Goal: Task Accomplishment & Management: Use online tool/utility

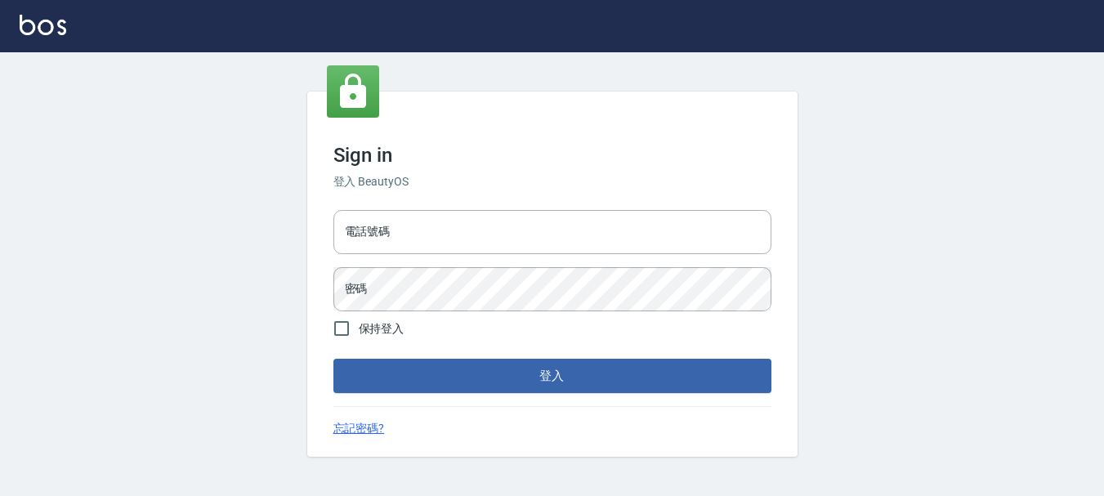
click at [582, 168] on div "Sign in 登入 BeautyOS 電話號碼 電話號碼 密碼 密碼 保持登入 登入 忘記密碼?" at bounding box center [552, 273] width 490 height 365
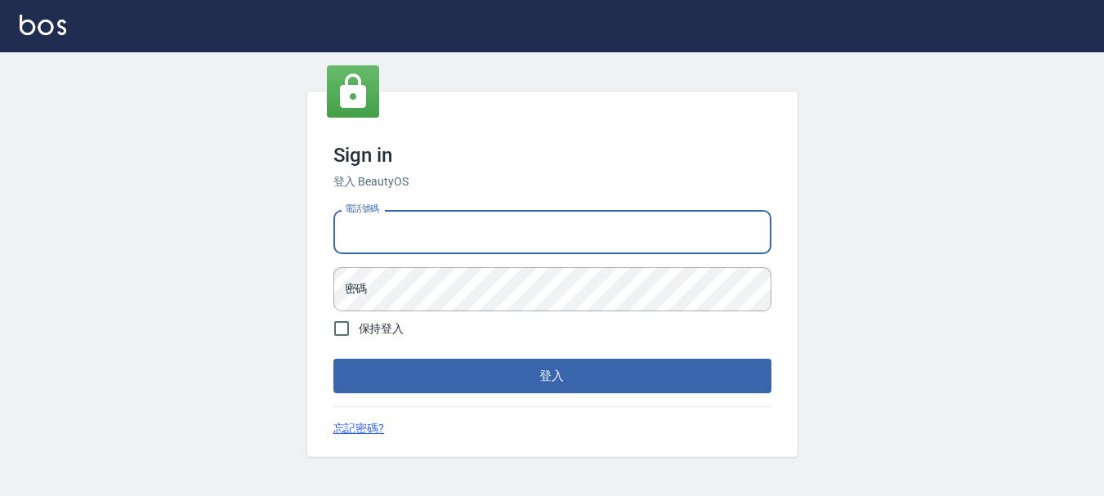
drag, startPoint x: 582, startPoint y: 239, endPoint x: 319, endPoint y: 313, distance: 272.3
click at [582, 239] on input "電話號碼" at bounding box center [552, 232] width 438 height 44
type input "0989239739"
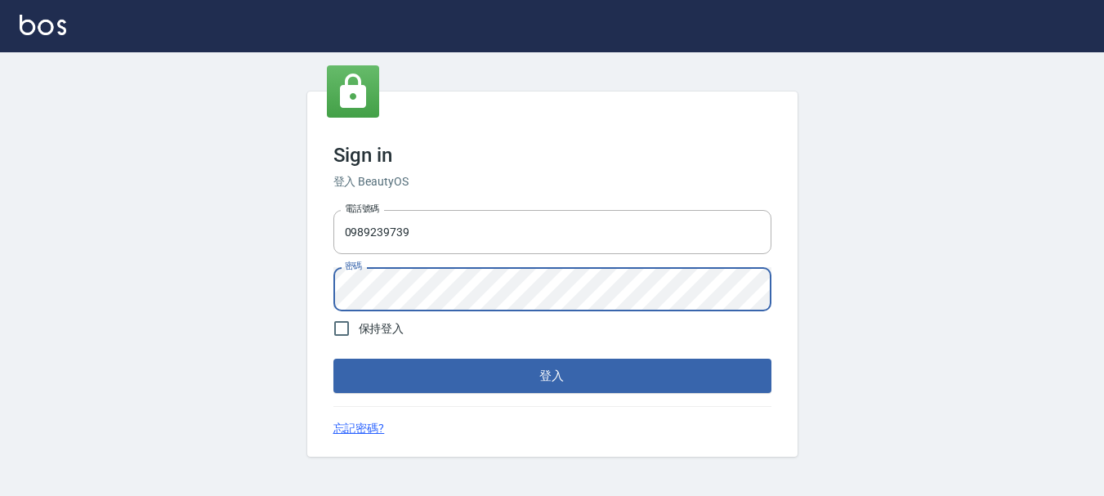
click at [333, 359] on button "登入" at bounding box center [552, 376] width 438 height 34
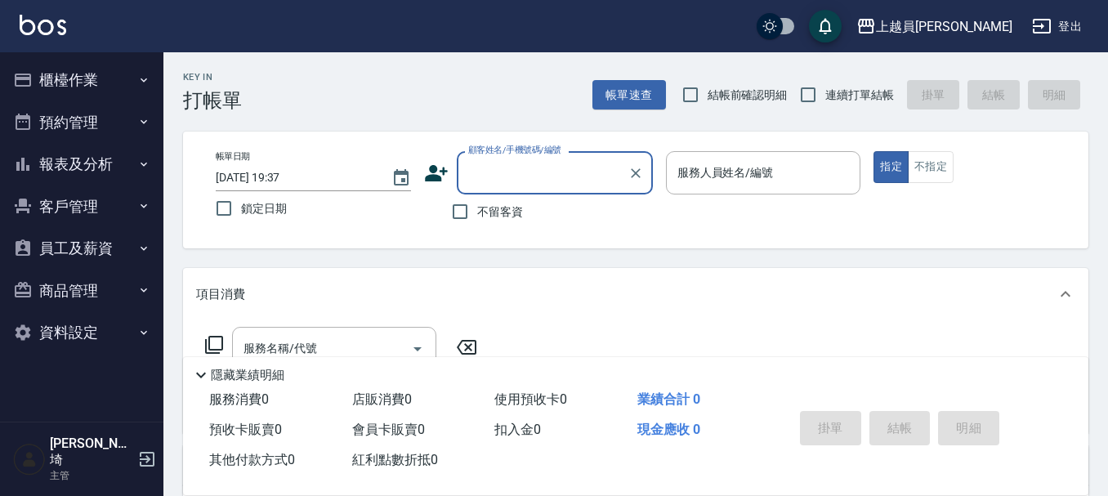
click at [840, 83] on label "連續打單結帳" at bounding box center [842, 95] width 103 height 34
click at [825, 83] on input "連續打單結帳" at bounding box center [808, 95] width 34 height 34
checkbox input "true"
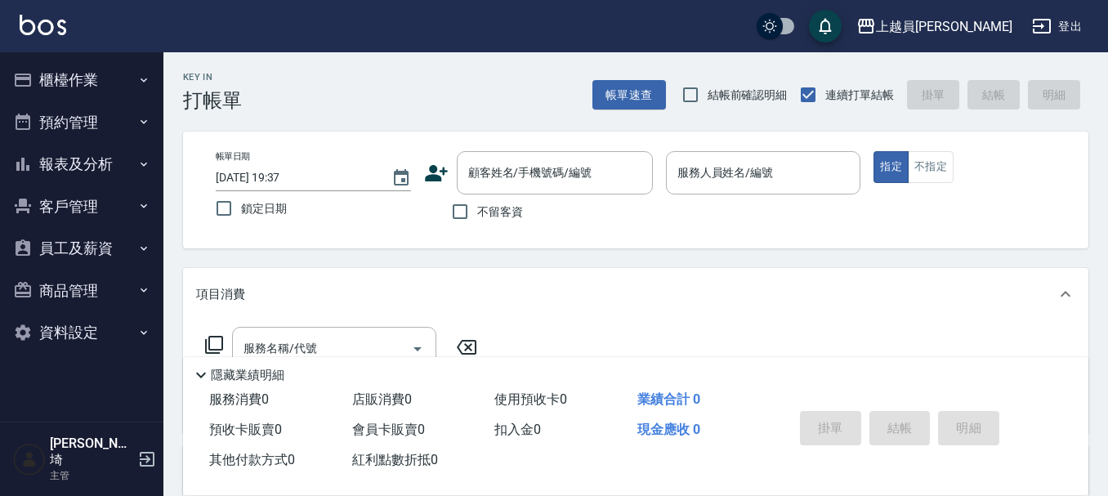
click at [506, 210] on span "不留客資" at bounding box center [500, 211] width 46 height 17
click at [477, 210] on input "不留客資" at bounding box center [460, 211] width 34 height 34
checkbox input "true"
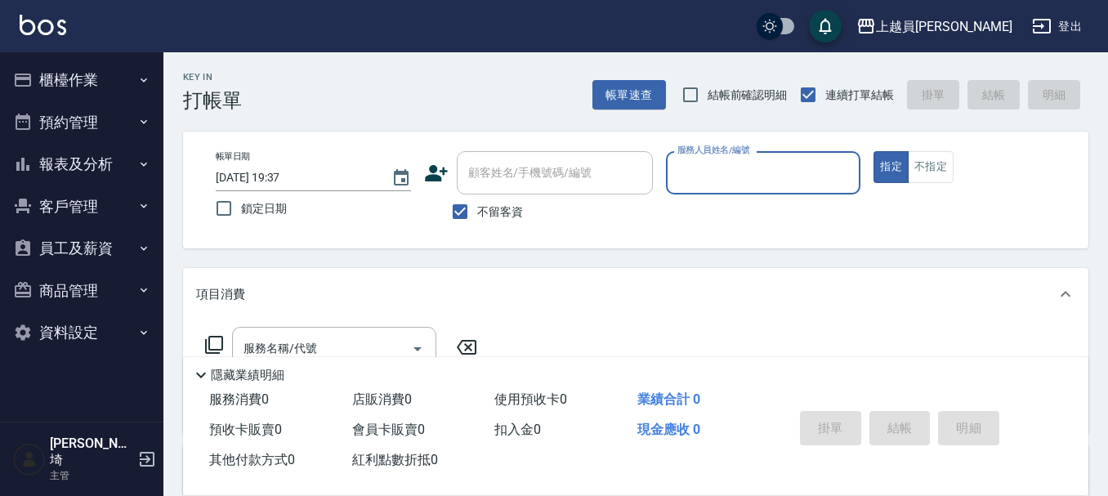
click at [738, 168] on input "服務人員姓名/編號" at bounding box center [763, 172] width 181 height 29
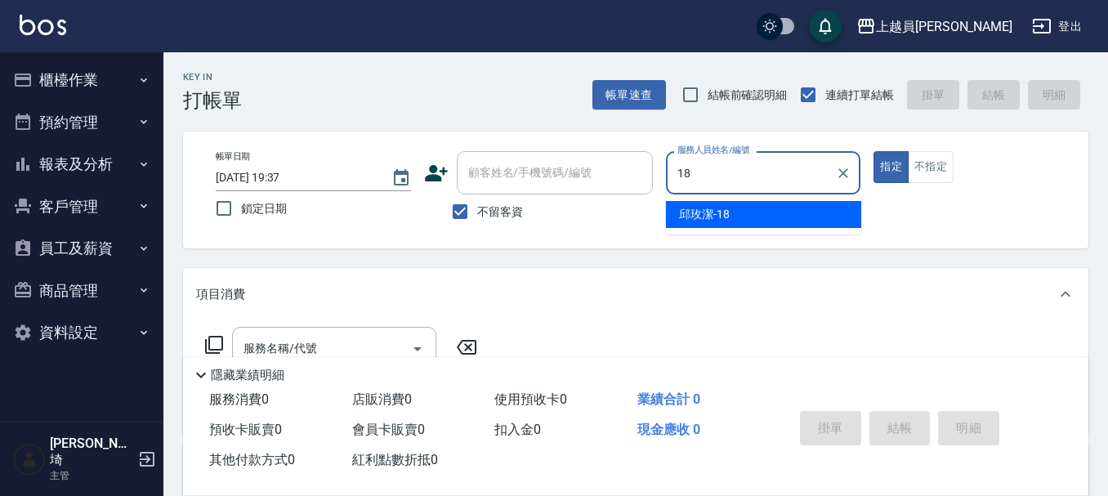
type input "[PERSON_NAME]-18"
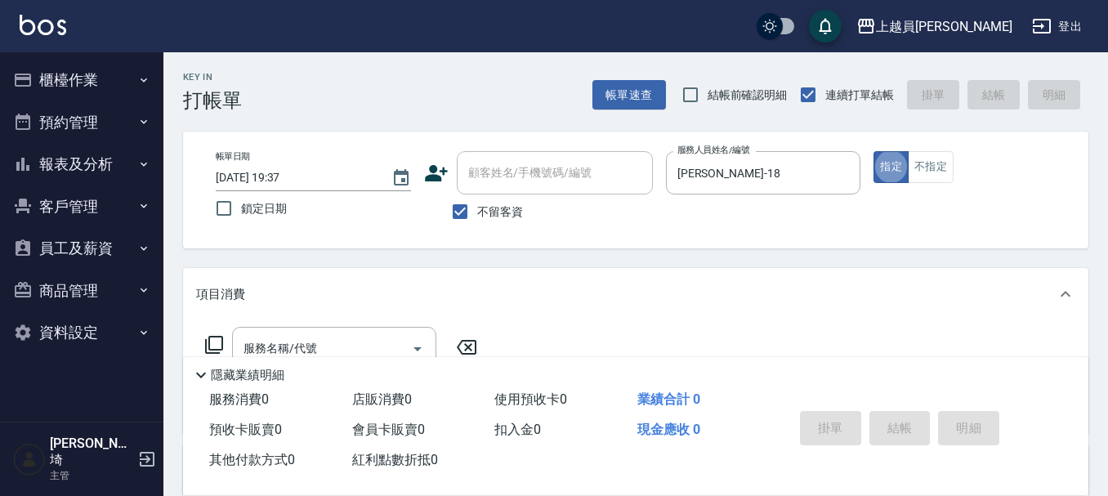
type button "true"
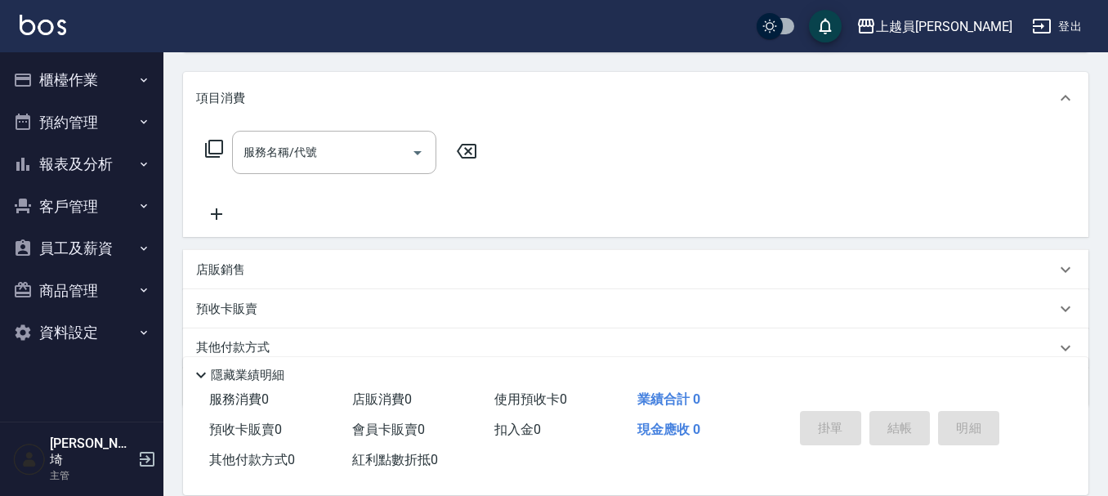
scroll to position [245, 0]
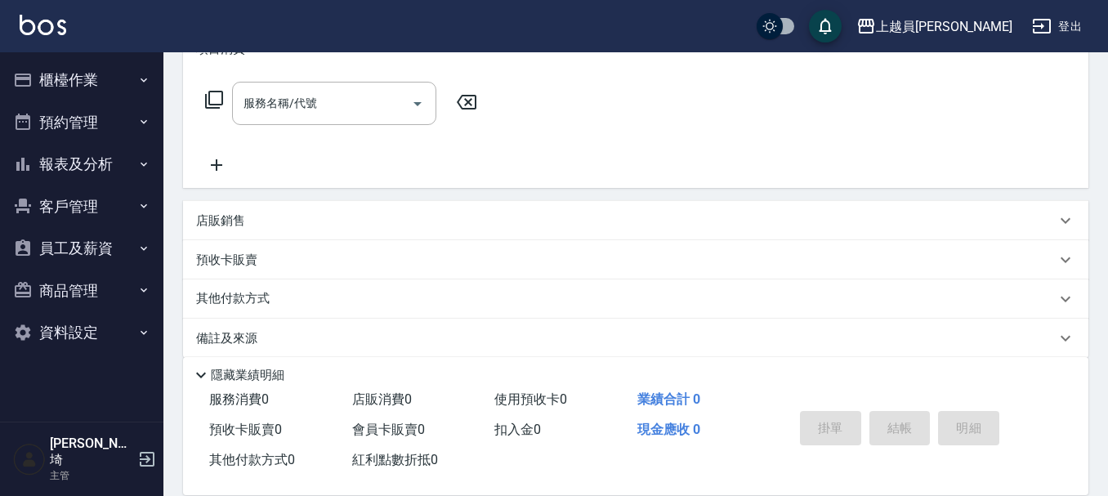
click at [256, 230] on div "店販銷售" at bounding box center [635, 220] width 905 height 39
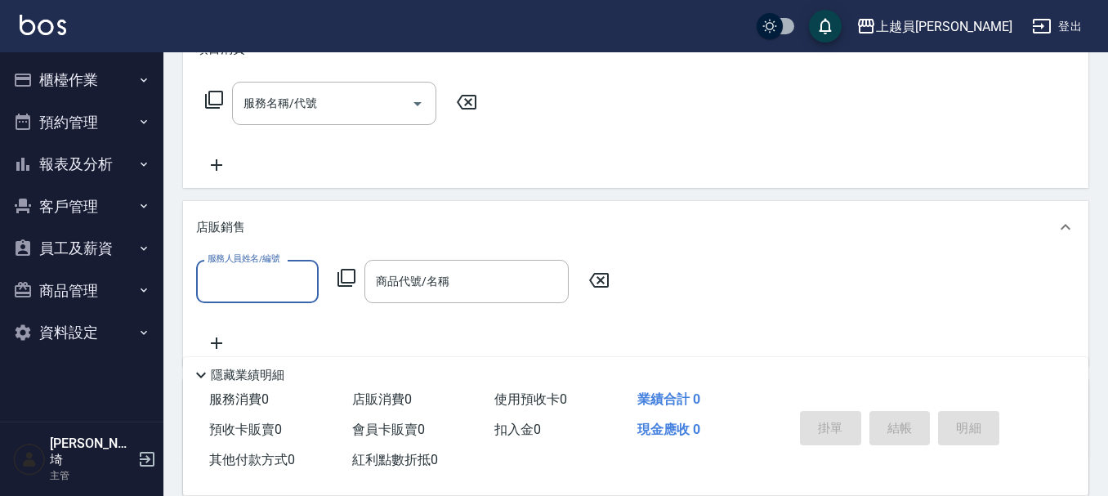
scroll to position [0, 0]
type input "[PERSON_NAME]-18"
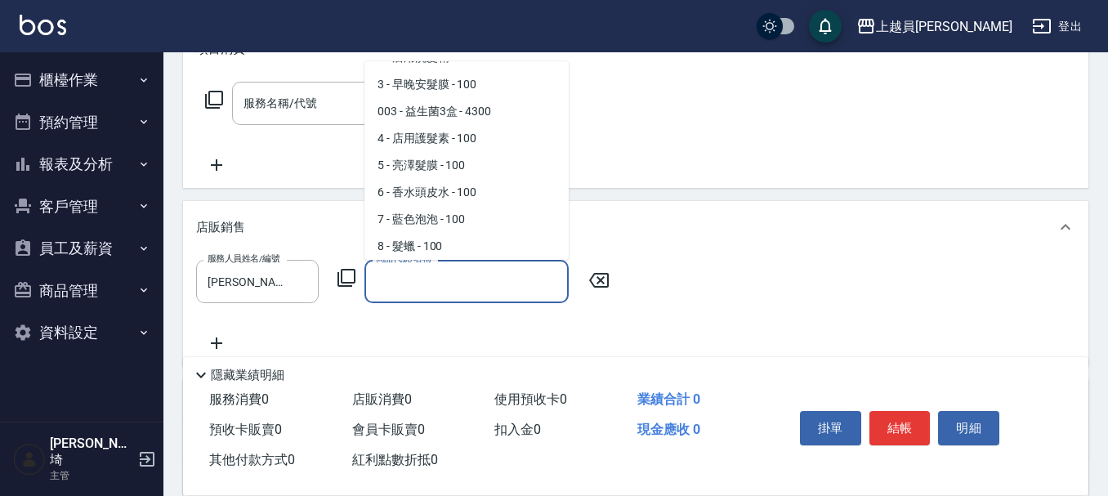
scroll to position [105, 0]
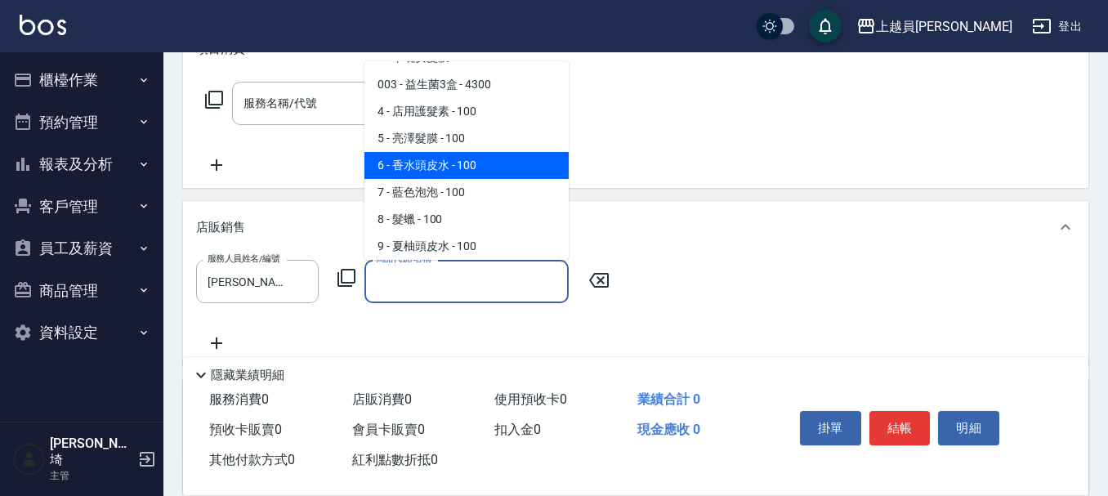
type input "香水頭皮水"
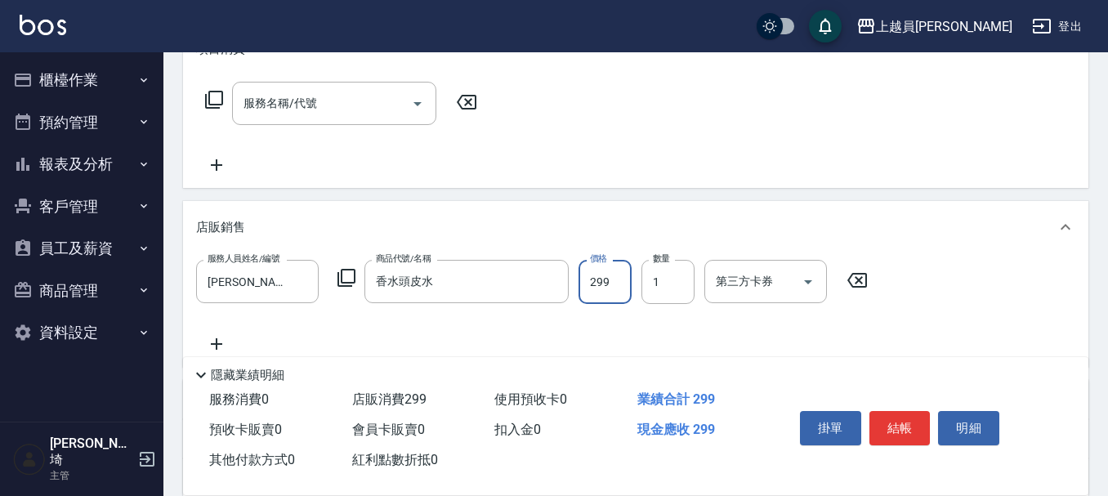
type input "299"
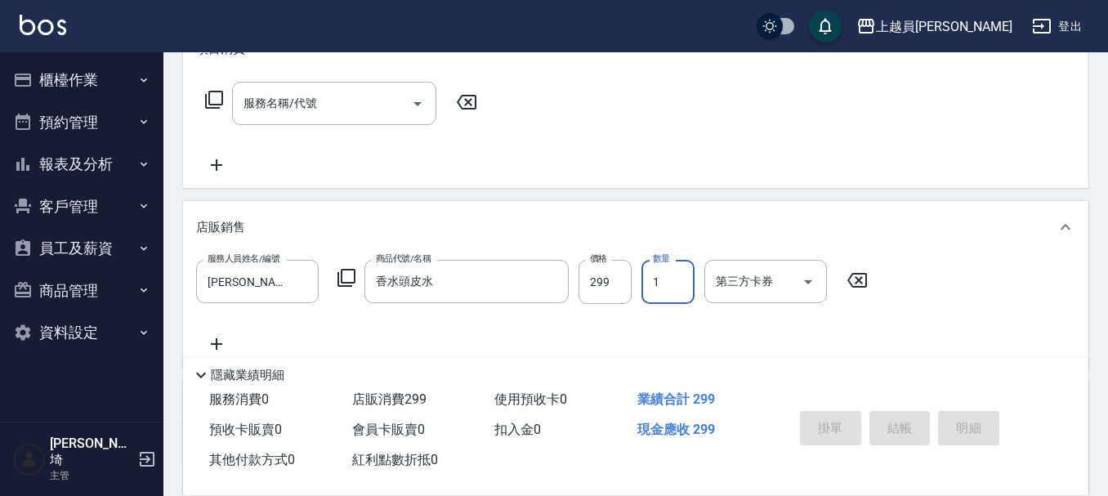
type input "[DATE] 19:38"
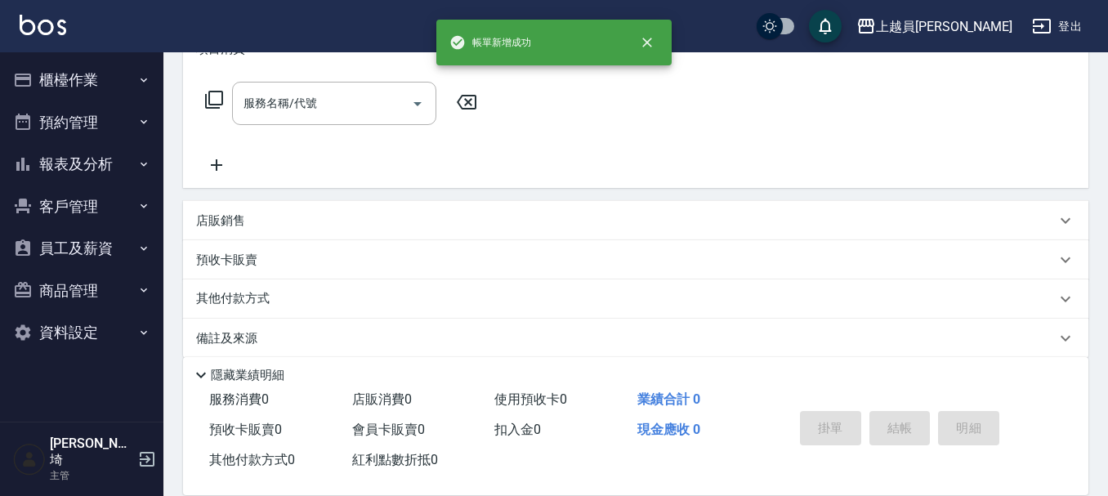
scroll to position [0, 0]
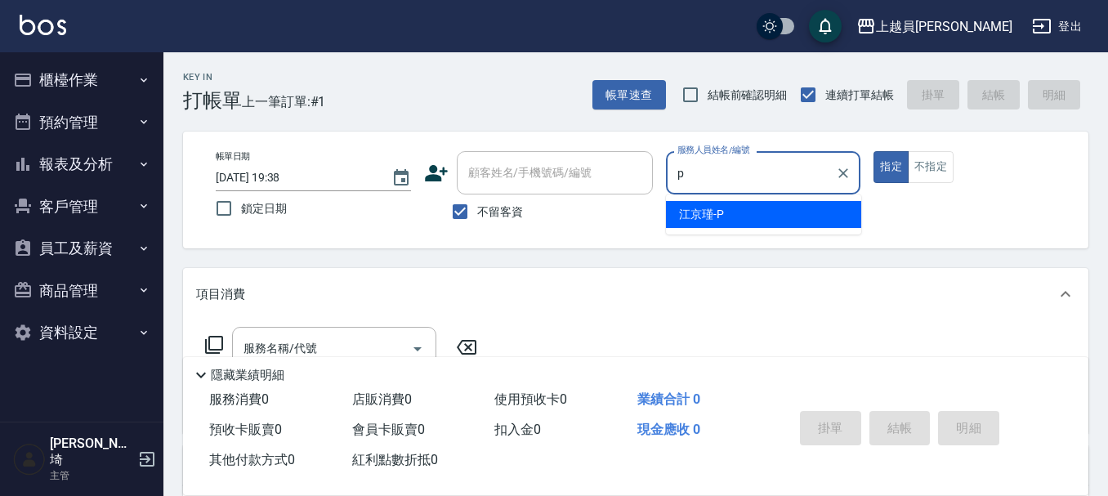
type input "[PERSON_NAME]-P"
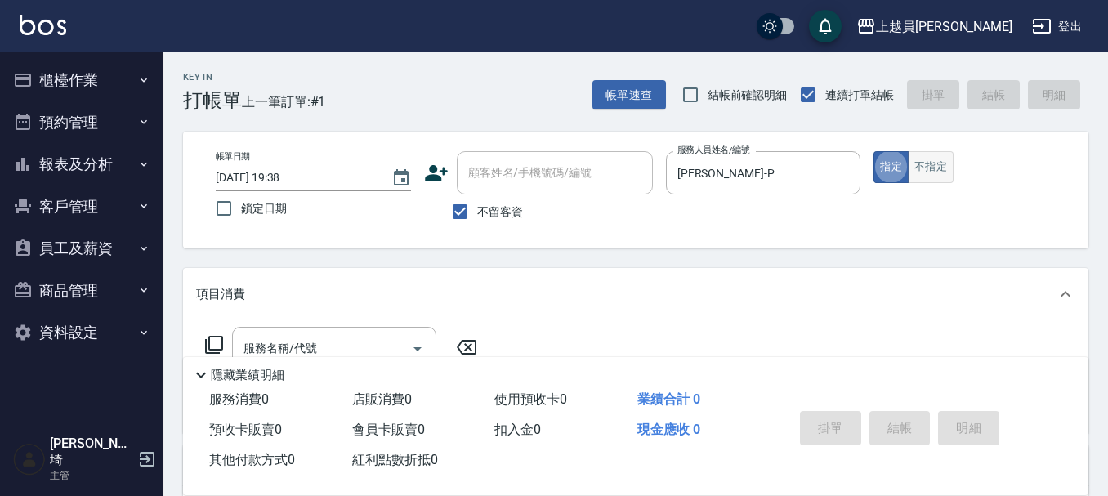
click at [917, 181] on button "不指定" at bounding box center [931, 167] width 46 height 32
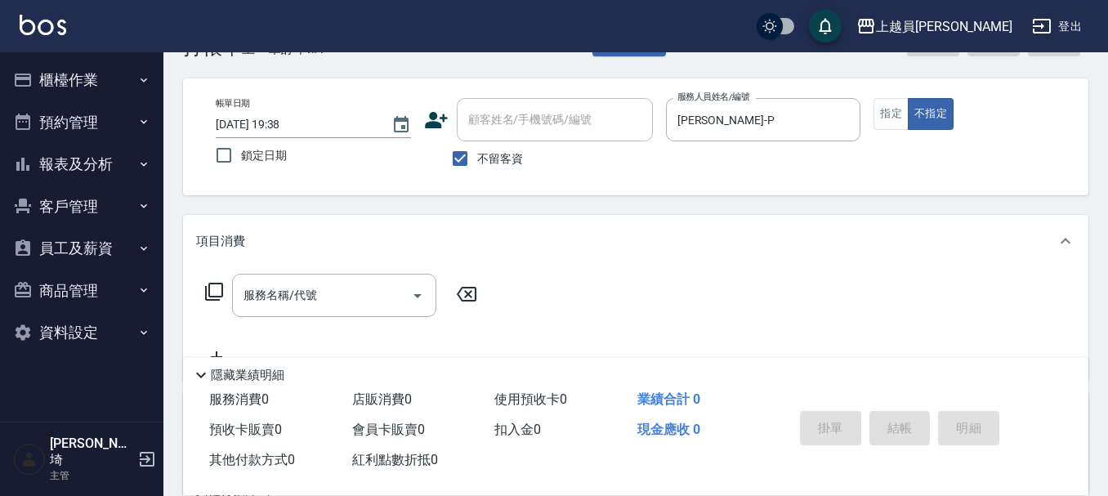
scroll to position [82, 0]
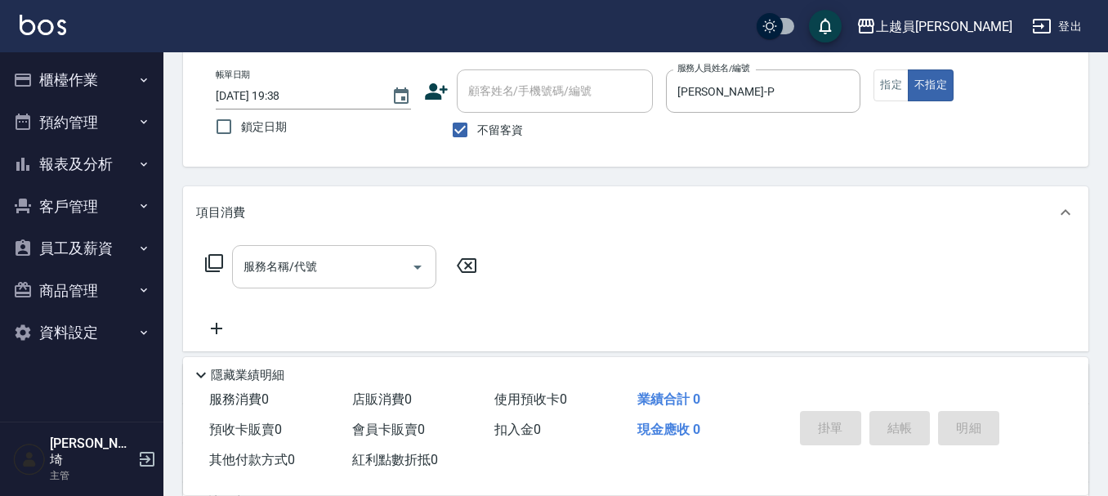
click at [380, 245] on div "服務名稱/代號" at bounding box center [334, 266] width 204 height 43
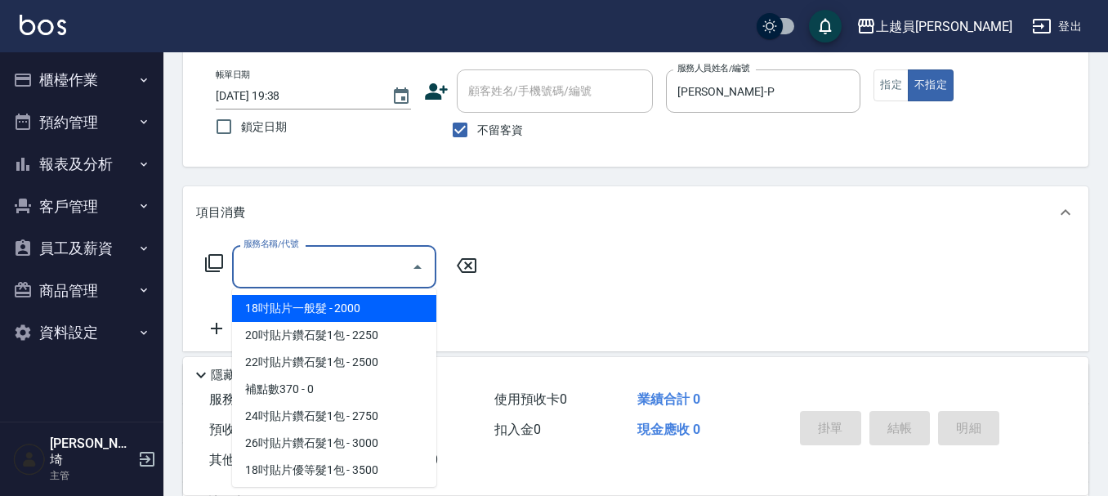
type input "p"
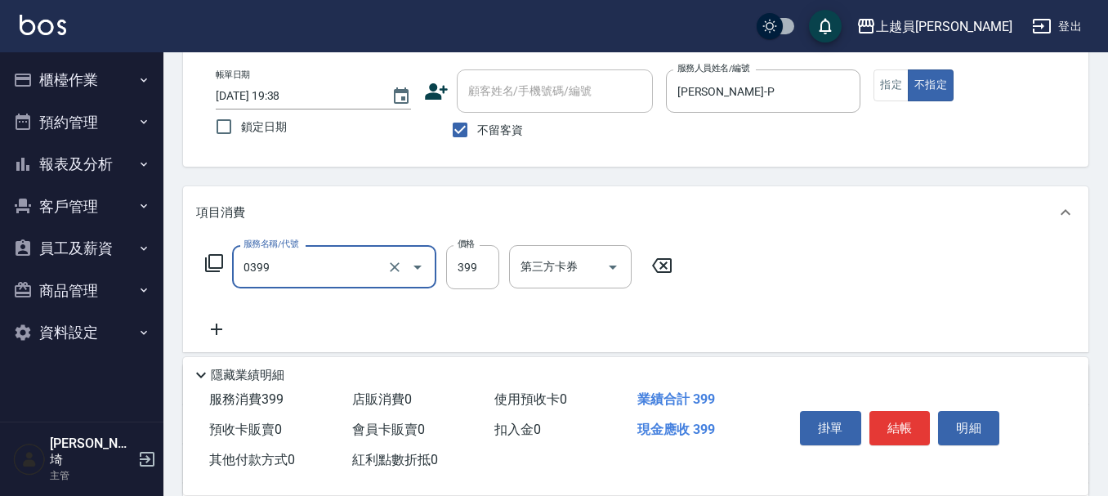
type input "海鹽SPA(0399)"
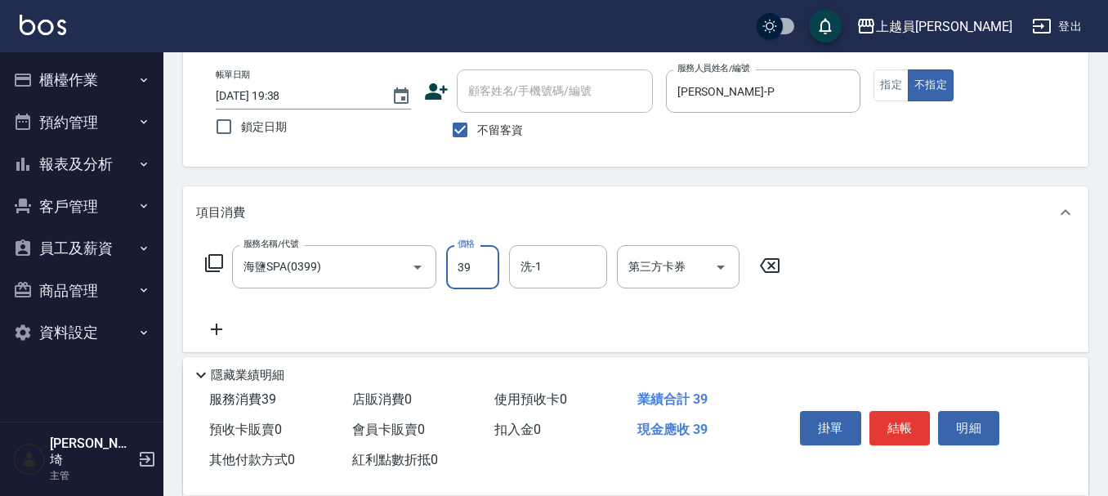
type input "399"
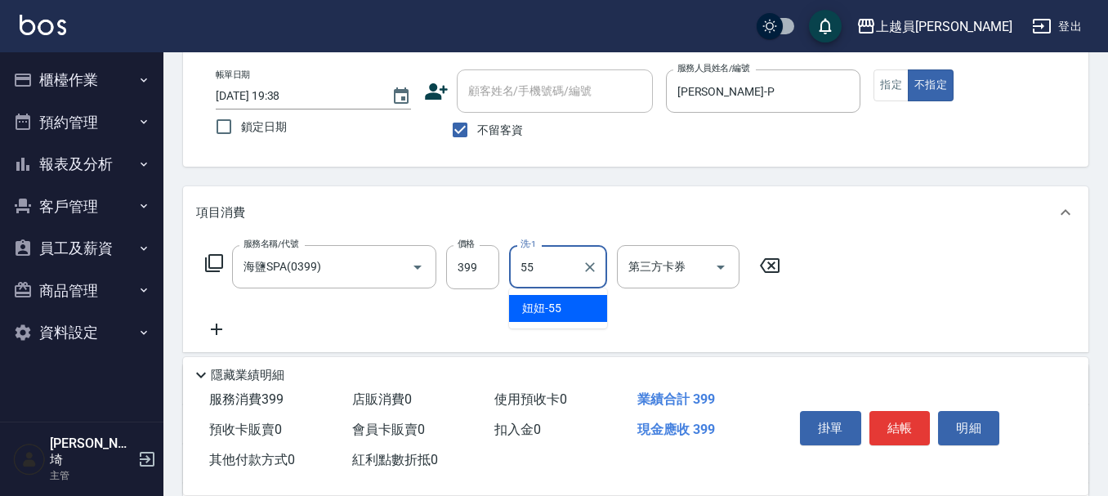
type input "妞妞-55"
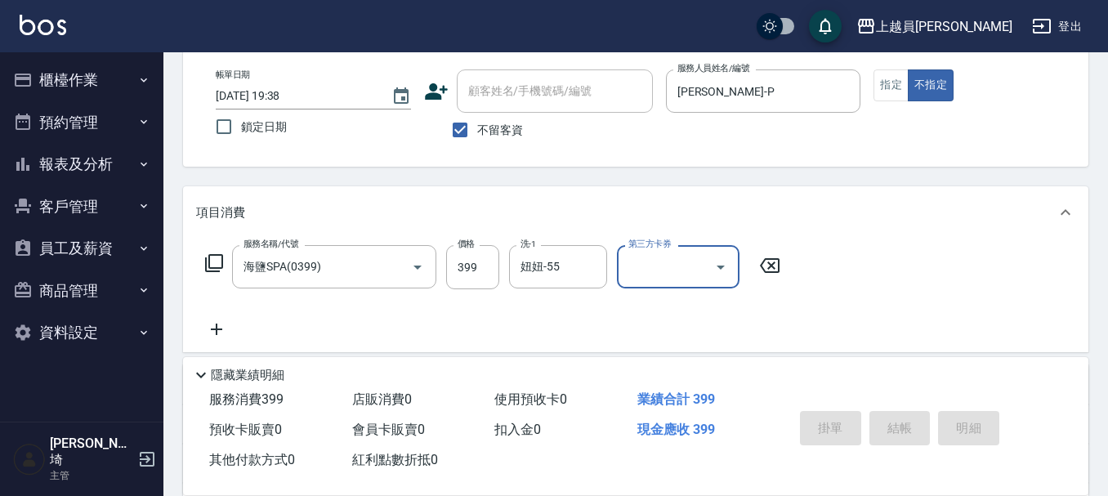
type input "[DATE] 19:40"
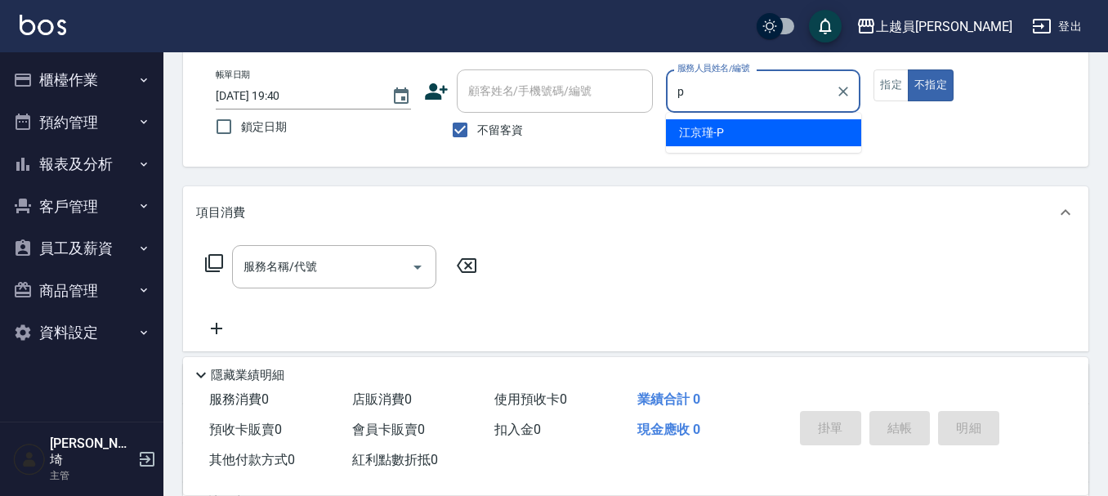
type input "[PERSON_NAME]-P"
type button "false"
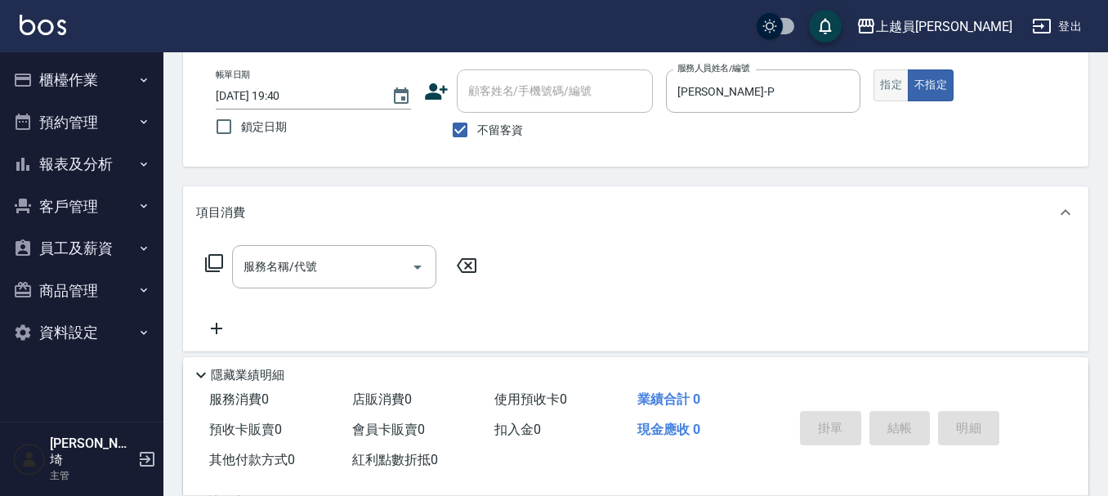
click at [903, 82] on button "指定" at bounding box center [890, 85] width 35 height 32
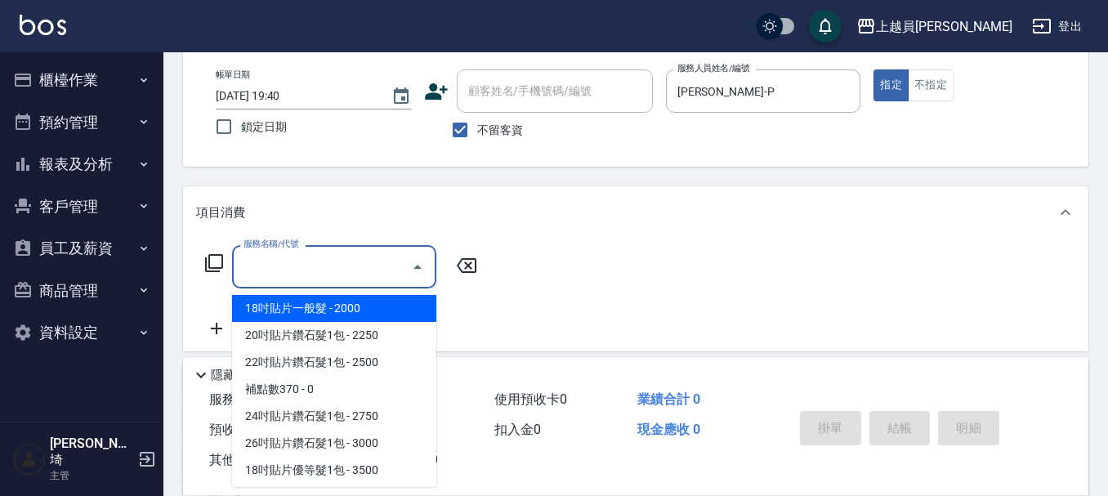
click at [349, 277] on input "服務名稱/代號" at bounding box center [321, 266] width 165 height 29
type input "3"
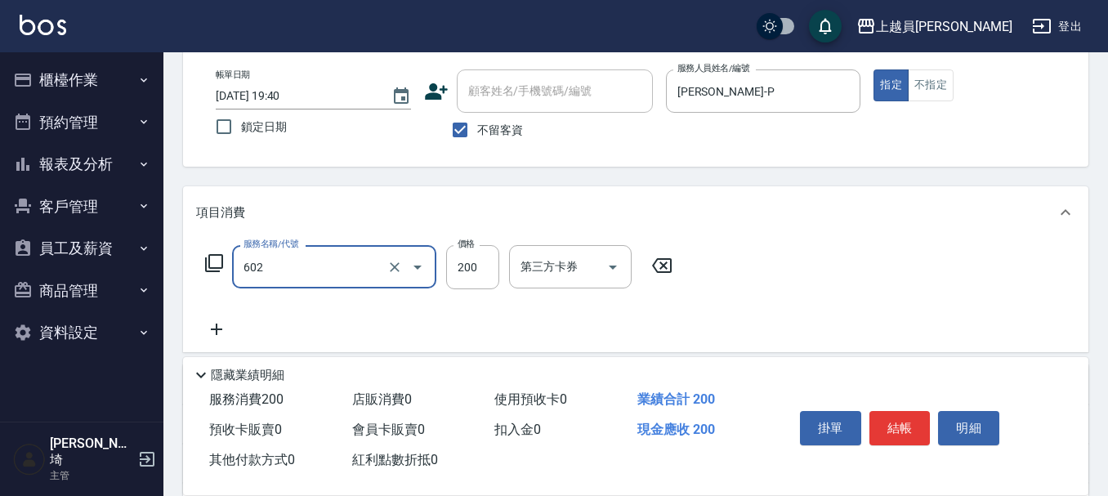
type input "一般洗髮(602)"
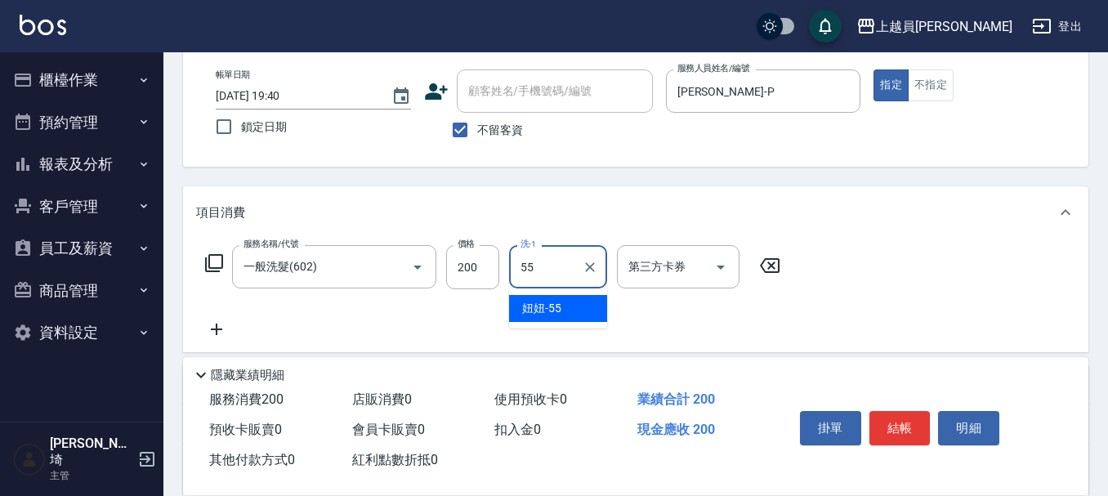
type input "妞妞-55"
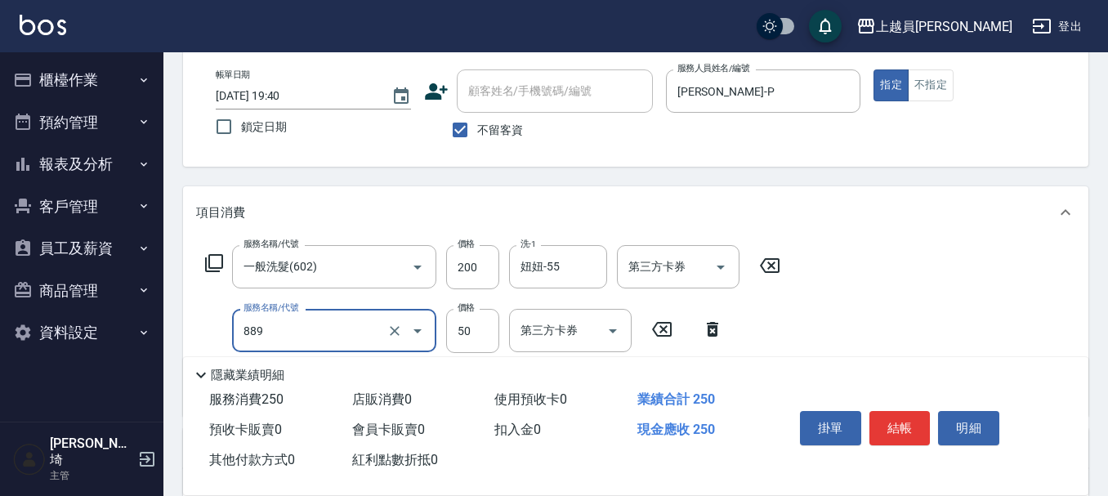
type input "精油(889)"
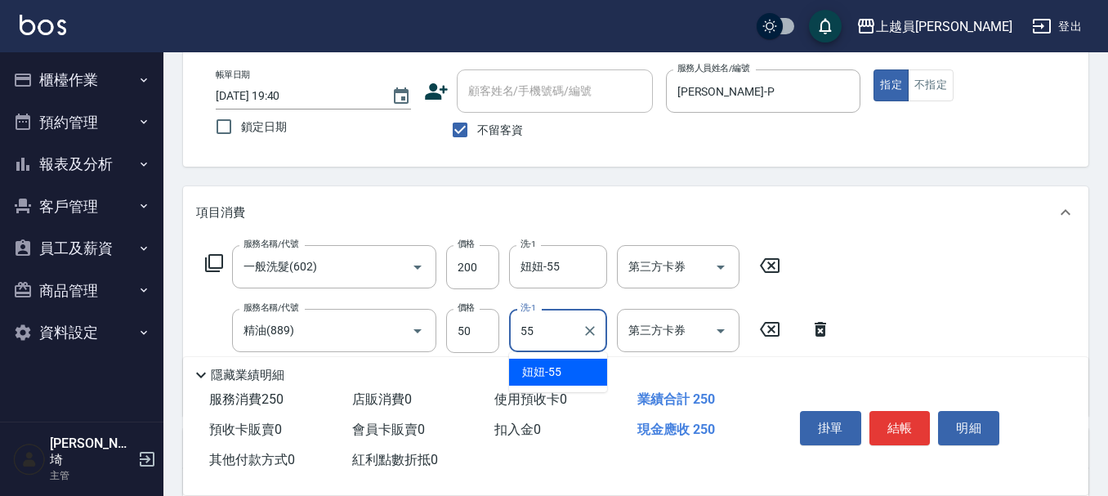
type input "妞妞-55"
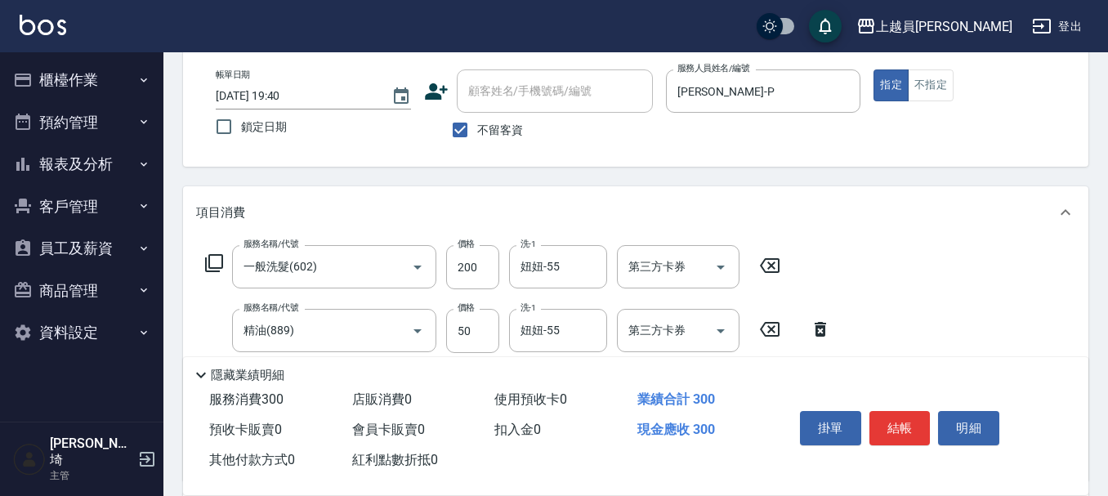
type input "瞬間保養(415)"
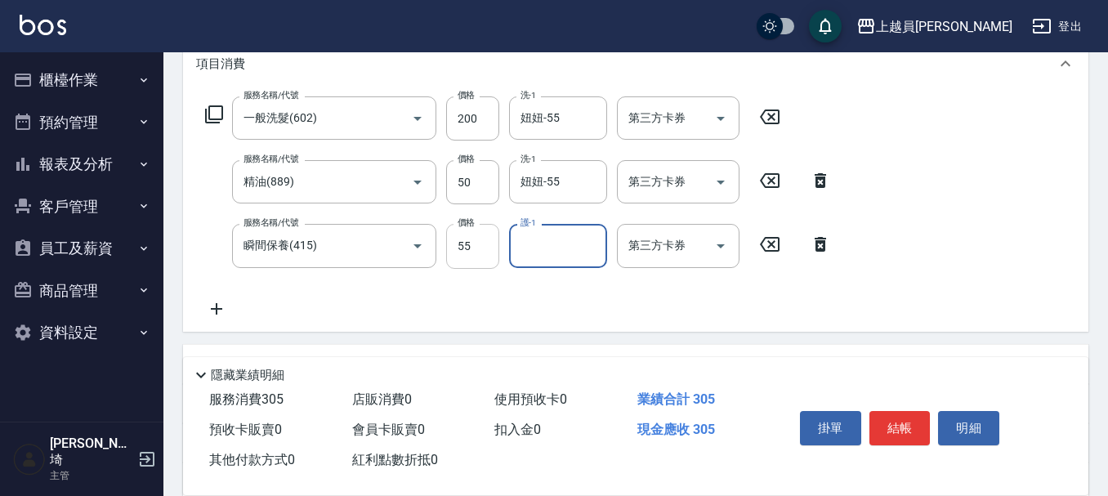
scroll to position [245, 0]
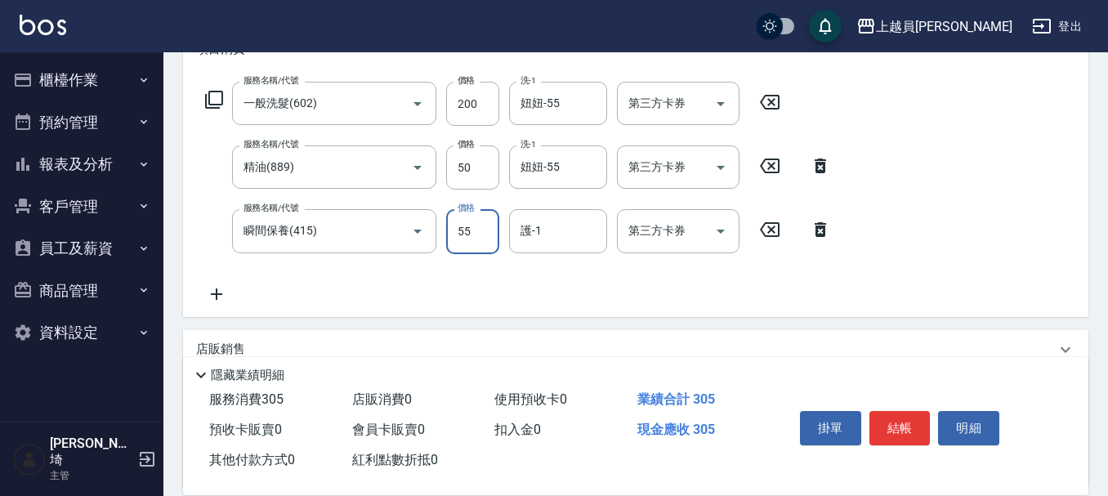
drag, startPoint x: 467, startPoint y: 221, endPoint x: 1036, endPoint y: 272, distance: 570.8
click at [467, 221] on input "55" at bounding box center [472, 231] width 53 height 44
type input "50"
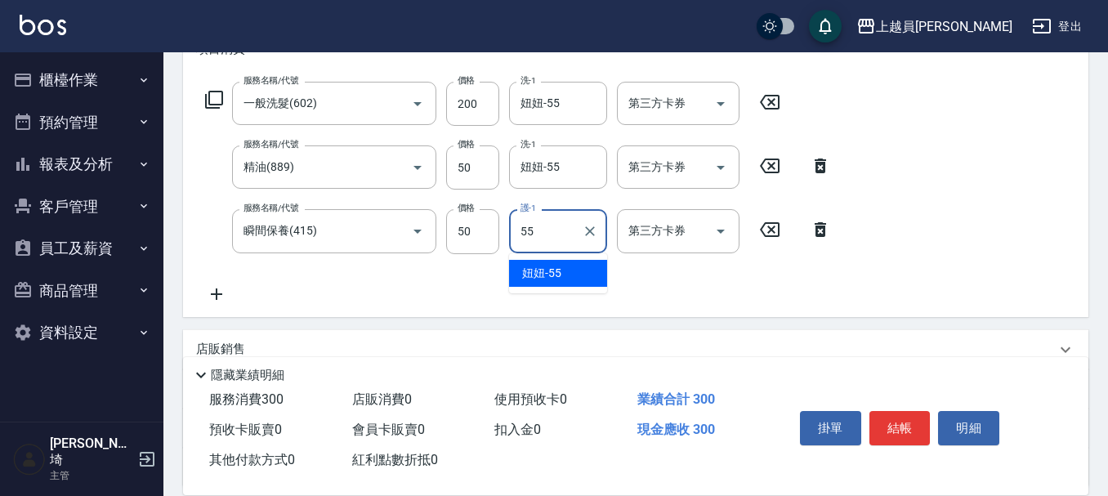
type input "妞妞-55"
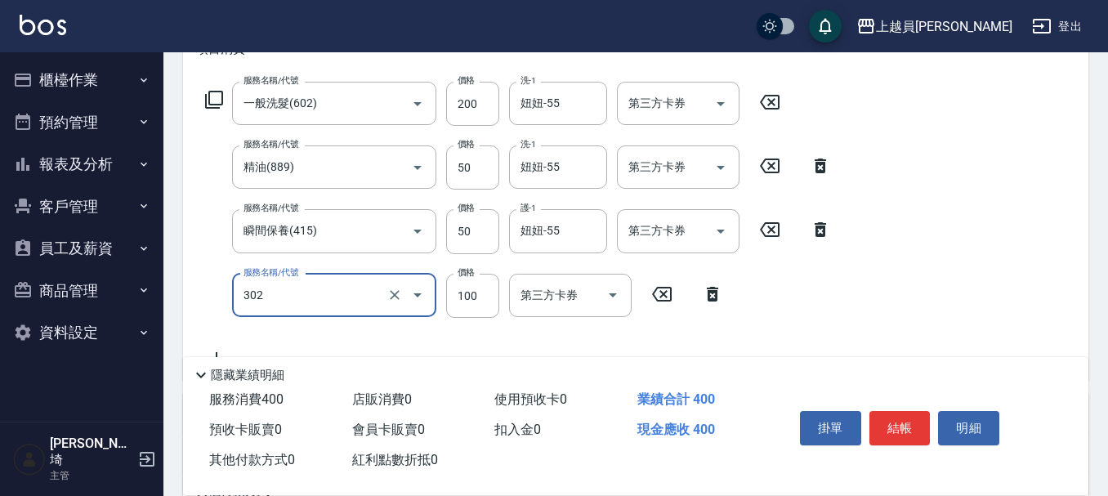
type input "剪髮(302)"
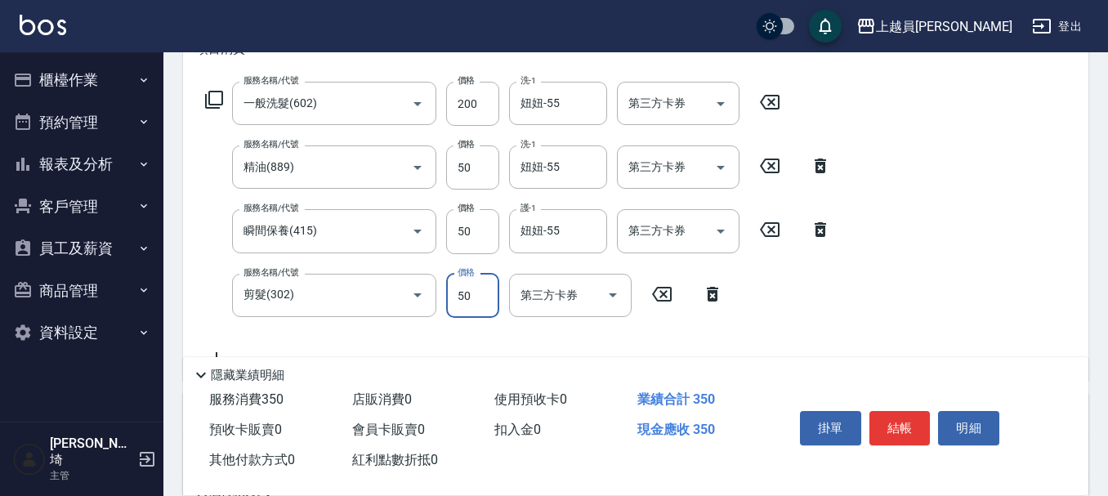
type input "50"
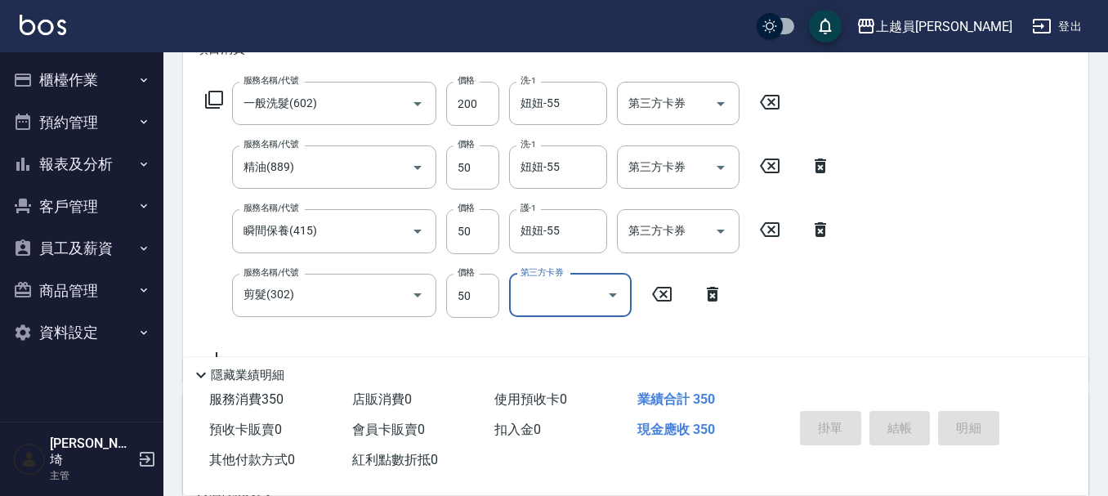
type input "[DATE] 19:41"
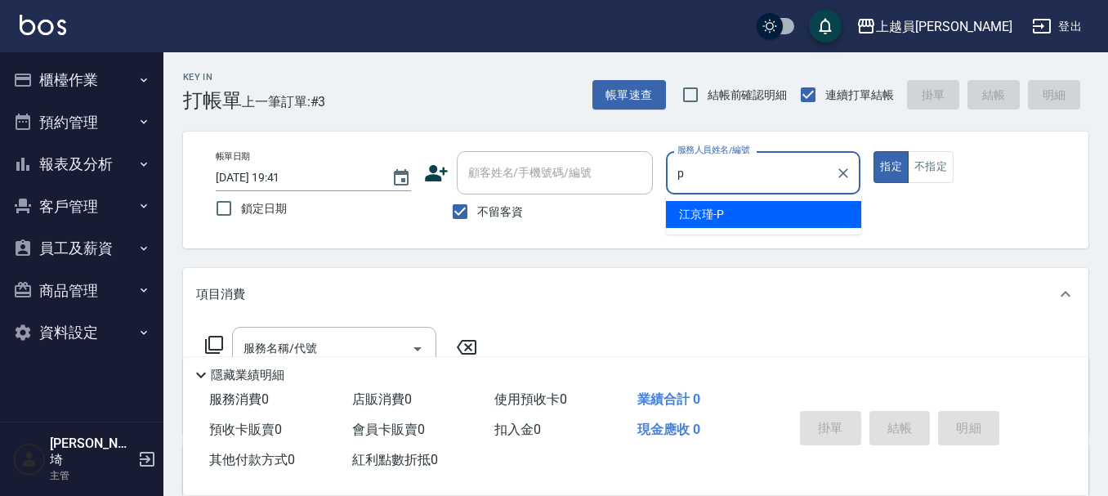
type input "[PERSON_NAME]-P"
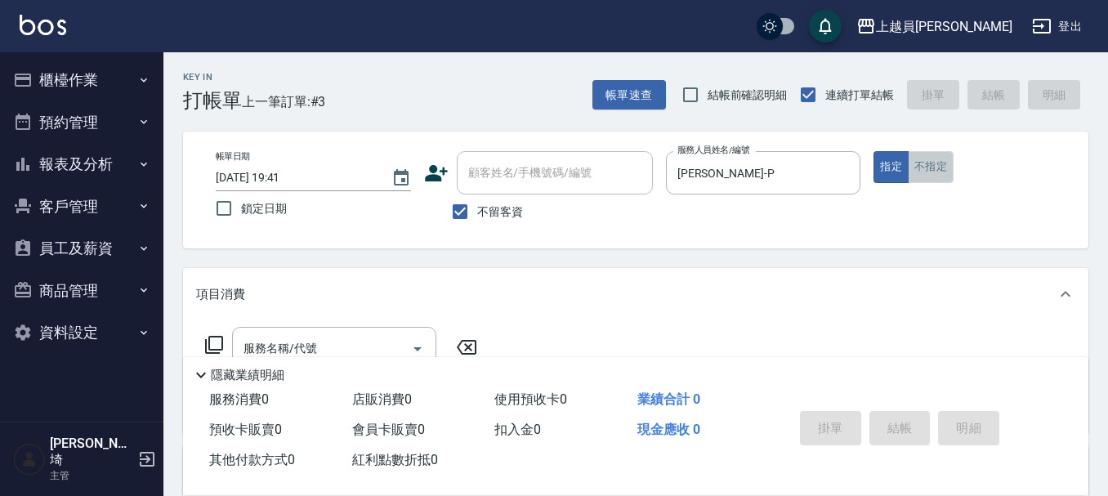
click at [912, 169] on button "不指定" at bounding box center [931, 167] width 46 height 32
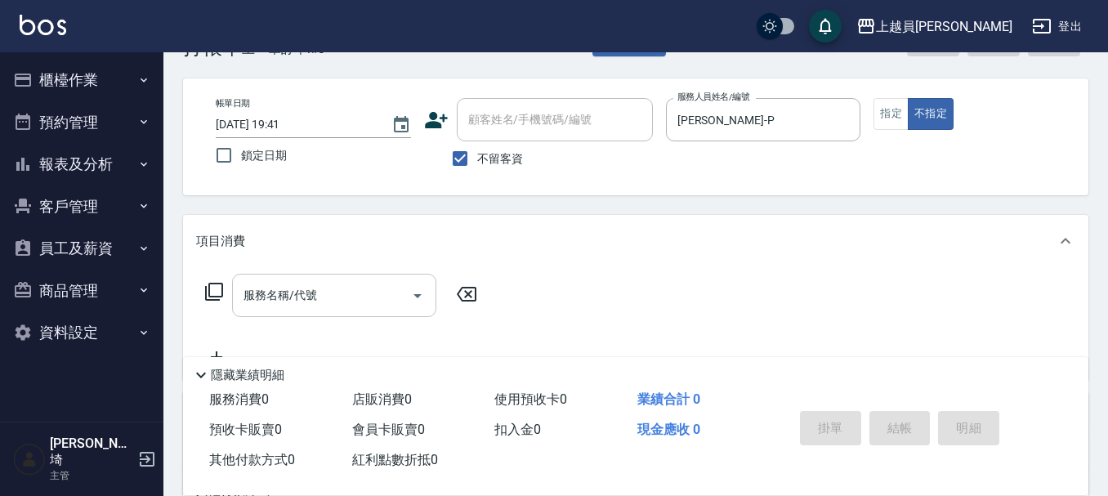
scroll to position [82, 0]
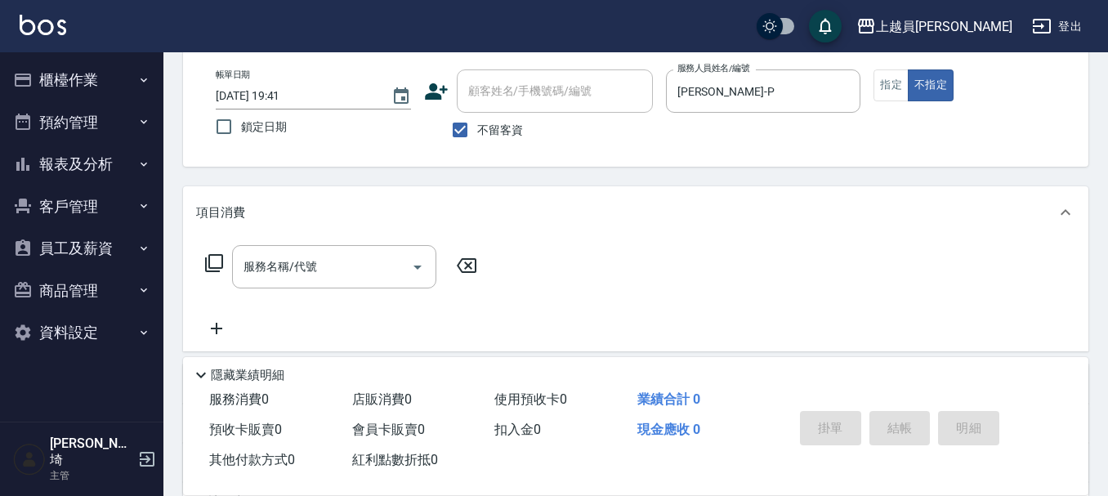
click at [303, 267] on div "服務名稱/代號 服務名稱/代號" at bounding box center [334, 266] width 204 height 43
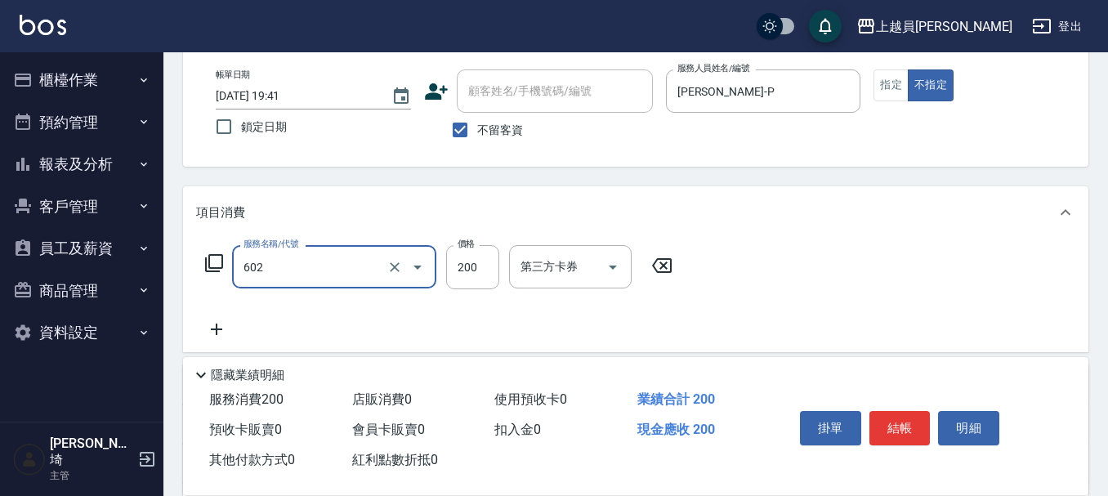
type input "一般洗髮(602)"
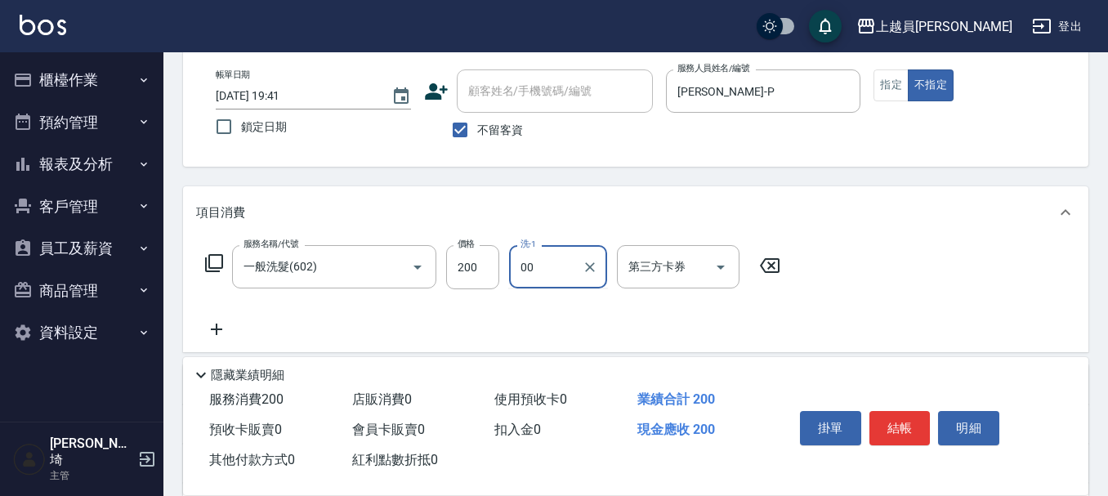
type input "苓苓-00"
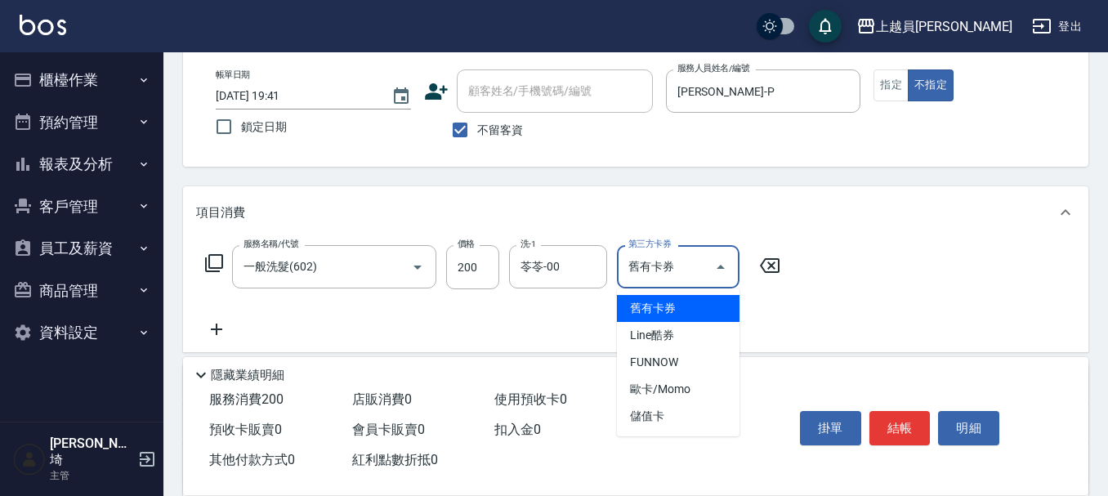
type input "舊有卡券"
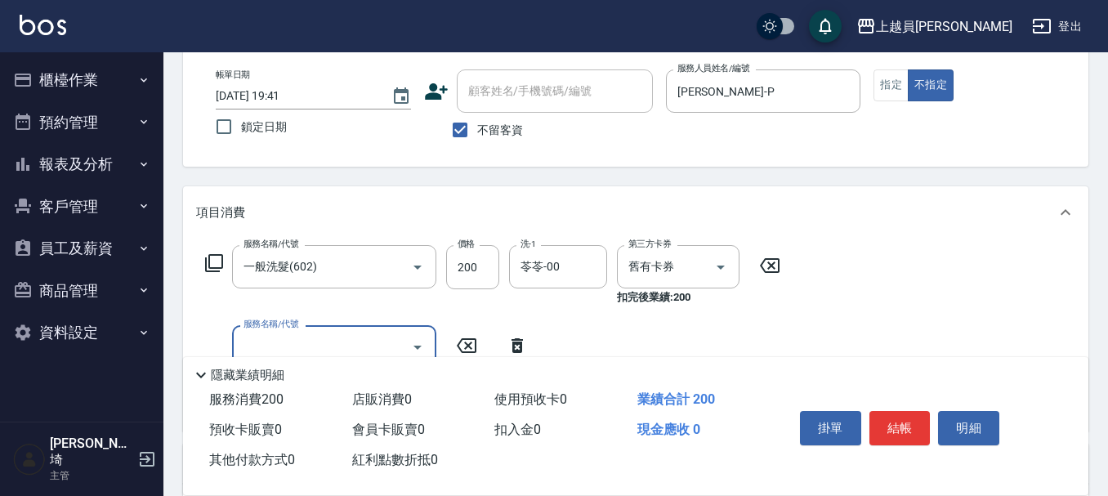
type input "0"
type input "精油(889)"
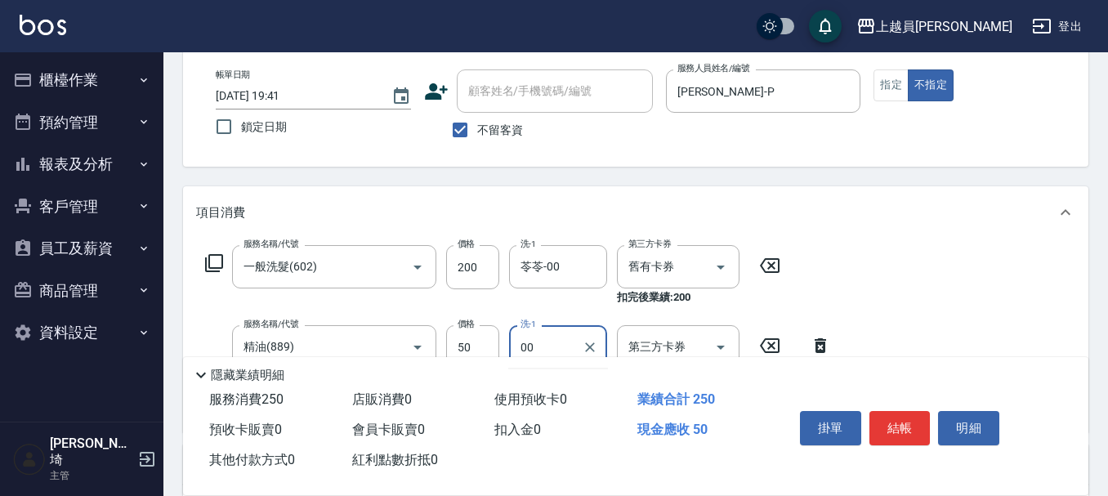
type input "苓苓-00"
type input "瞬間保養(415)"
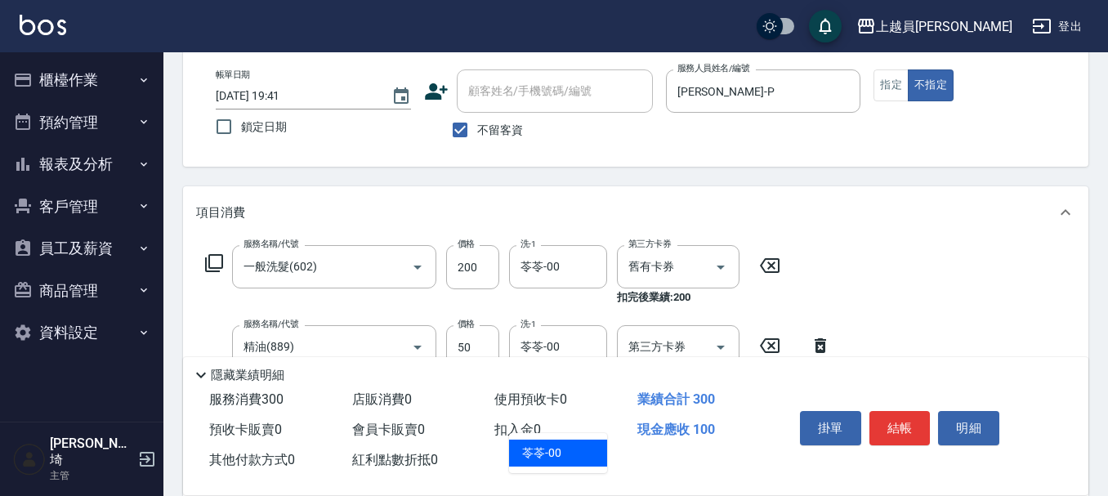
type input "苓苓-00"
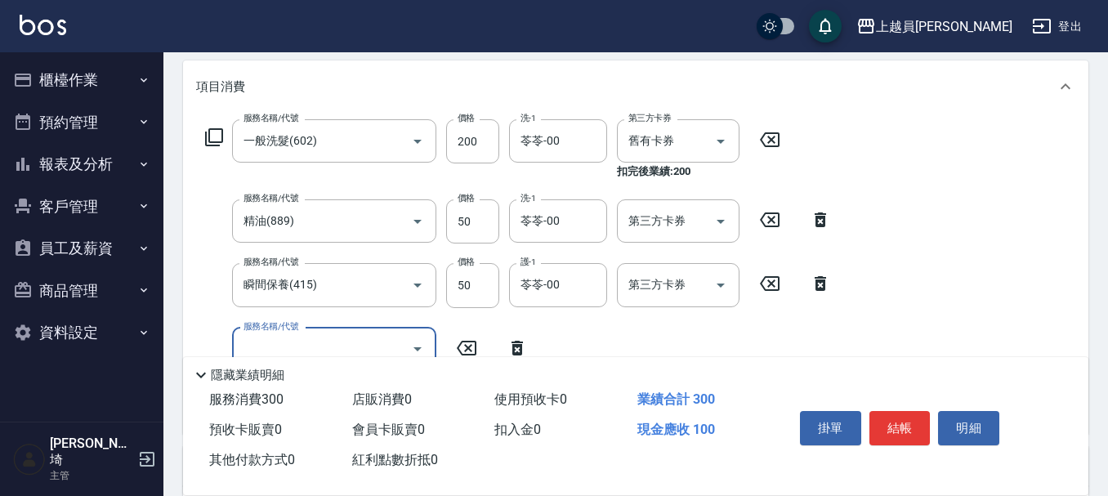
scroll to position [245, 0]
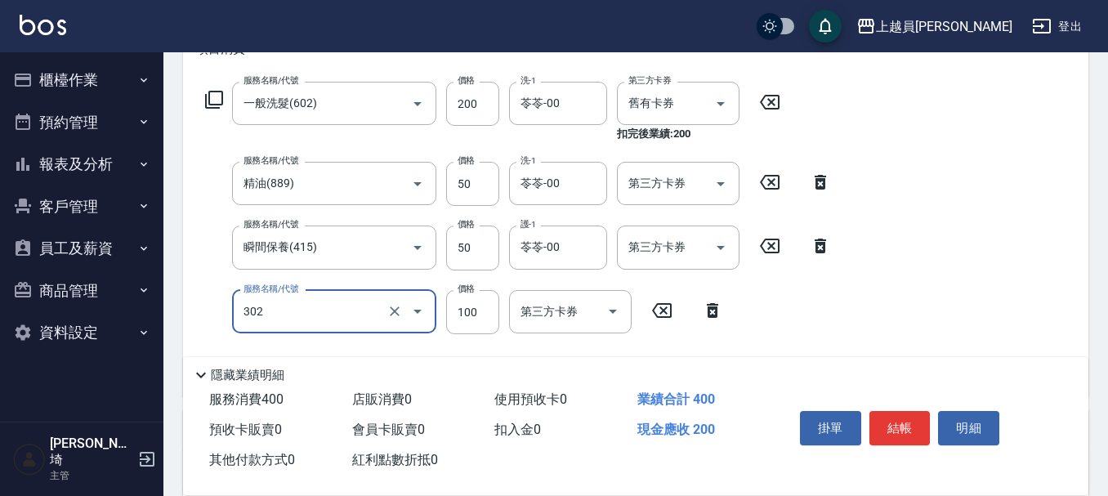
type input "剪髮(302)"
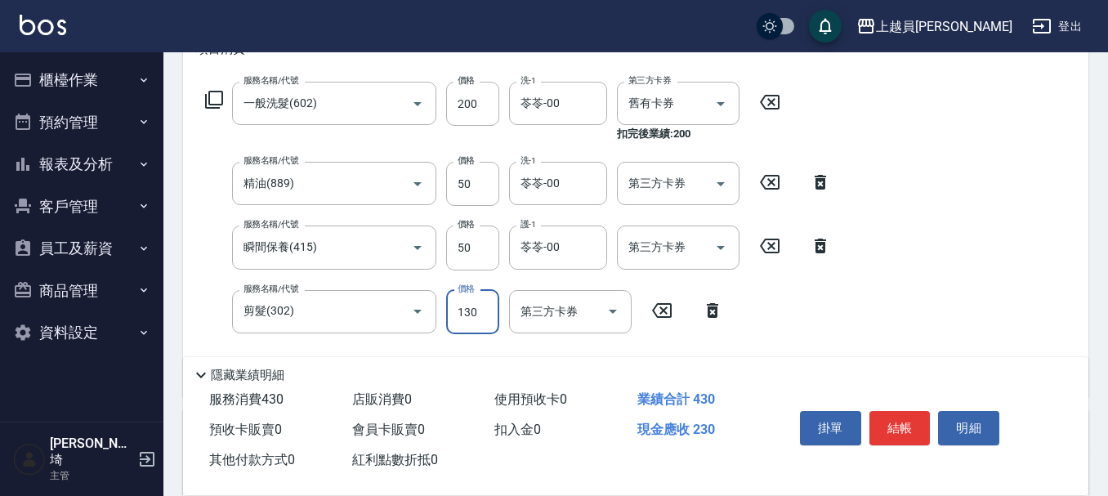
type input "130"
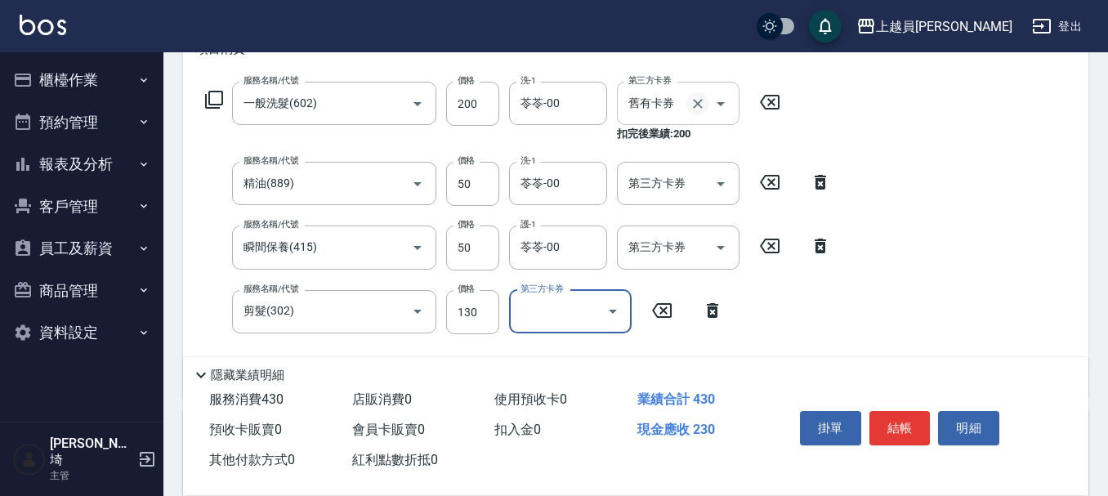
click at [706, 104] on button "Clear" at bounding box center [697, 103] width 23 height 23
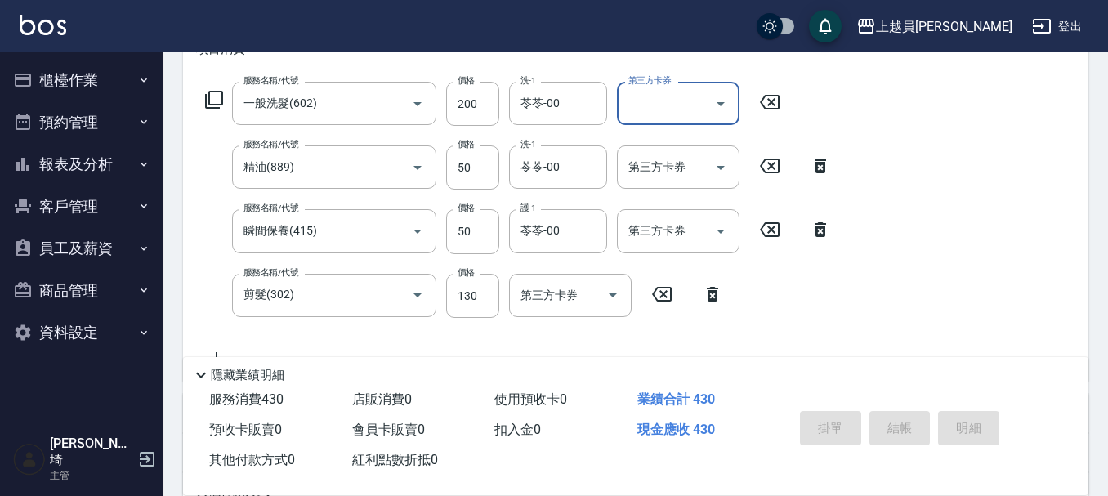
type input "[DATE] 19:42"
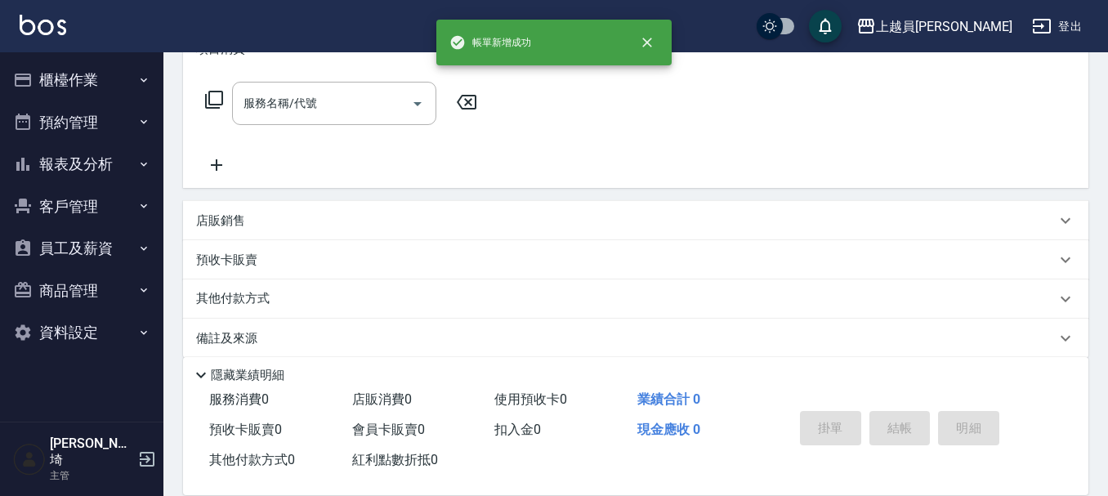
scroll to position [0, 0]
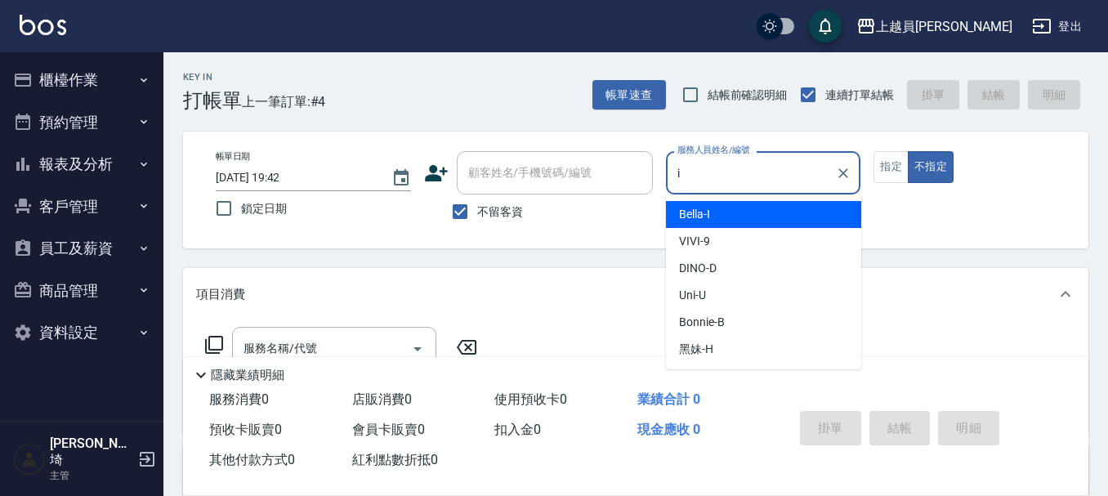
type input "Bella-I"
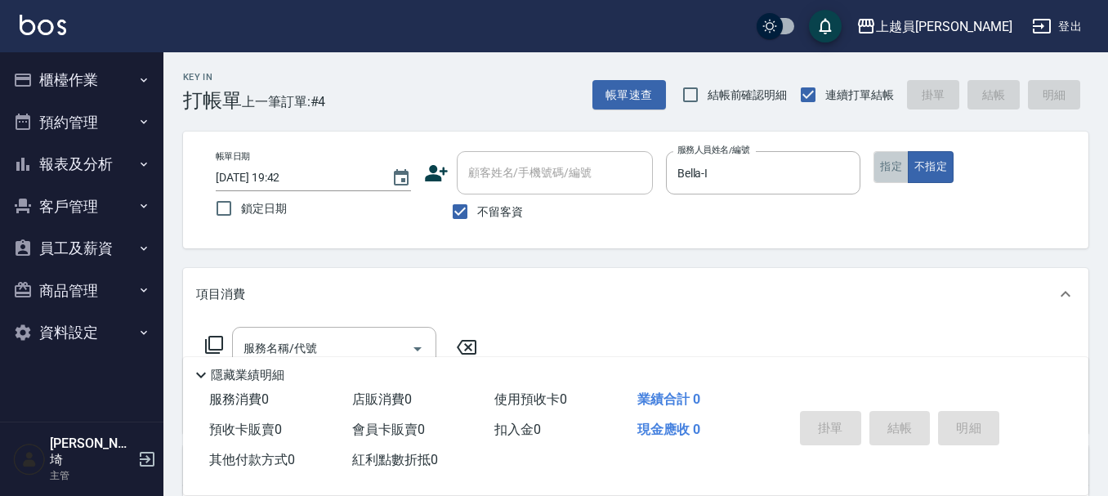
click at [903, 156] on button "指定" at bounding box center [890, 167] width 35 height 32
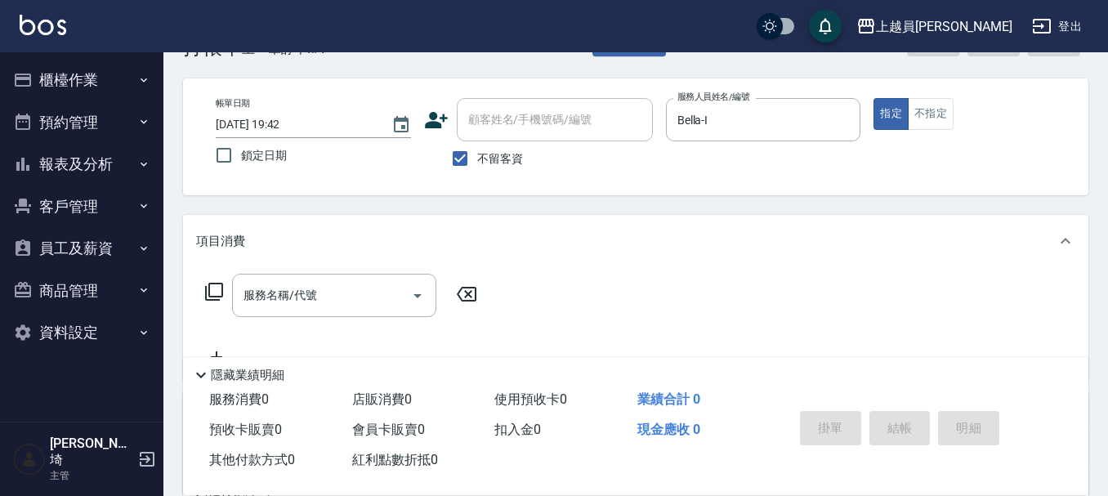
scroll to position [82, 0]
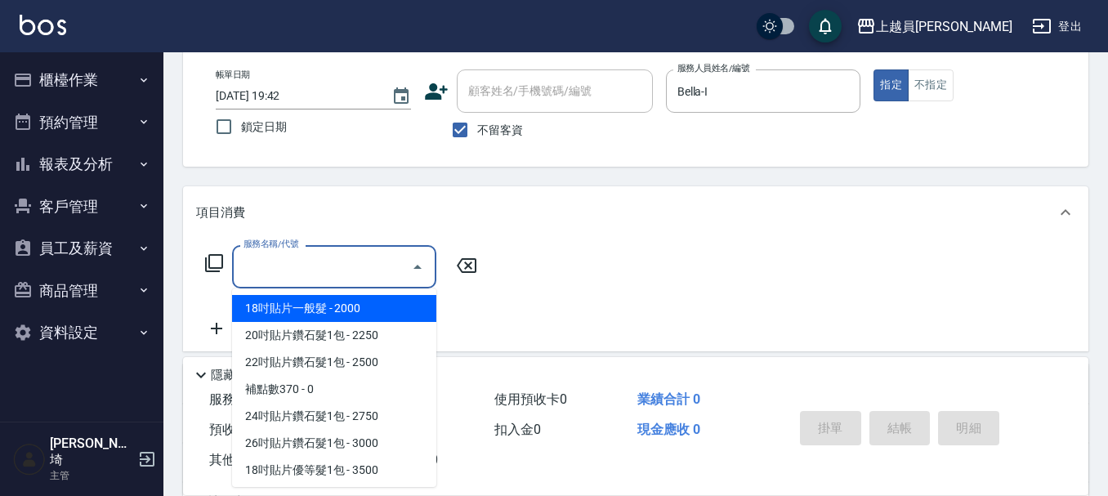
click at [354, 262] on input "服務名稱/代號" at bounding box center [321, 266] width 165 height 29
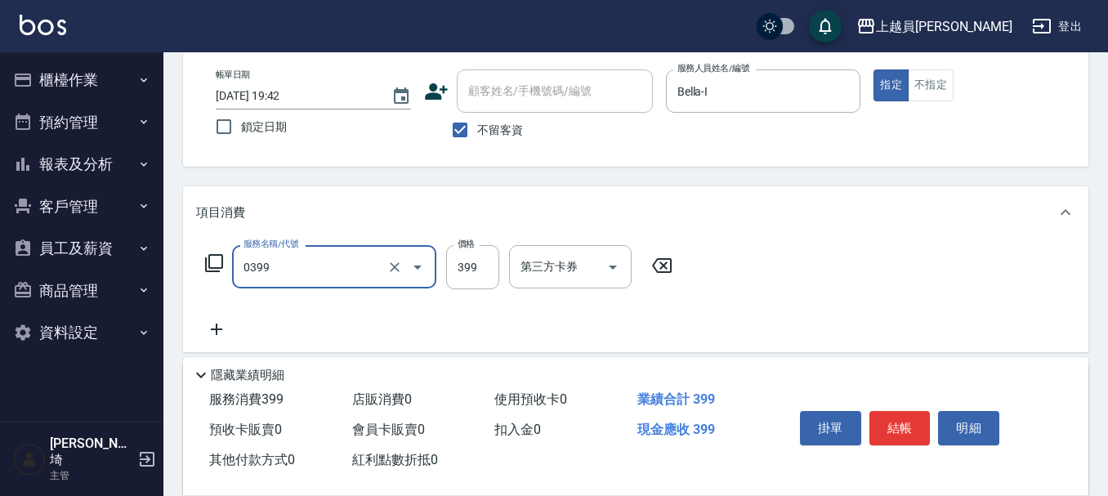
type input "海鹽SPA(0399)"
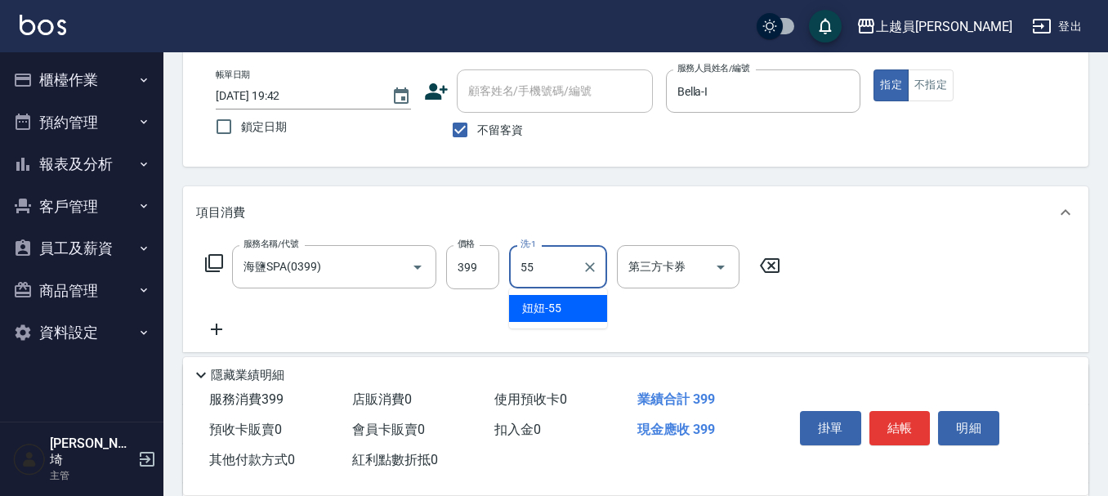
type input "妞妞-55"
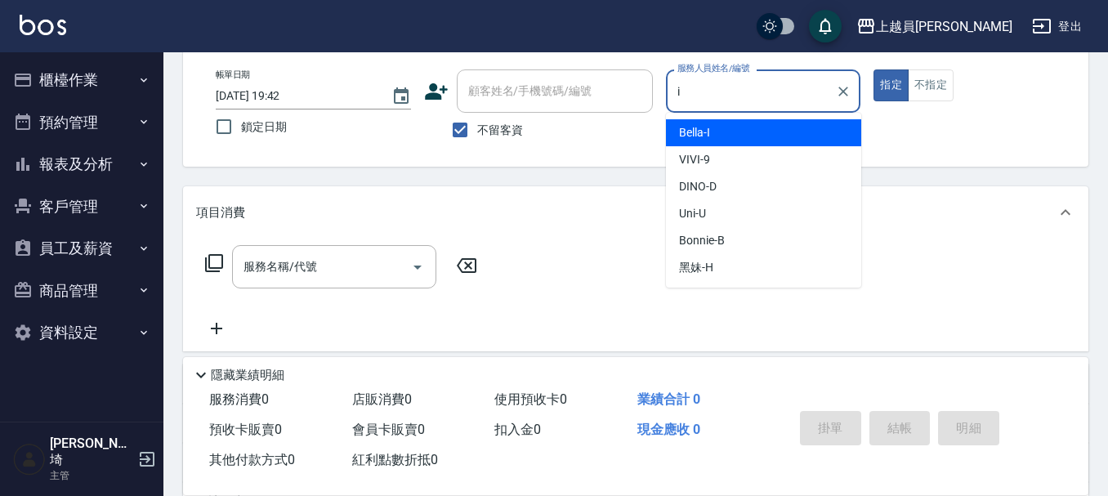
type input "Bella-I"
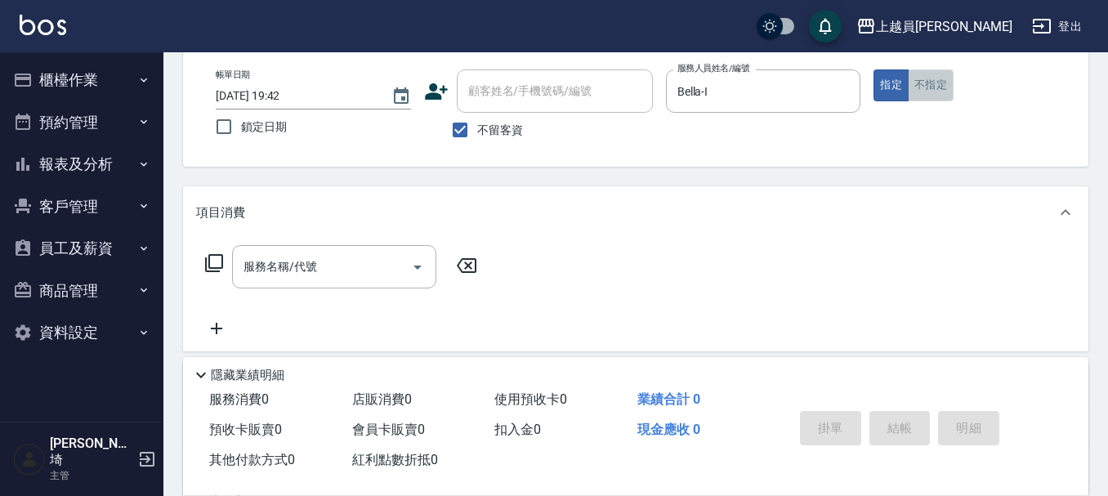
click at [921, 78] on button "不指定" at bounding box center [931, 85] width 46 height 32
click at [269, 271] on input "服務名稱/代號" at bounding box center [321, 266] width 165 height 29
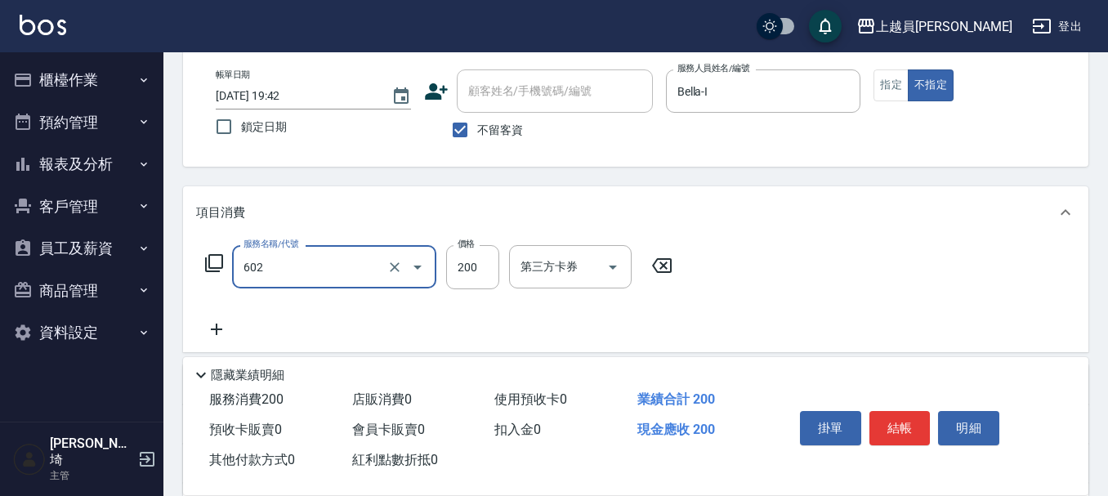
type input "一般洗髮(602)"
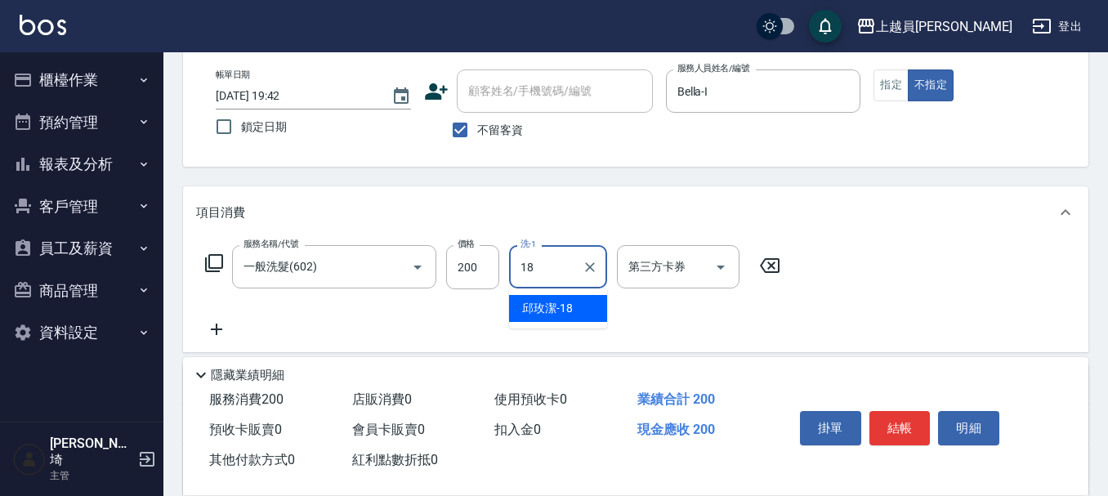
type input "[PERSON_NAME]-18"
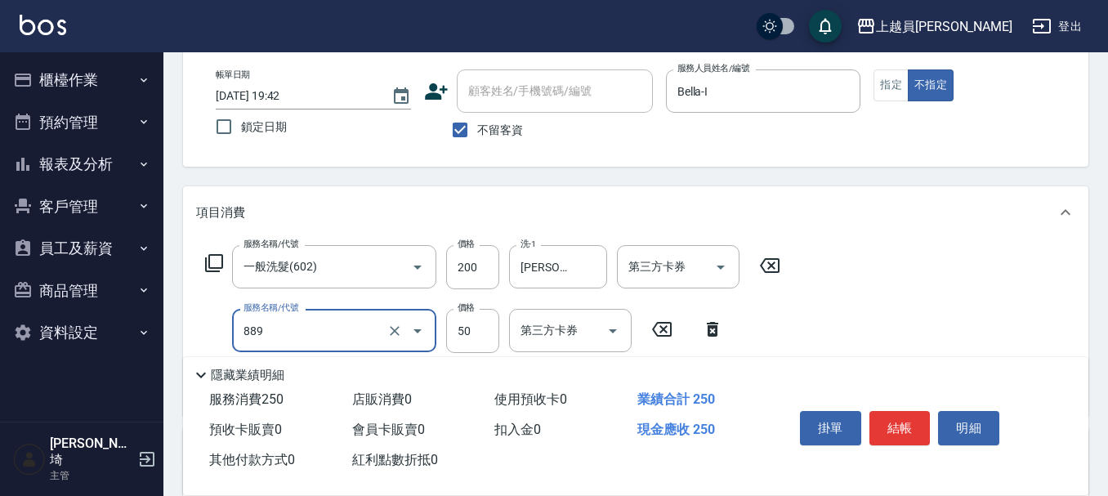
type input "精油(889)"
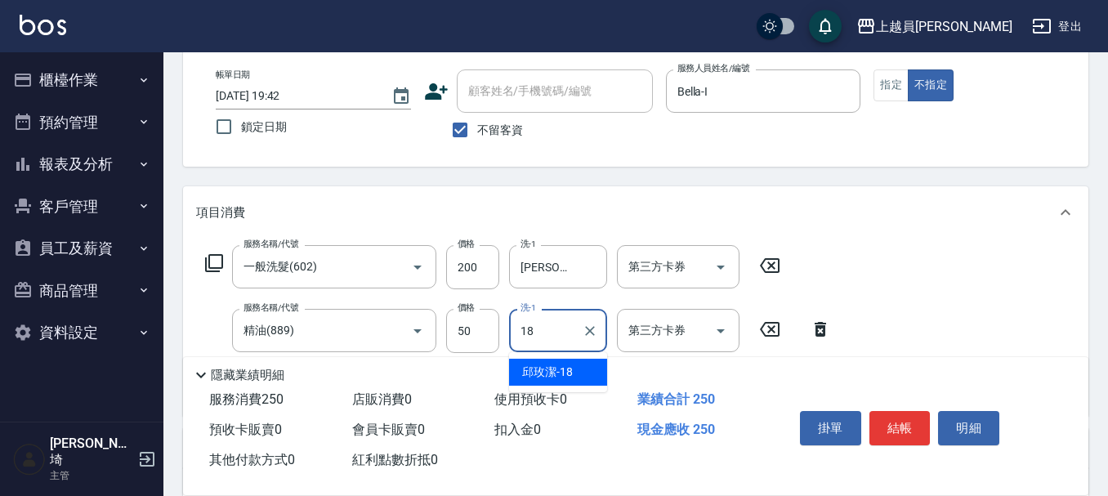
type input "[PERSON_NAME]-18"
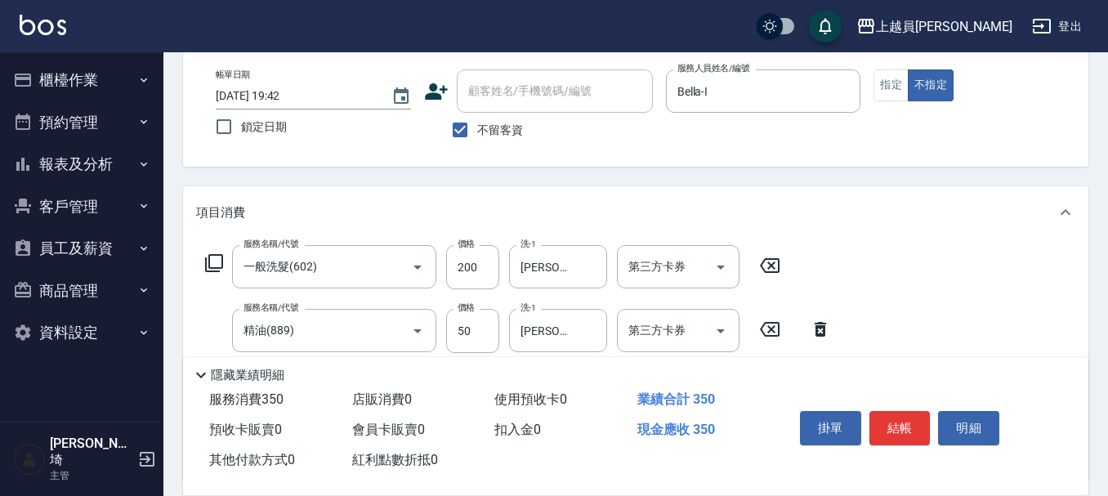
type input "剪髮(302)"
type input "130"
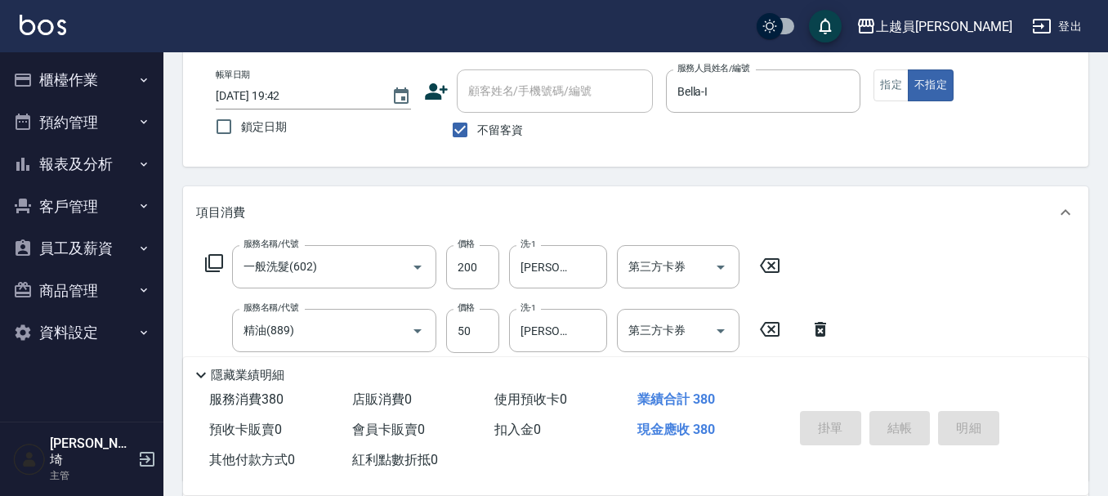
type input "[DATE] 19:43"
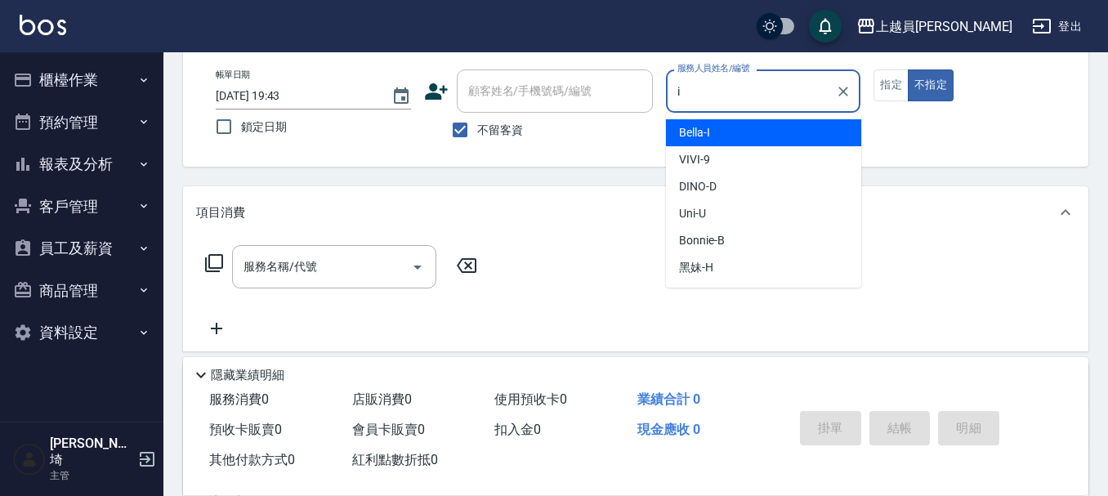
type input "Bella-I"
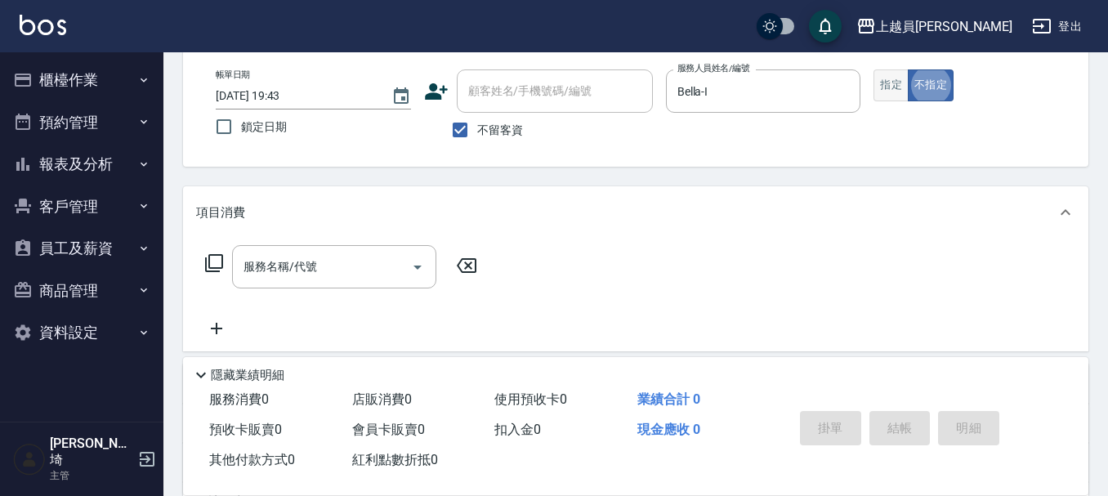
click at [897, 91] on button "指定" at bounding box center [890, 85] width 35 height 32
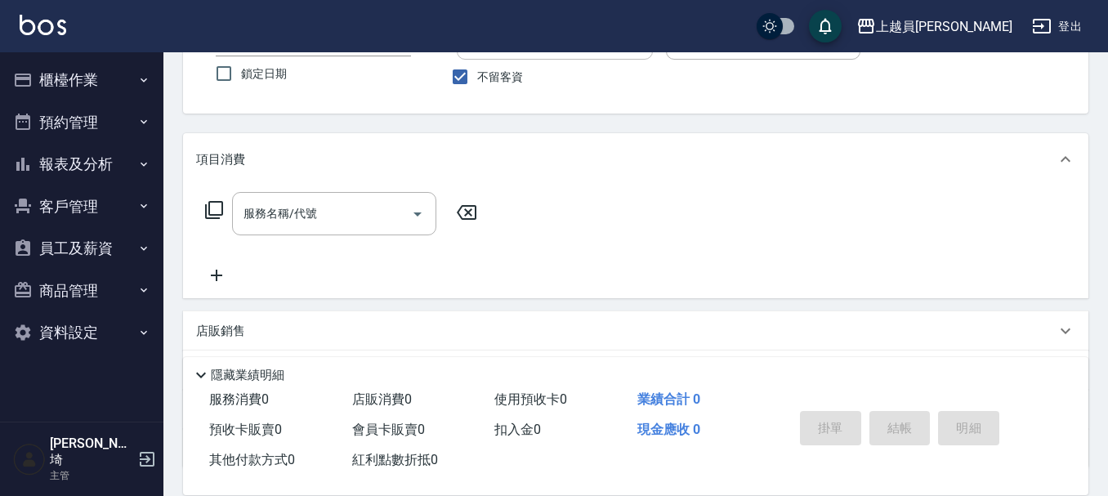
scroll to position [163, 0]
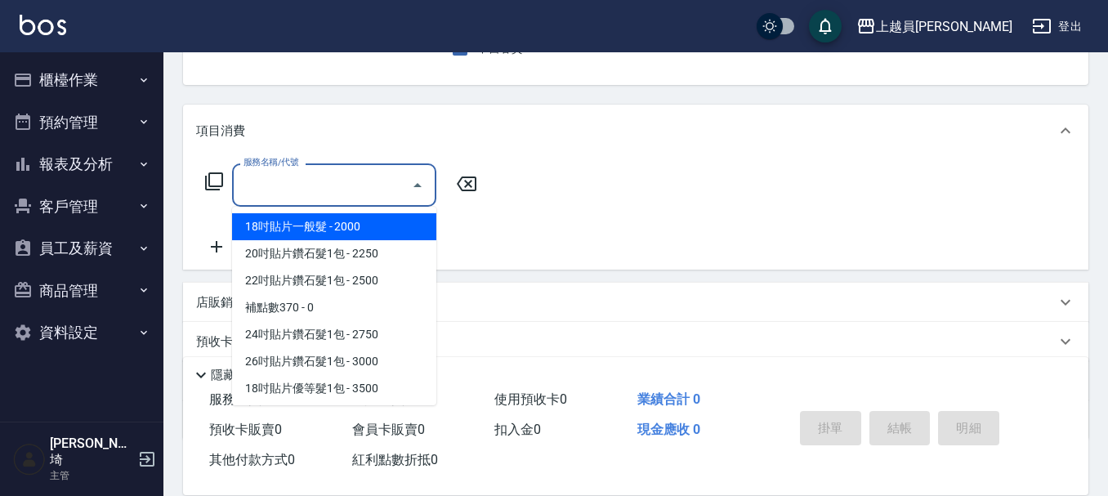
drag, startPoint x: 301, startPoint y: 188, endPoint x: 1115, endPoint y: 173, distance: 813.8
click at [303, 188] on input "服務名稱/代號" at bounding box center [321, 185] width 165 height 29
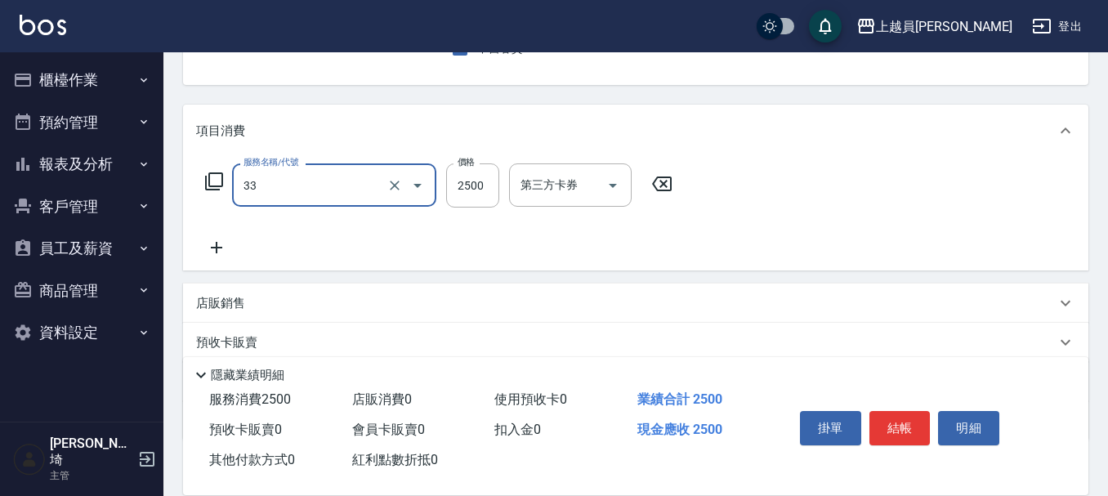
type input "染髮B餐(33)"
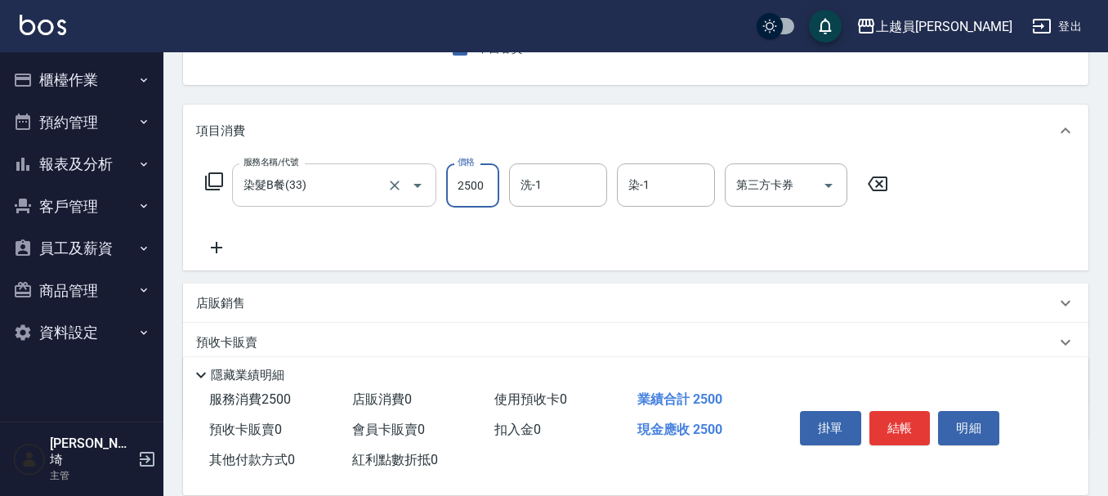
click at [408, 181] on icon "Open" at bounding box center [418, 186] width 20 height 20
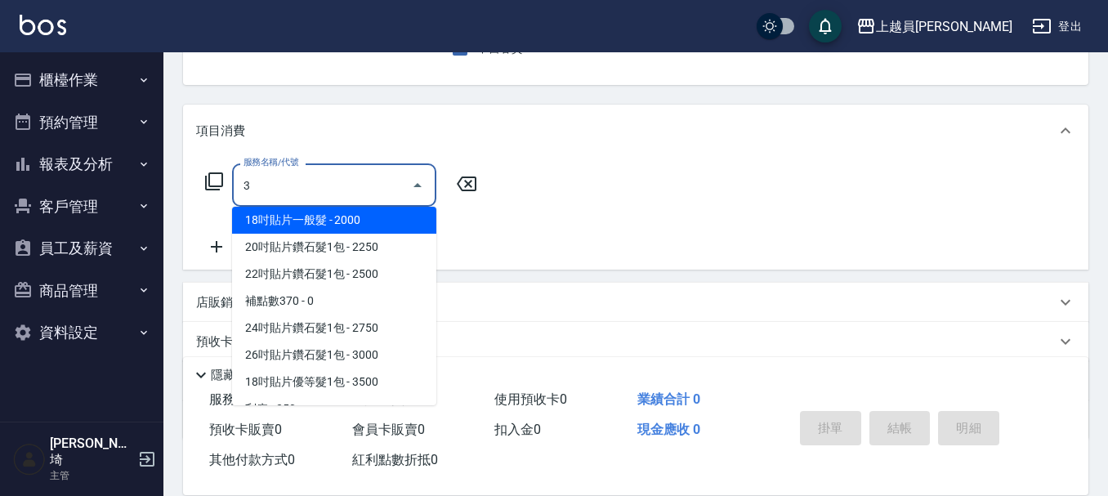
scroll to position [0, 0]
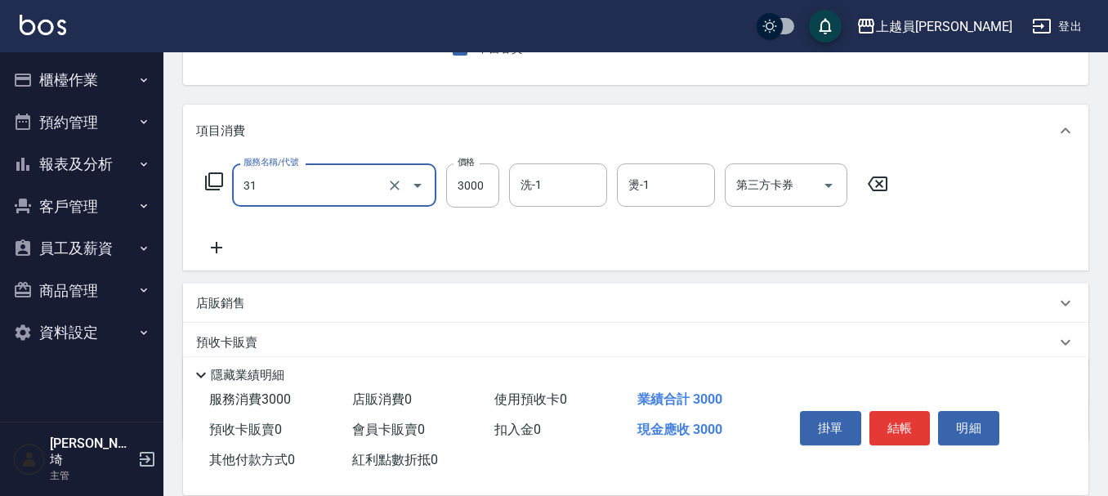
type input "燙髮B餐(31)"
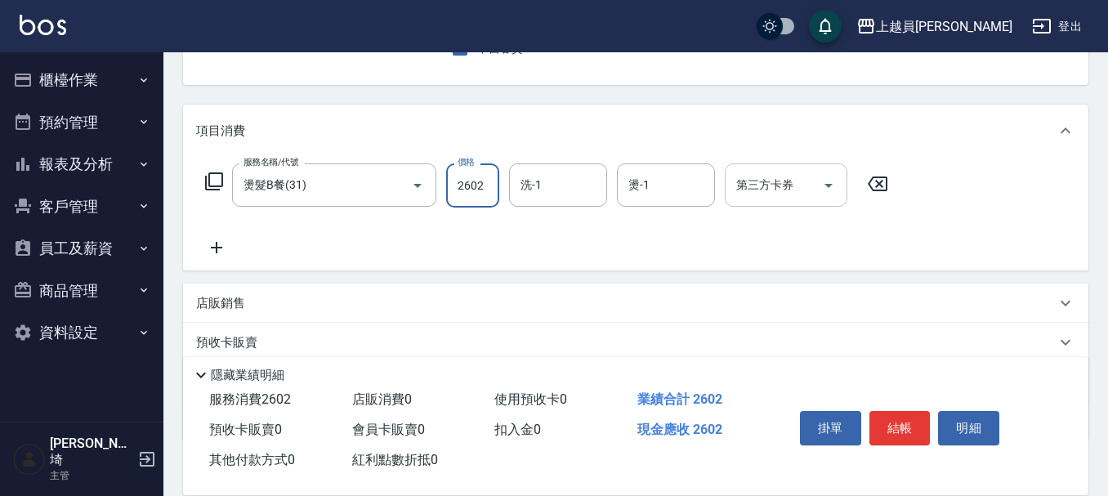
type input "2602"
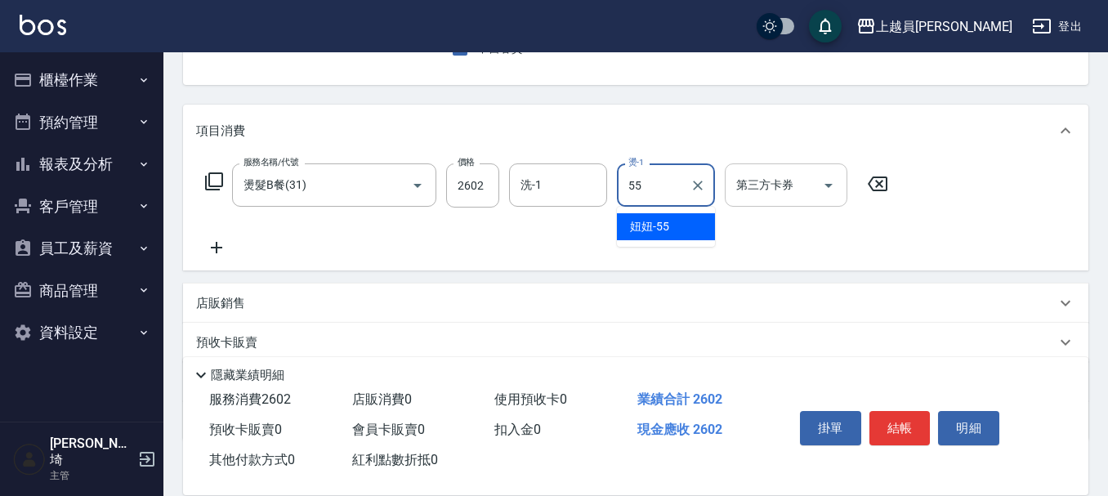
type input "妞妞-55"
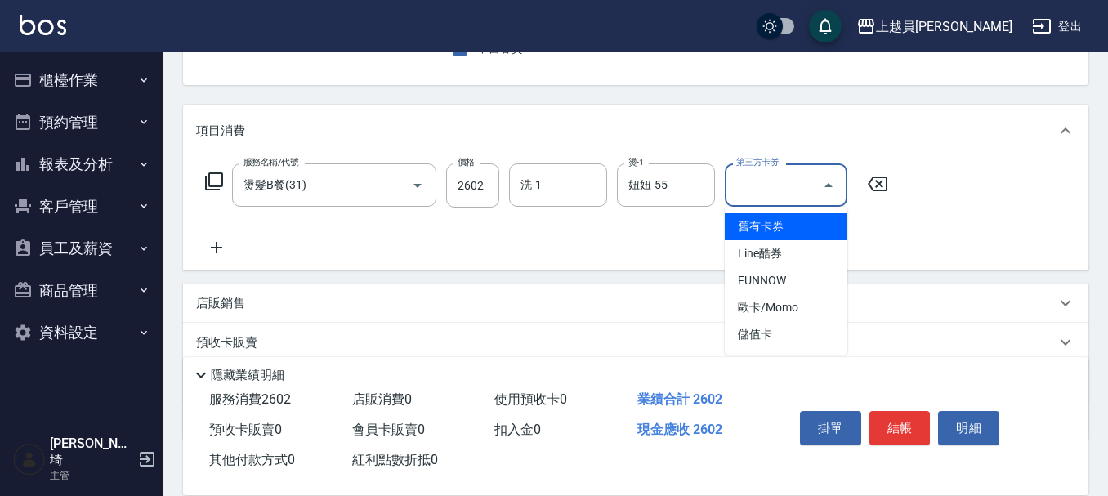
type input "儲值卡"
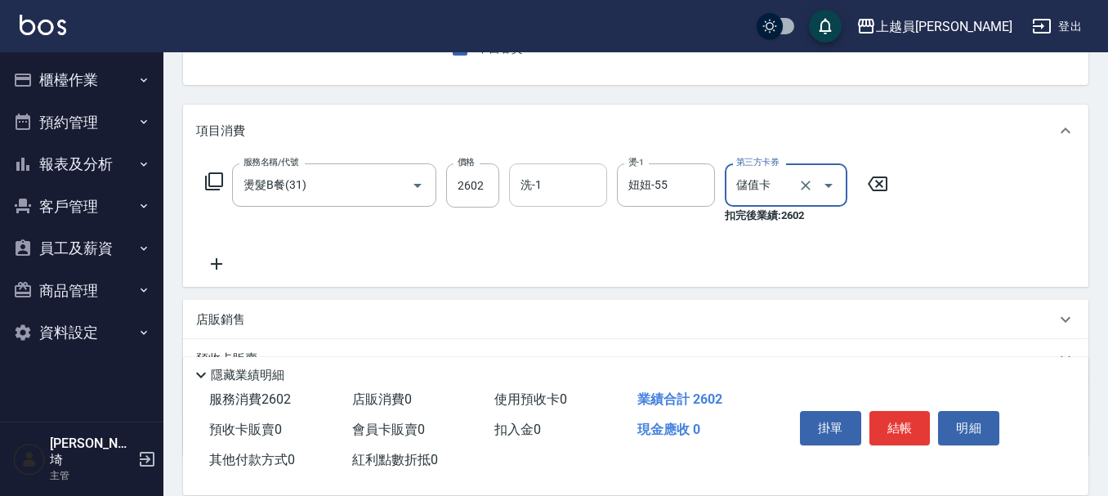
click at [576, 195] on input "洗-1" at bounding box center [557, 185] width 83 height 29
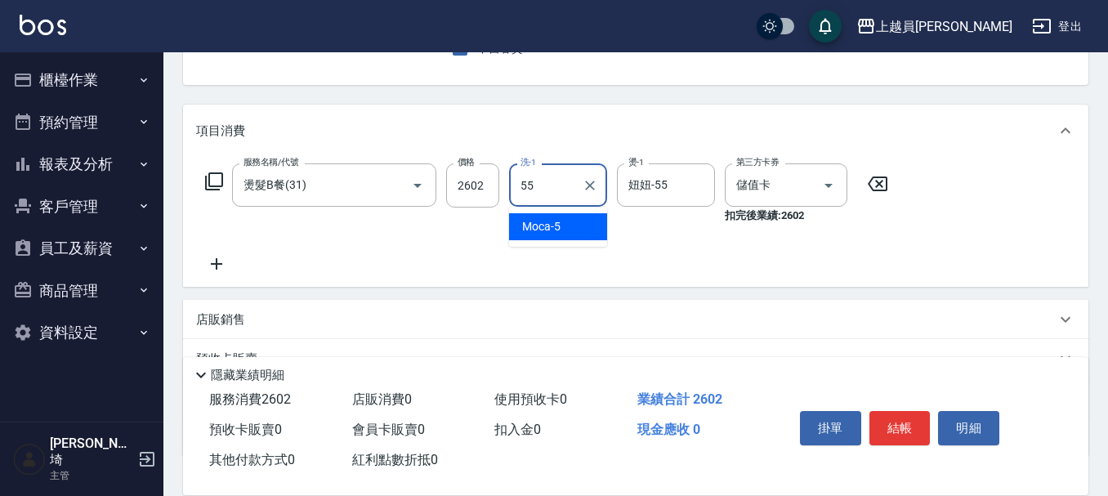
type input "妞妞-55"
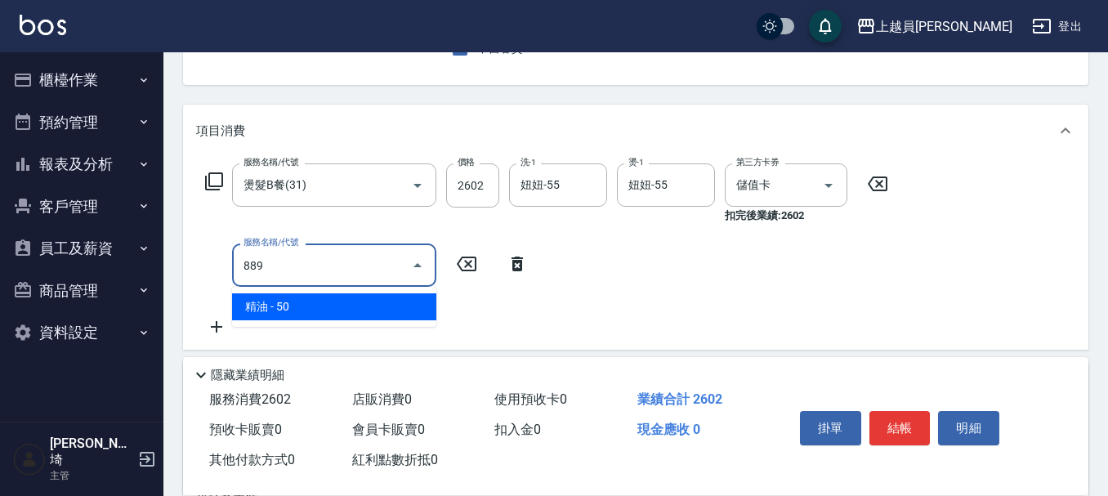
type input "精油(889)"
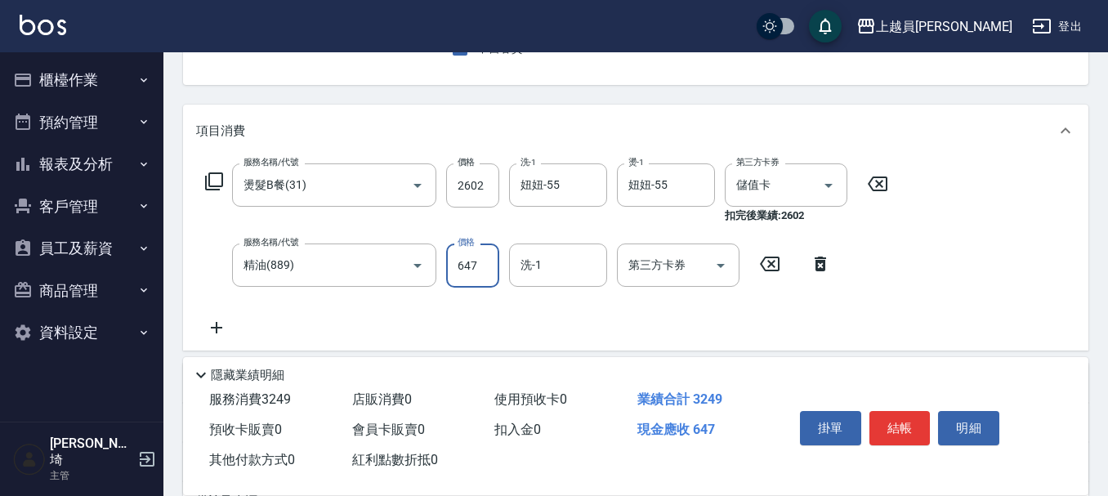
type input "647"
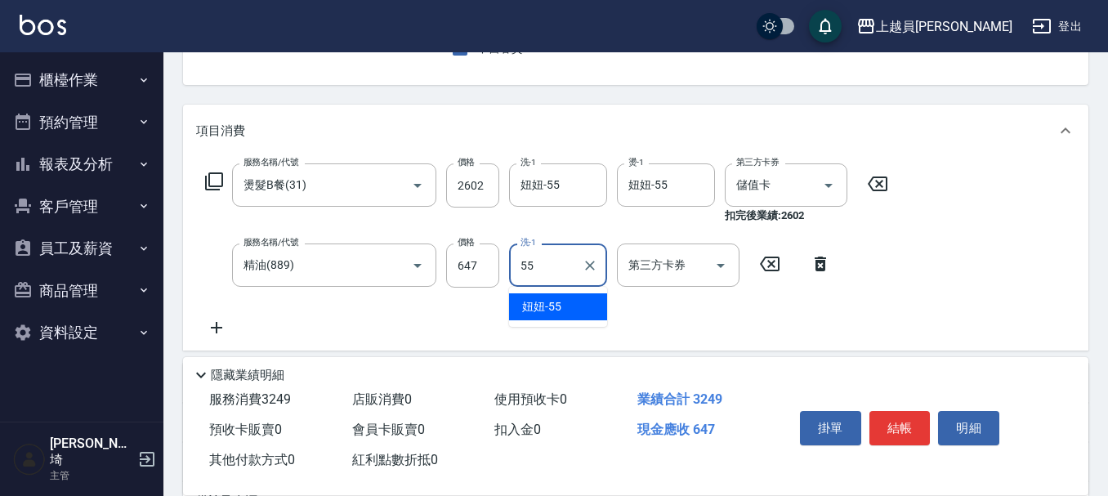
type input "妞妞-55"
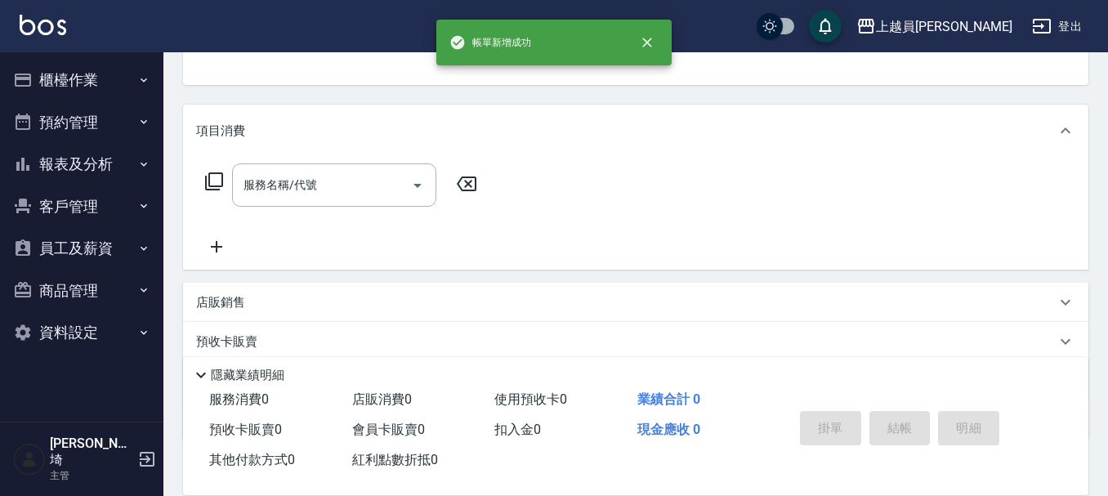
scroll to position [158, 0]
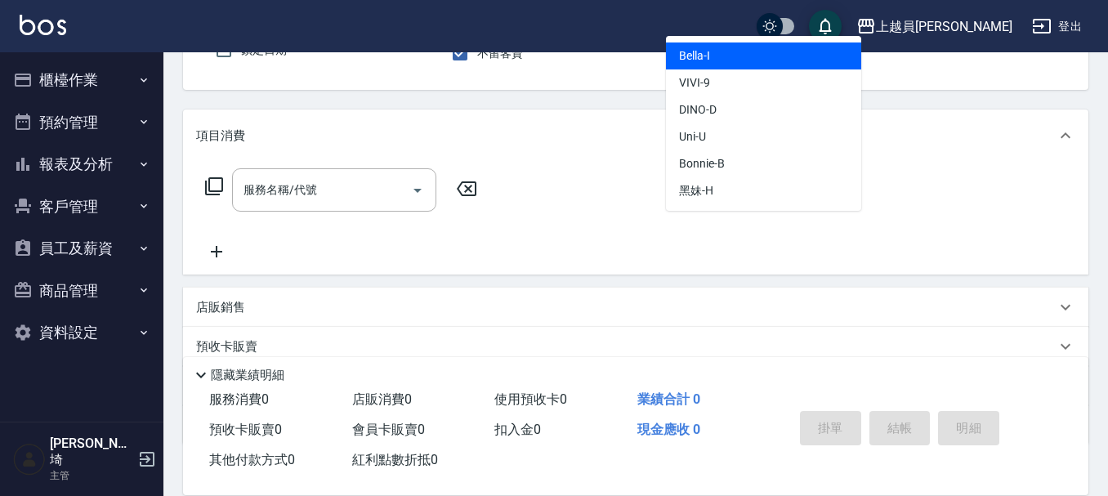
type input "Bella-I"
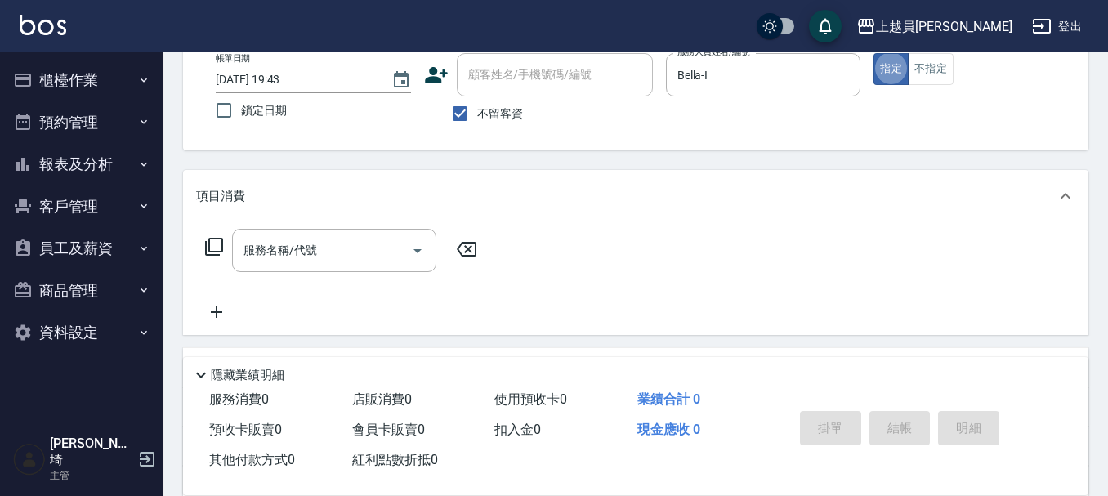
scroll to position [69, 0]
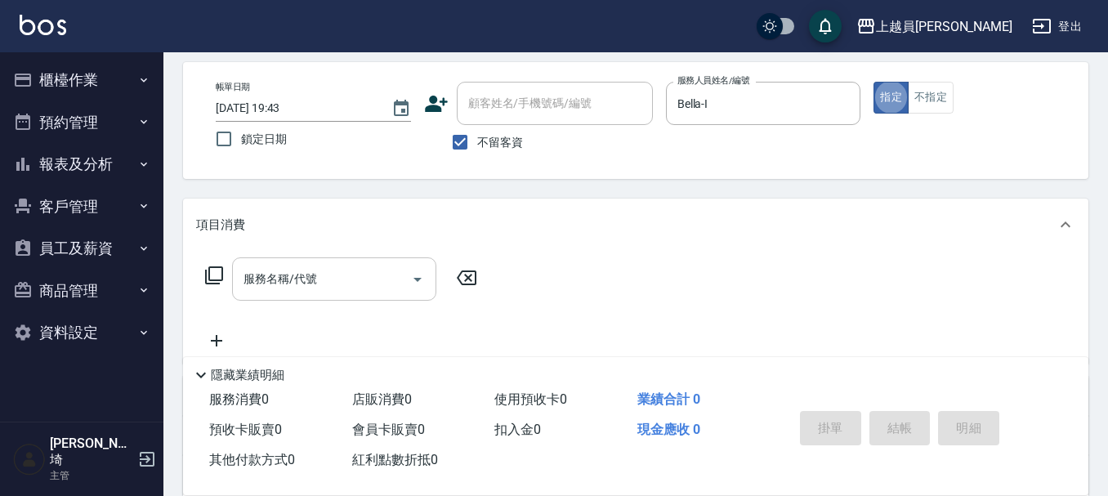
click at [304, 279] on input "服務名稱/代號" at bounding box center [321, 279] width 165 height 29
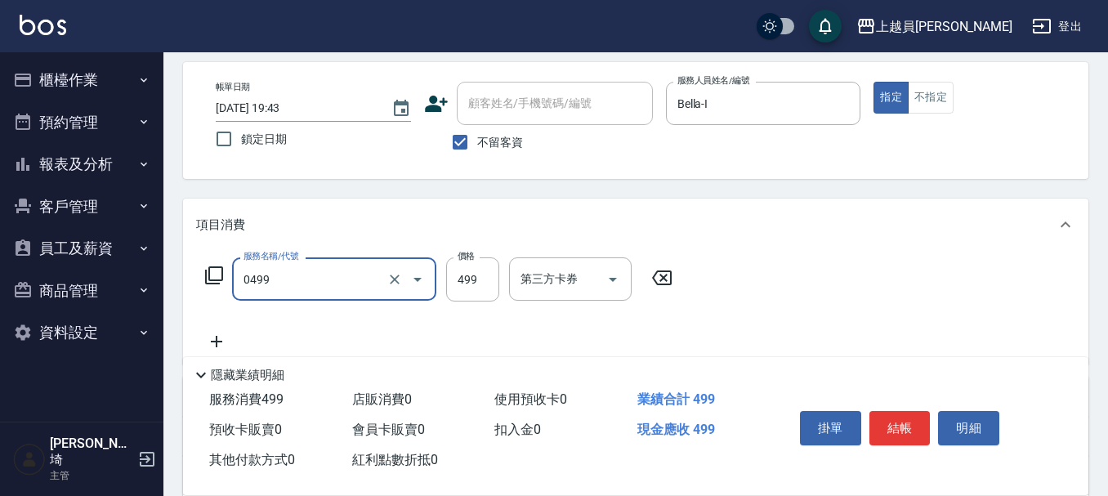
type input "去角質洗髮(0499)"
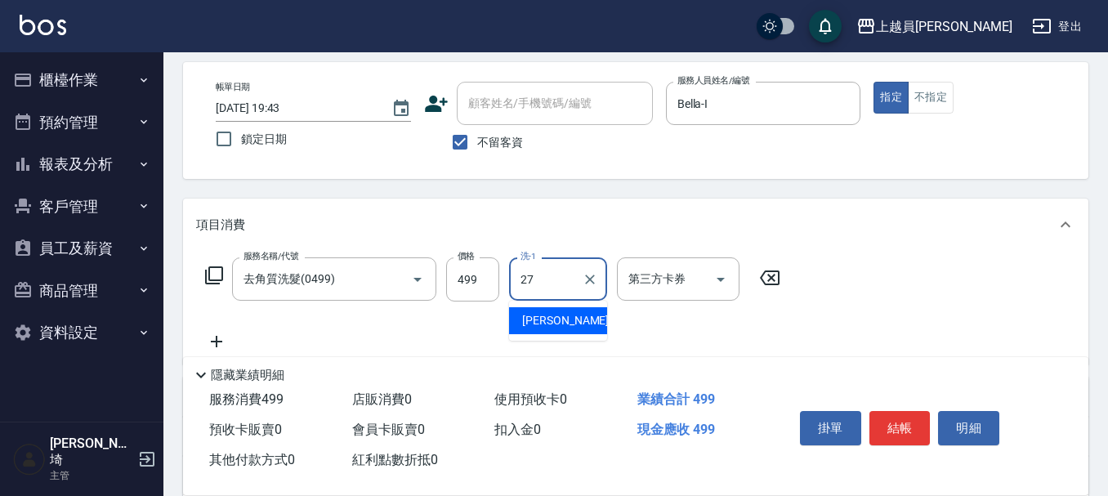
type input "[PERSON_NAME]-27"
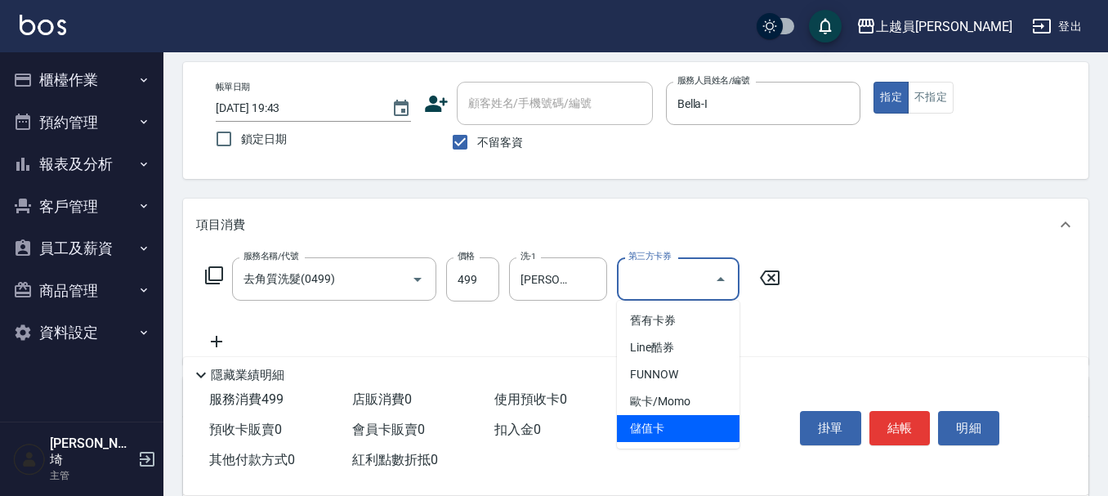
type input "儲值卡"
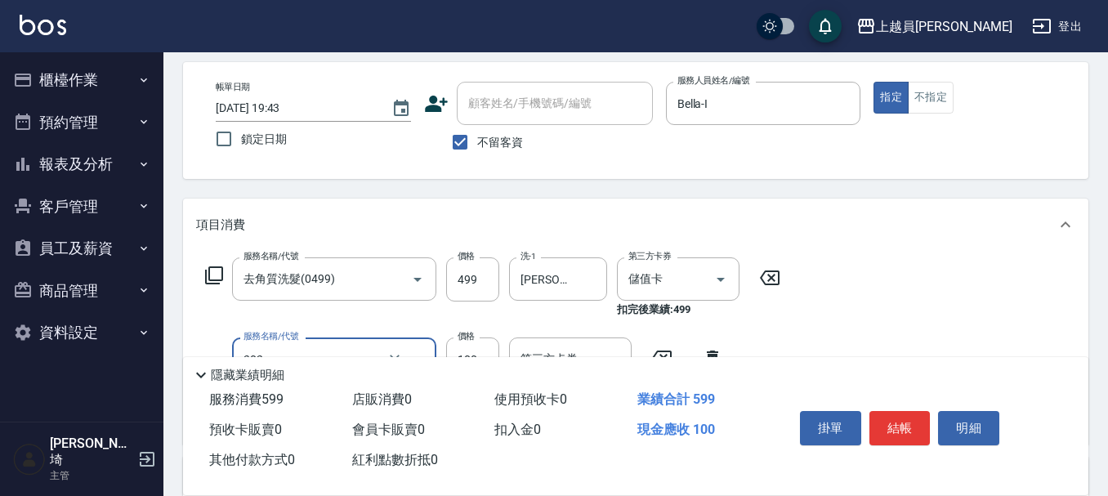
type input "剪髮(302)"
type input "200"
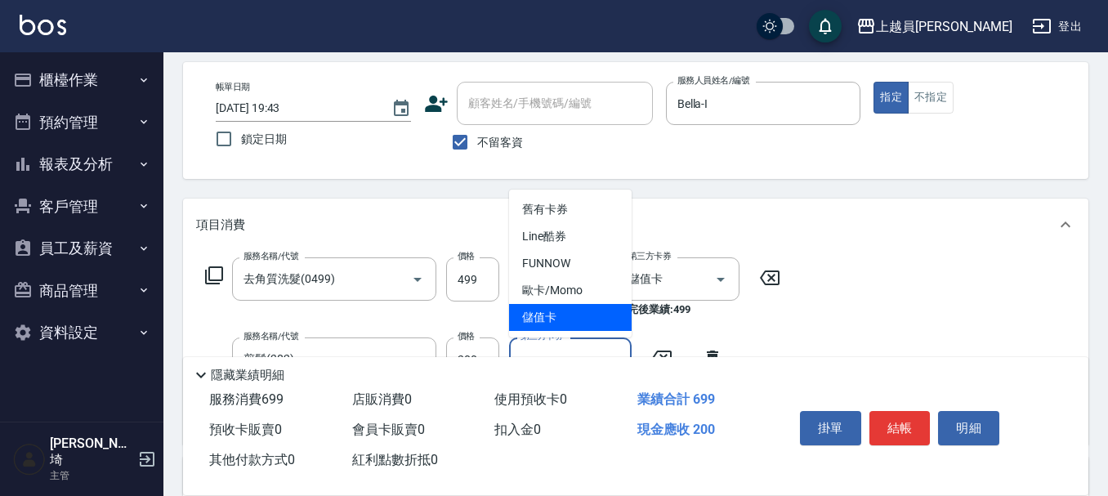
type input "儲值卡"
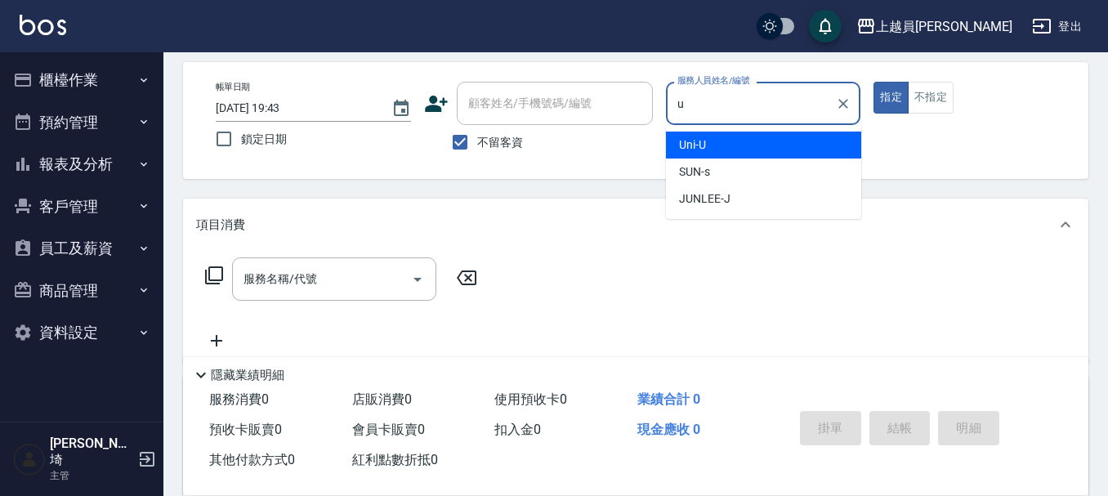
type input "Uni-U"
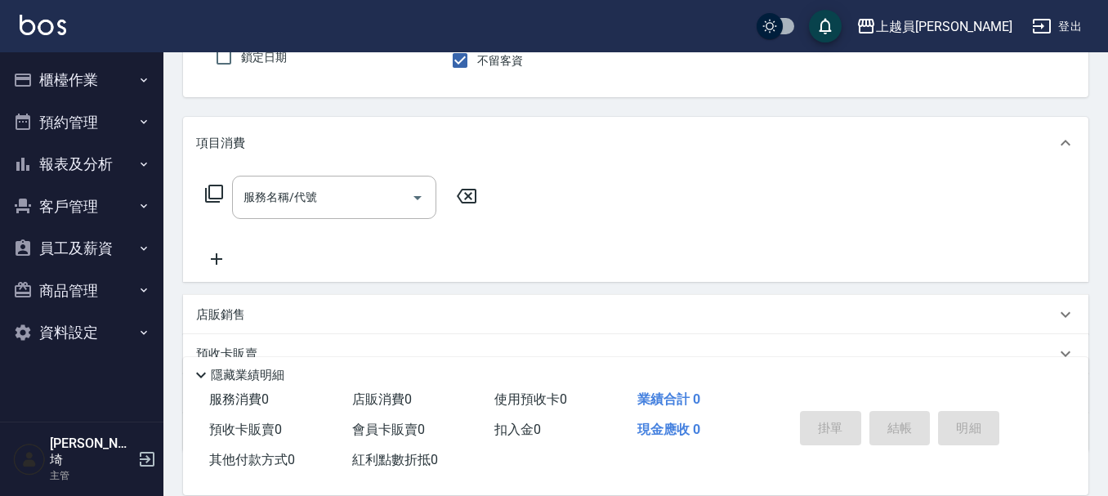
click at [367, 163] on div "項目消費" at bounding box center [635, 143] width 905 height 52
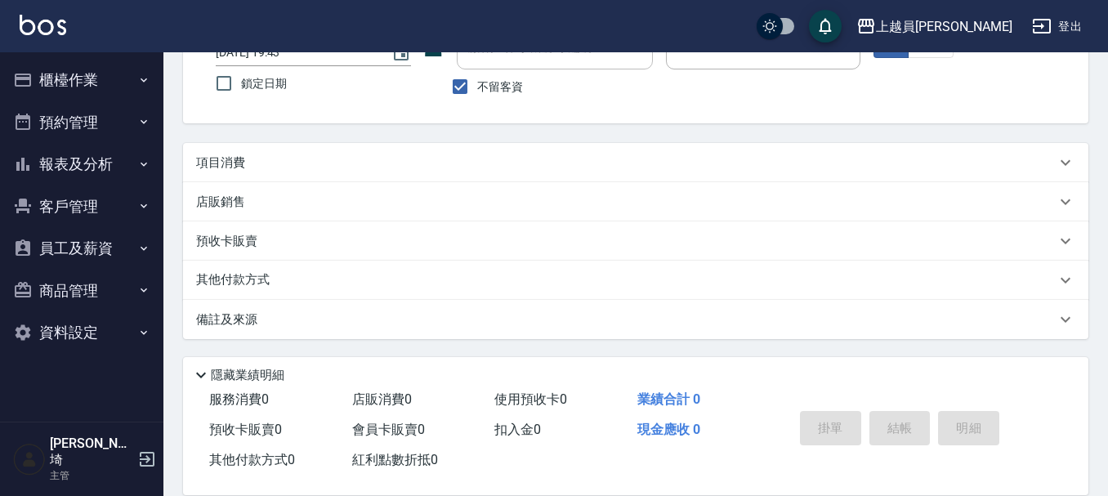
scroll to position [125, 0]
click at [364, 169] on div "項目消費" at bounding box center [625, 162] width 859 height 17
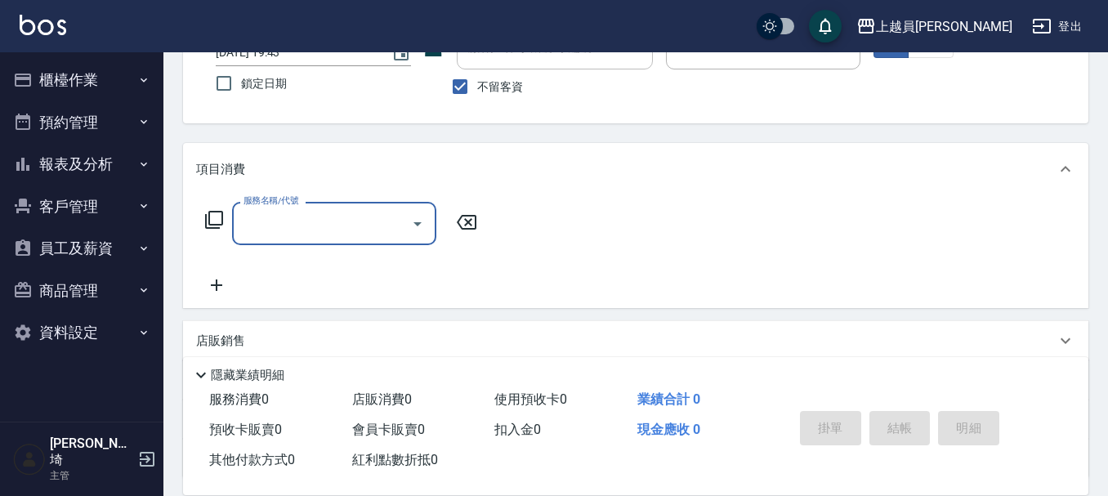
scroll to position [0, 0]
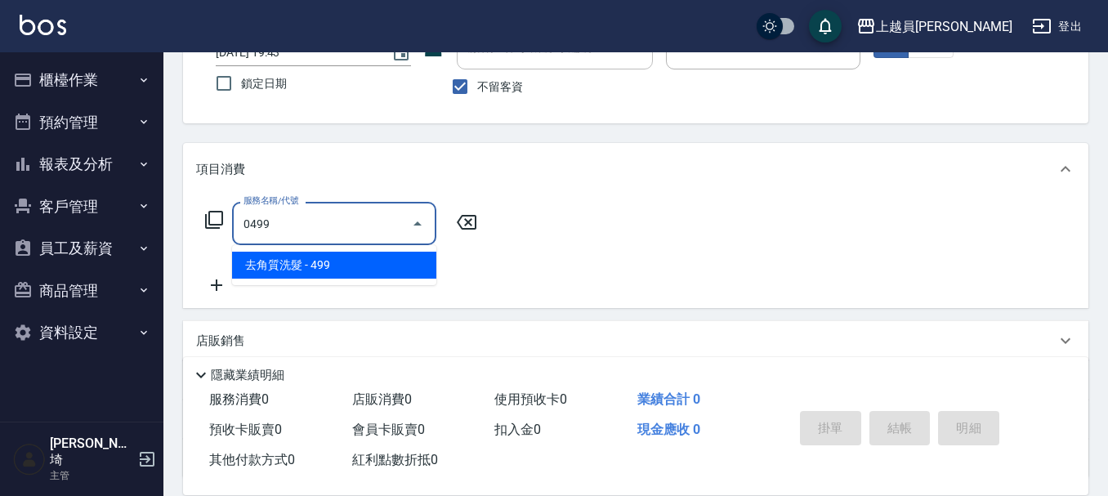
type input "去角質洗髮(0499)"
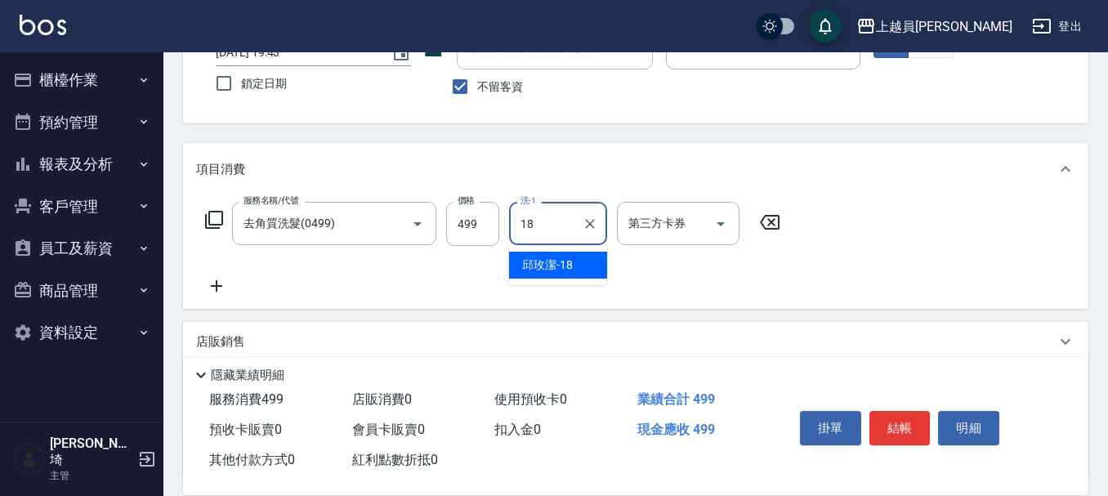
type input "[PERSON_NAME]-18"
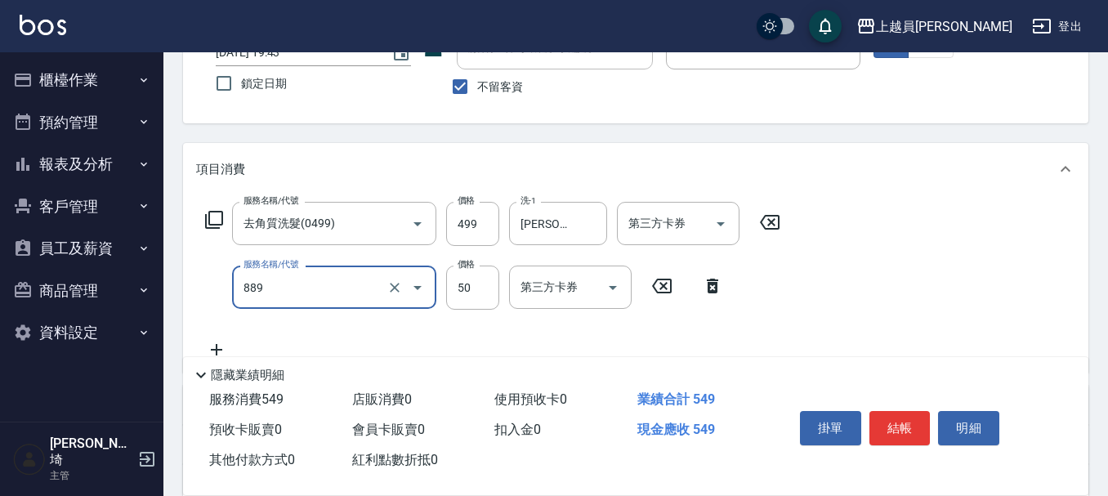
type input "精油(889)"
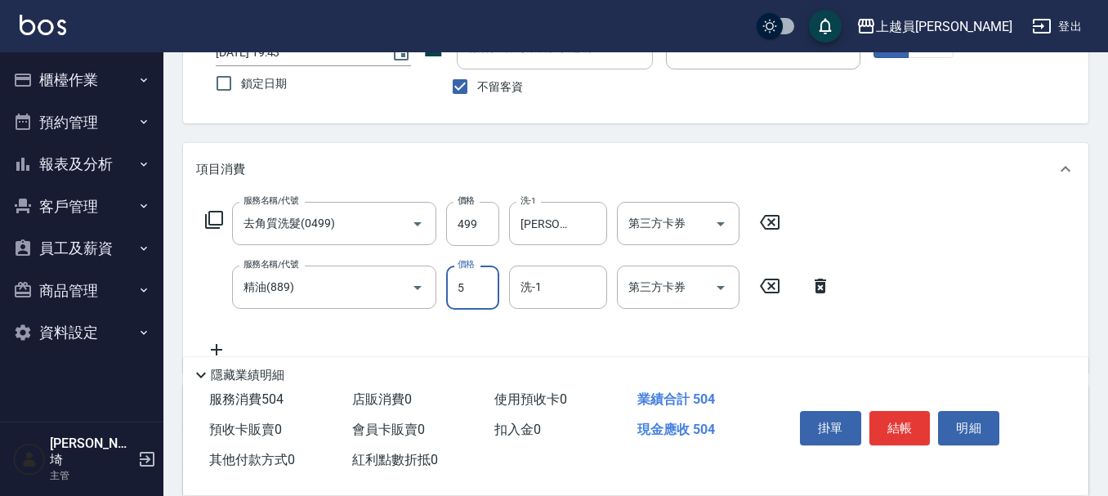
type input "50"
type input "[PERSON_NAME]-18"
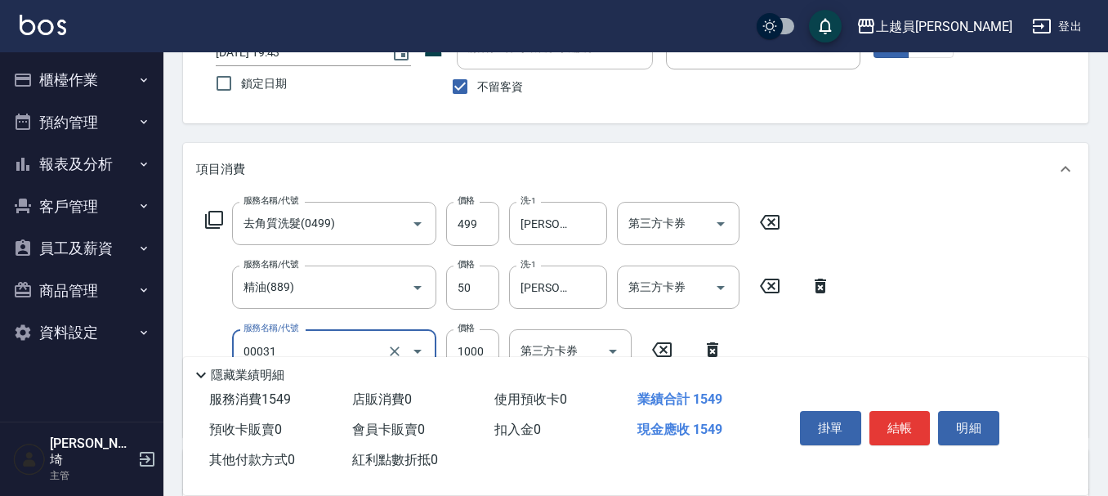
type input "單卸髮片(00031)"
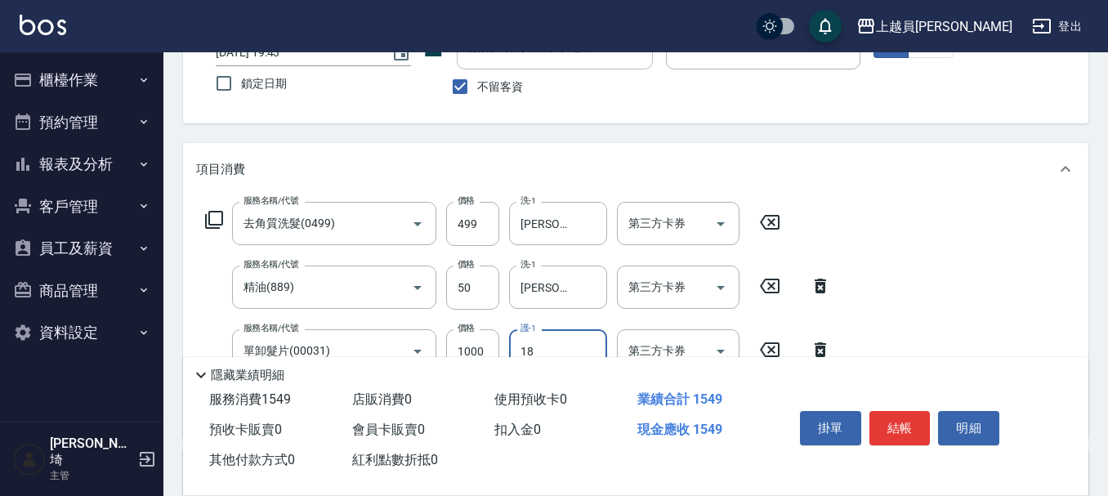
type input "[PERSON_NAME]-18"
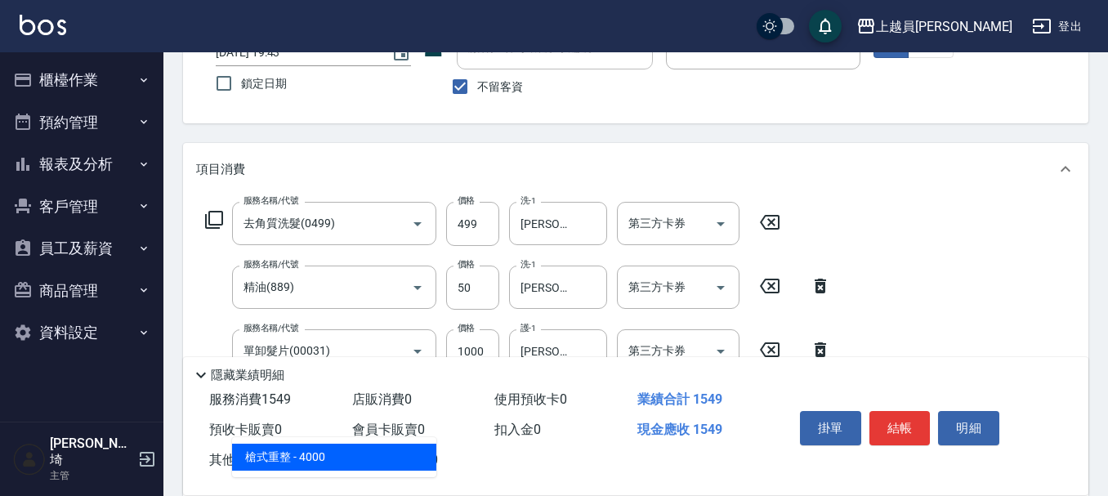
type input "槍式重整(00028)"
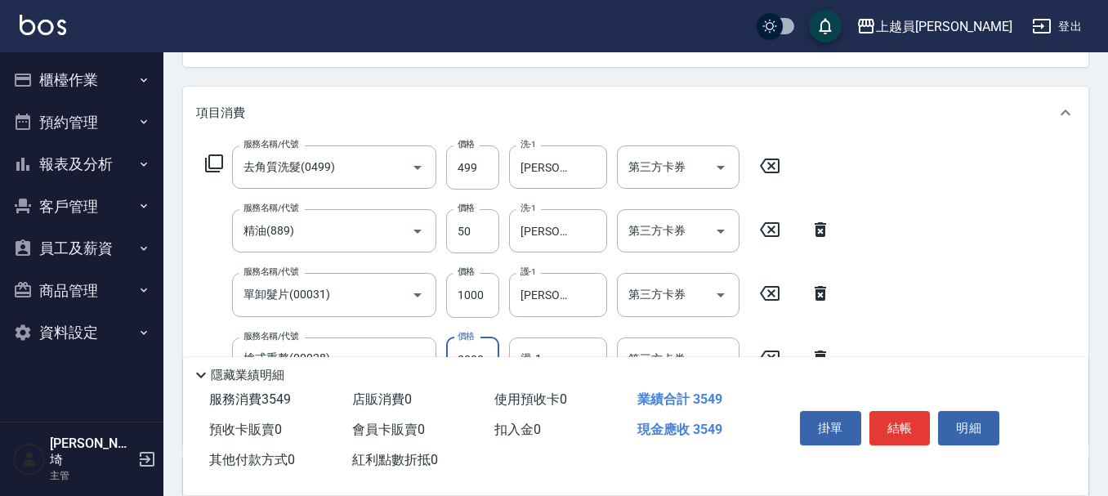
scroll to position [207, 0]
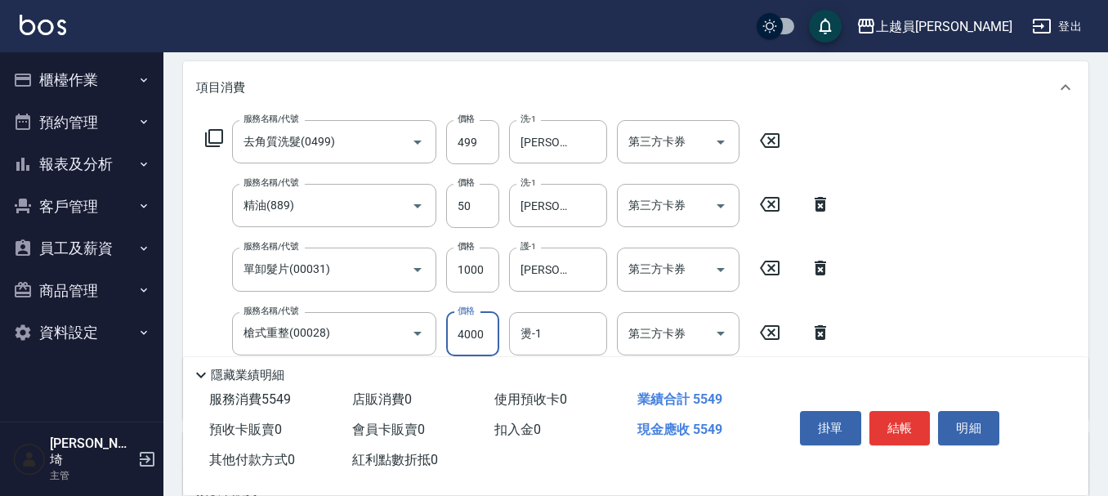
drag, startPoint x: 478, startPoint y: 339, endPoint x: 558, endPoint y: 308, distance: 85.9
click at [478, 338] on input "4000" at bounding box center [472, 334] width 53 height 44
type input "2000"
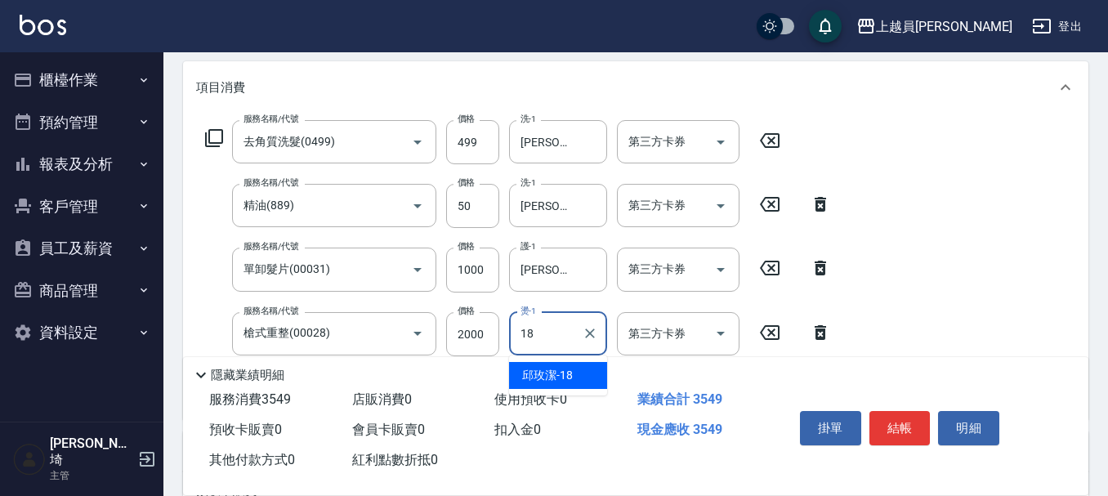
type input "[PERSON_NAME]-18"
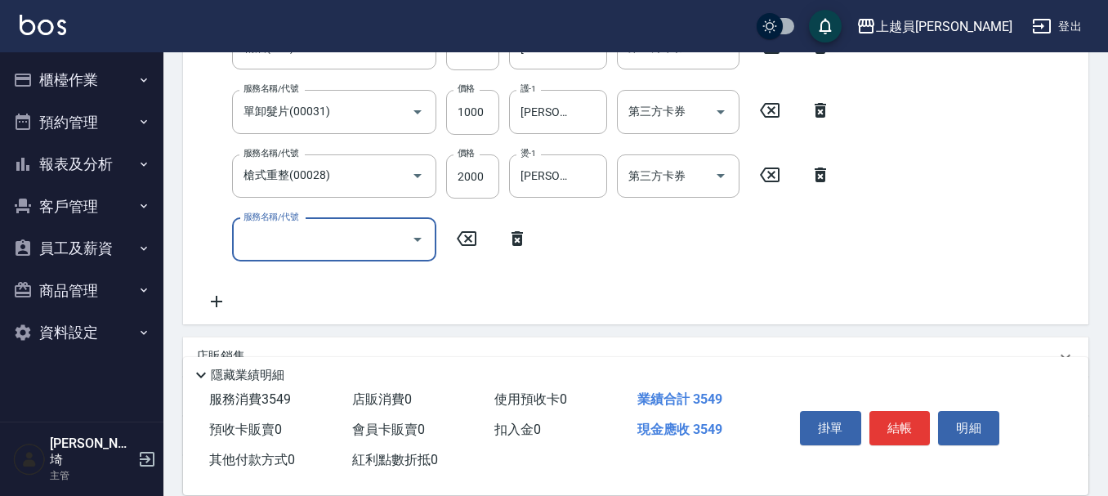
scroll to position [368, 0]
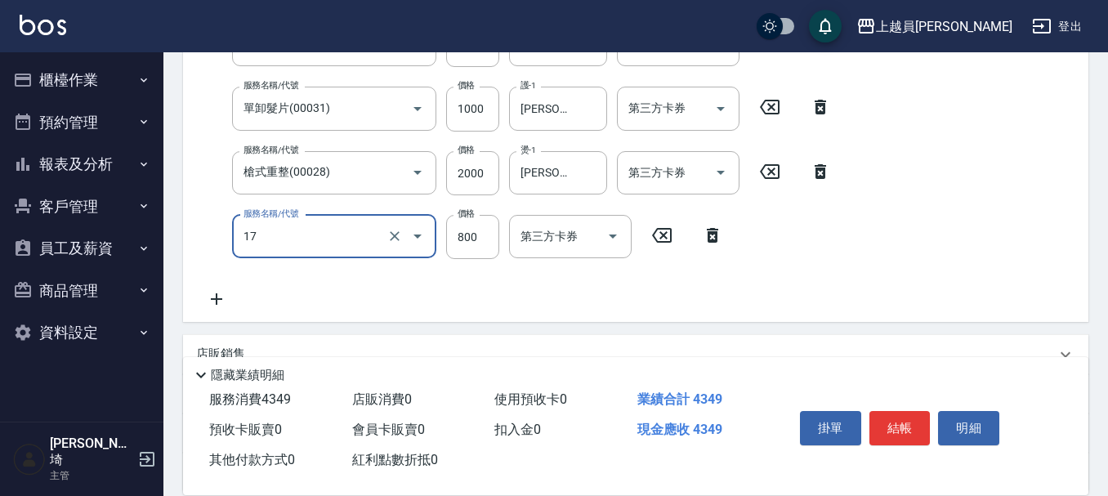
type input "染髮(17)"
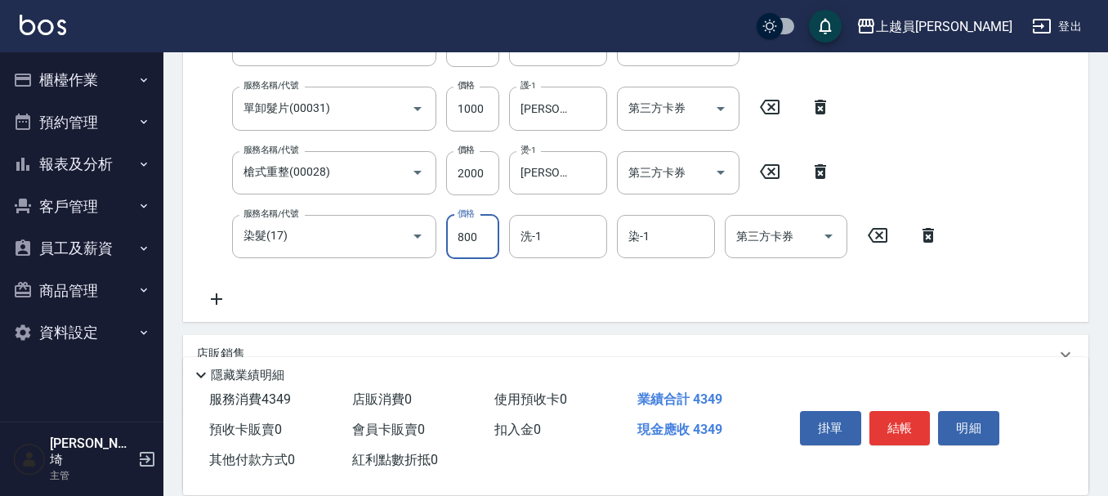
scroll to position [327, 0]
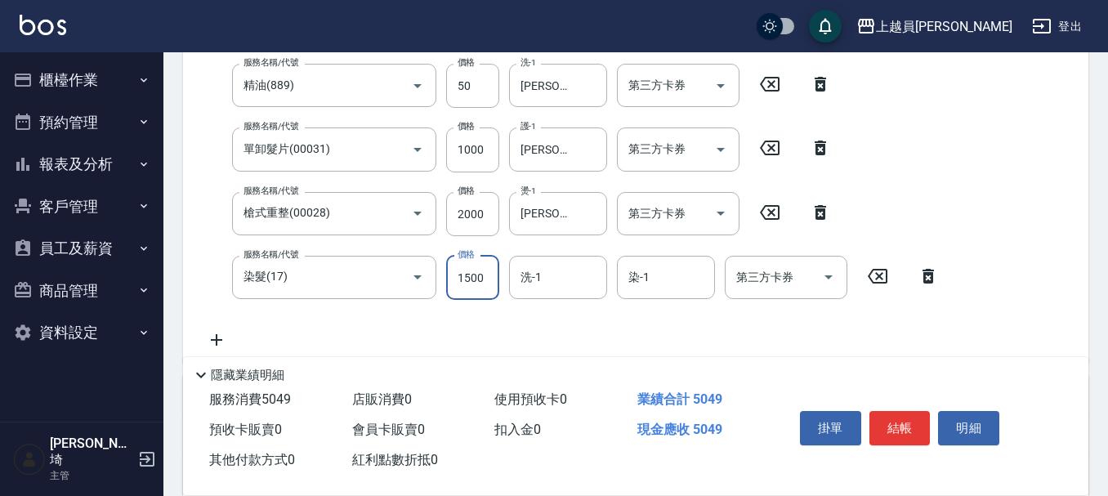
type input "1500"
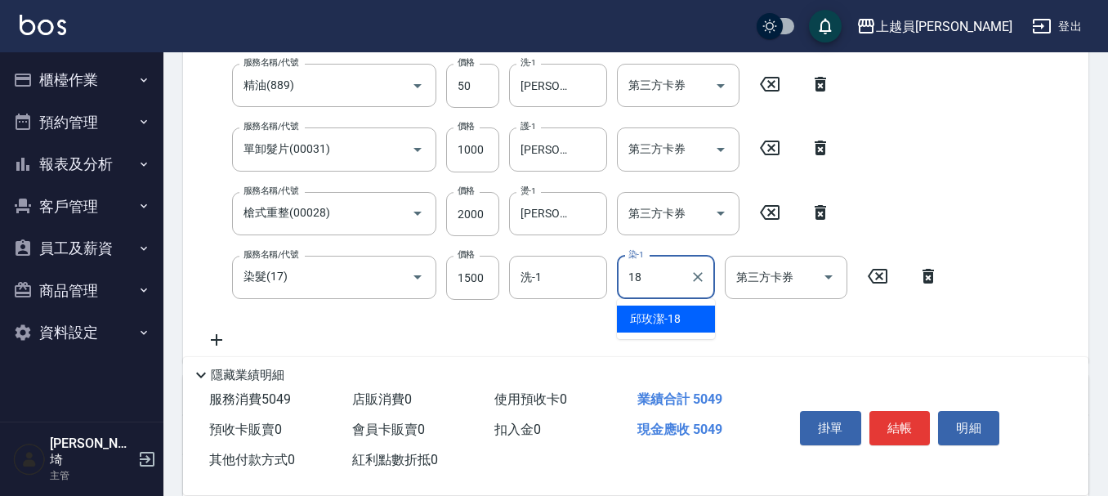
type input "[PERSON_NAME]-18"
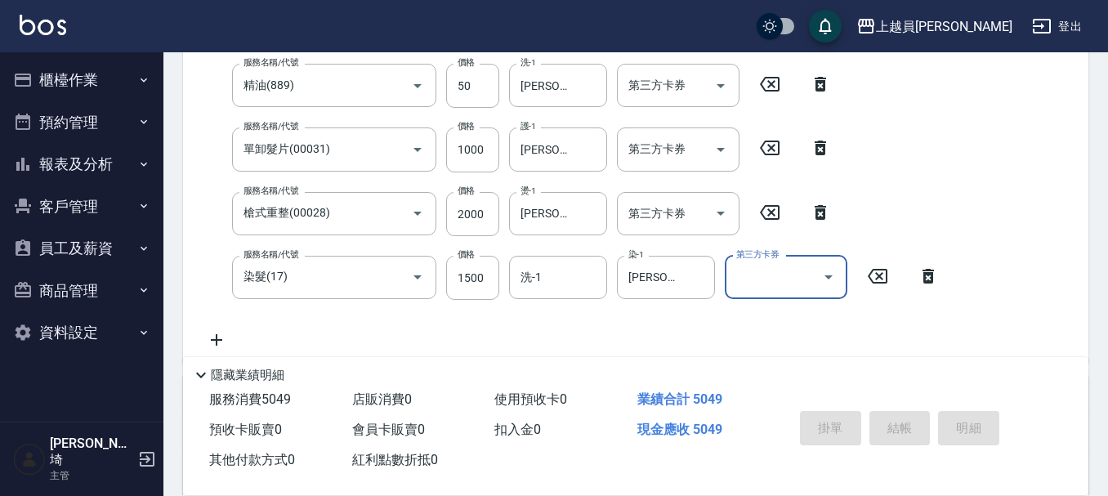
type input "[DATE] 19:44"
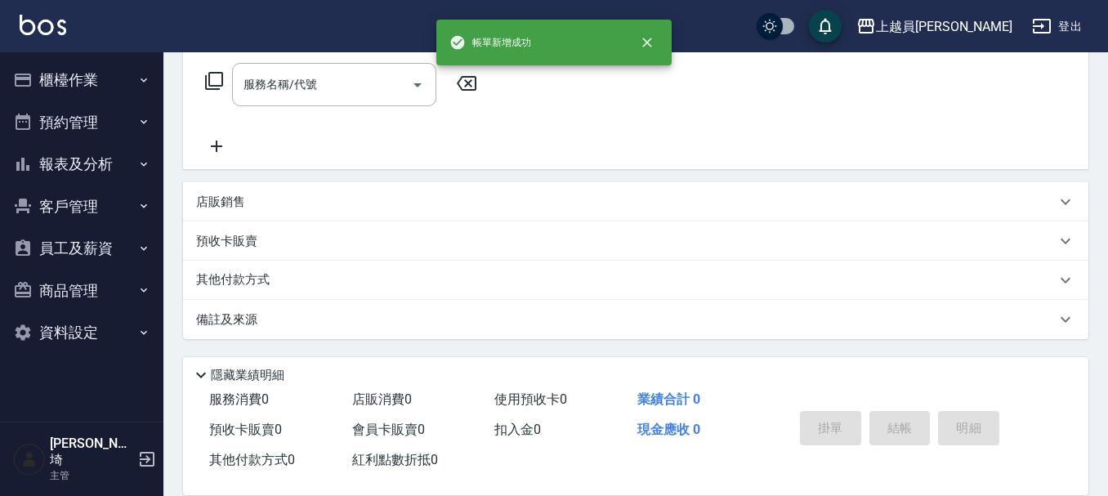
scroll to position [0, 0]
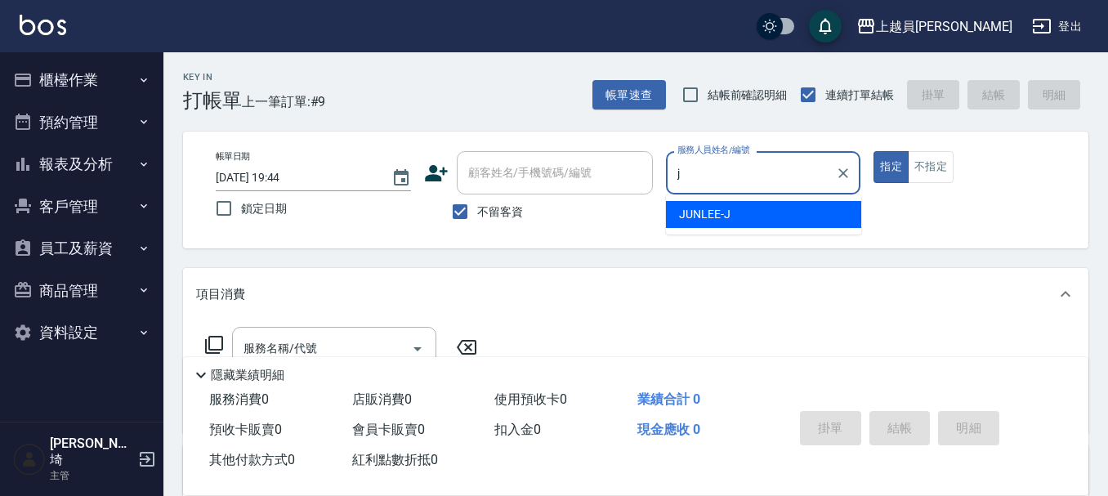
type input "[PERSON_NAME]"
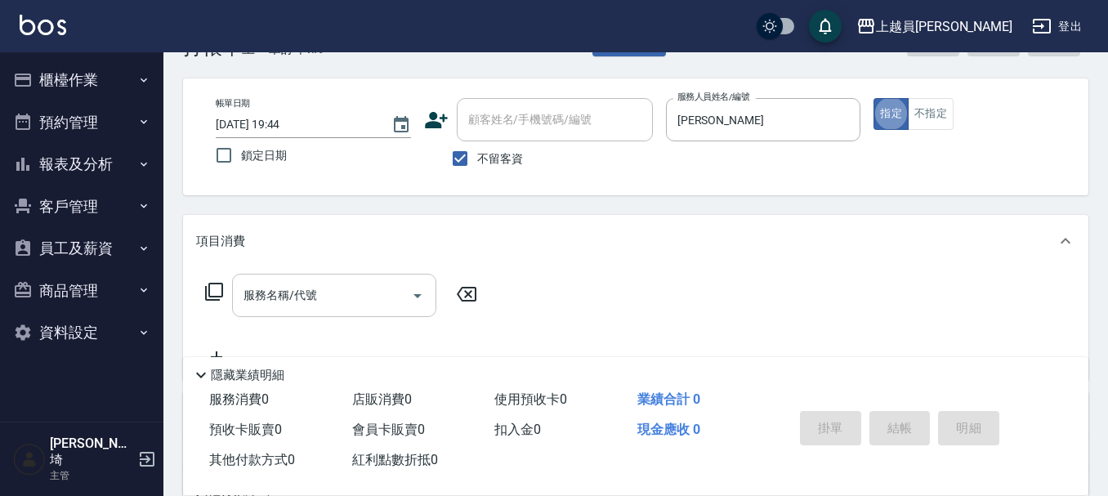
scroll to position [82, 0]
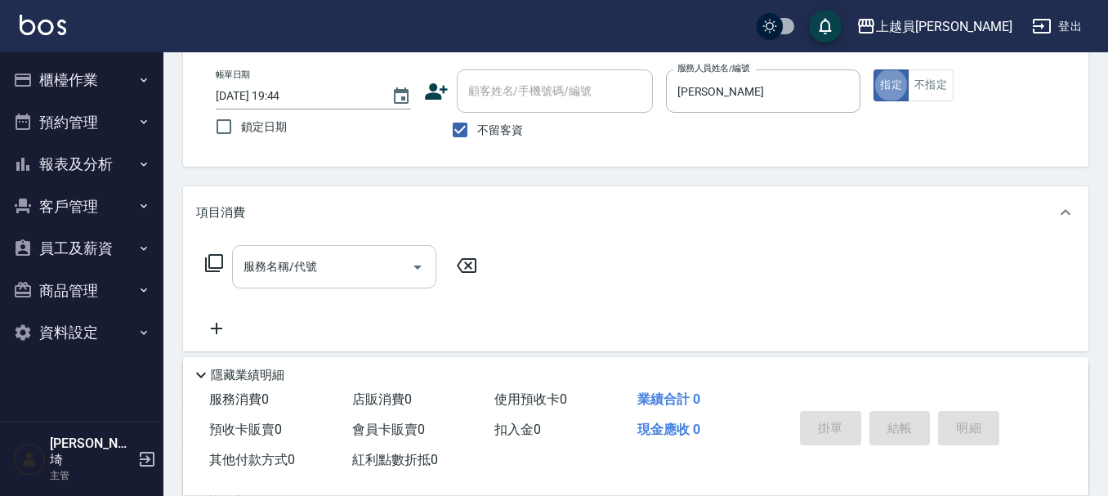
click at [361, 279] on input "服務名稱/代號" at bounding box center [321, 266] width 165 height 29
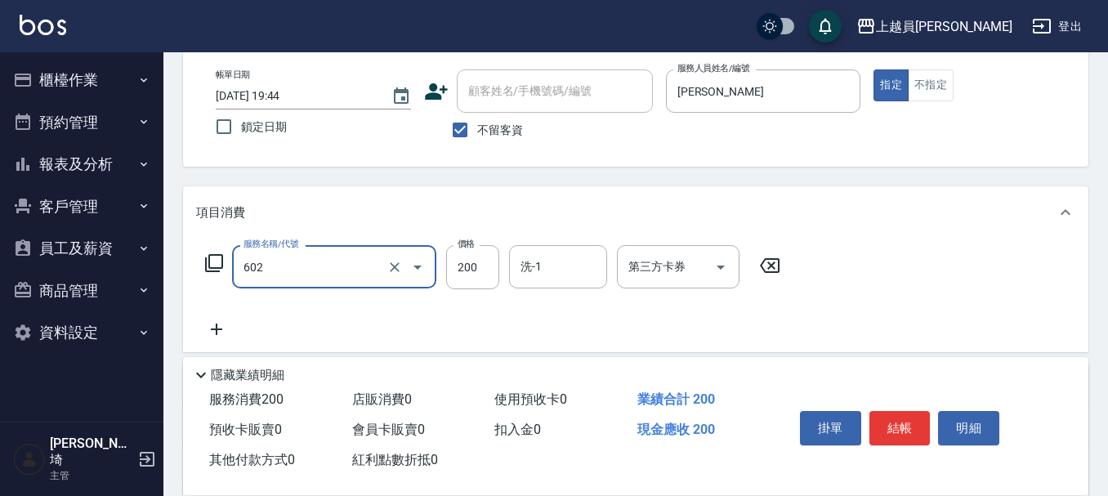
type input "一般洗髮(602)"
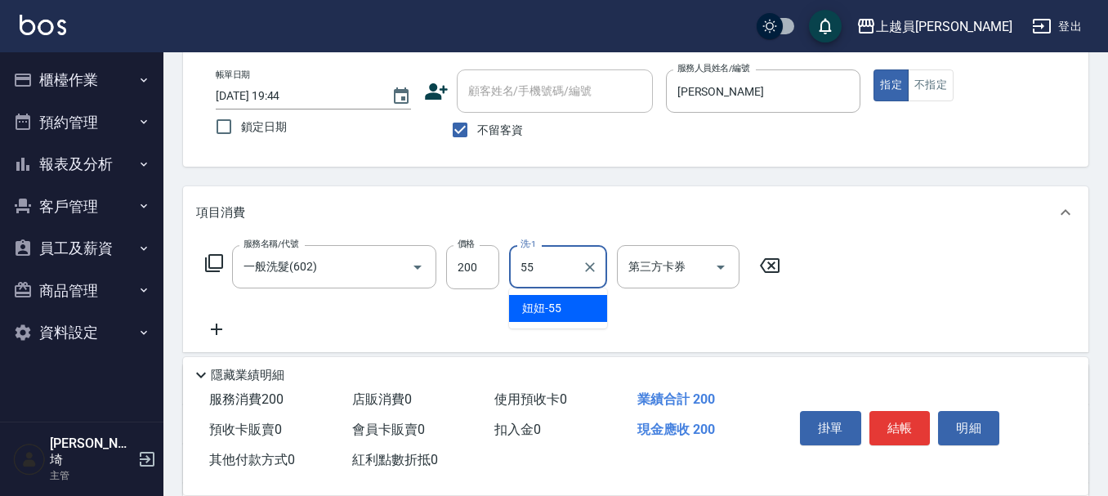
type input "妞妞-55"
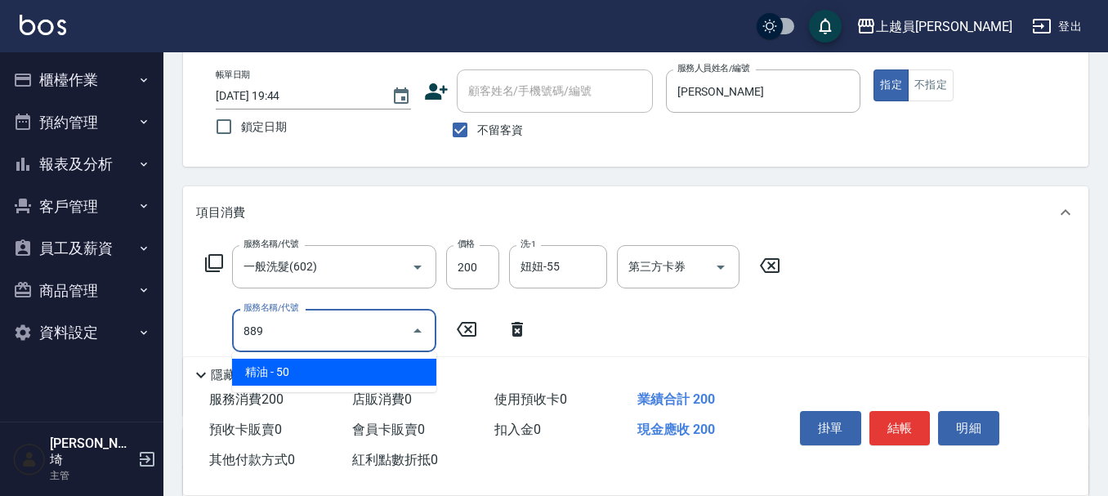
type input "精油(889)"
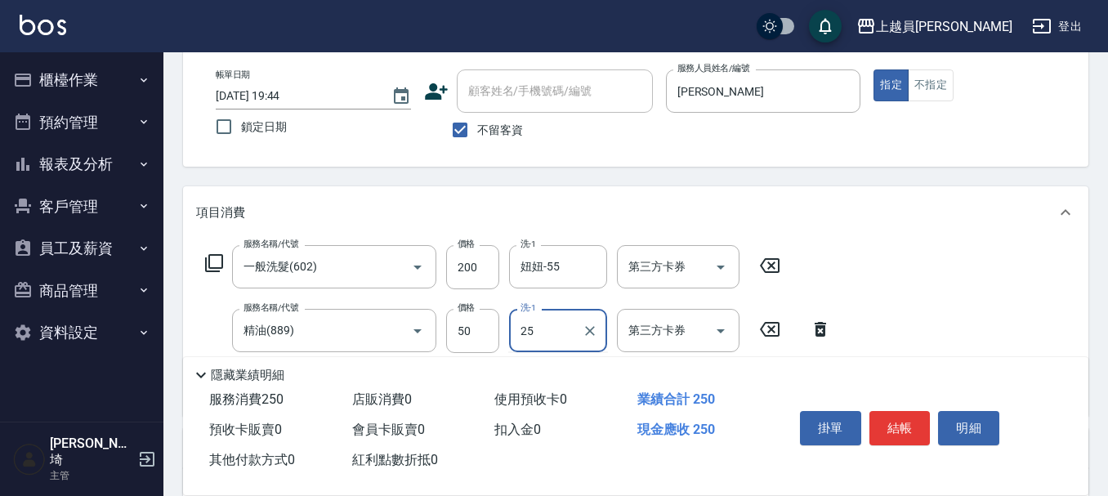
type input "2"
type input "妞妞-55"
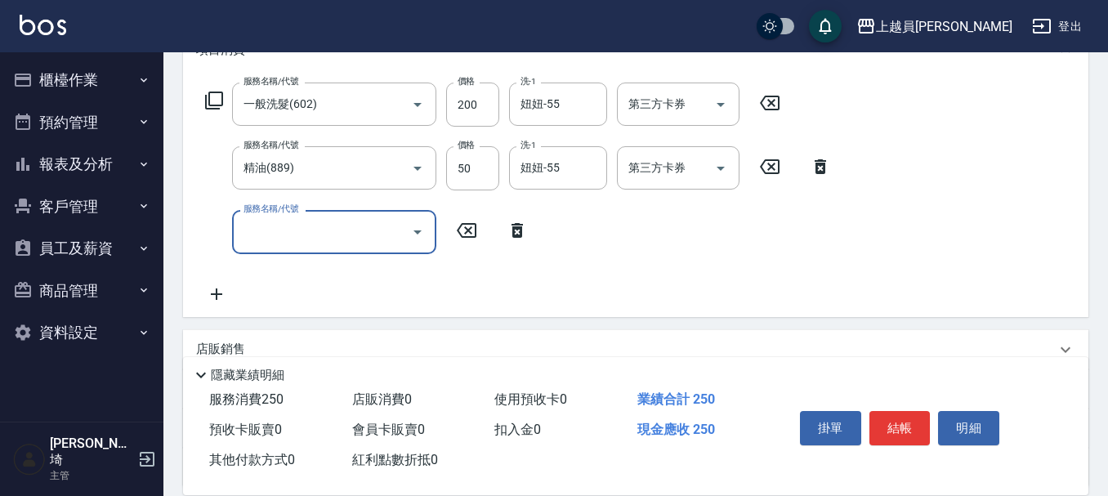
scroll to position [245, 0]
type input "剪髮(302)"
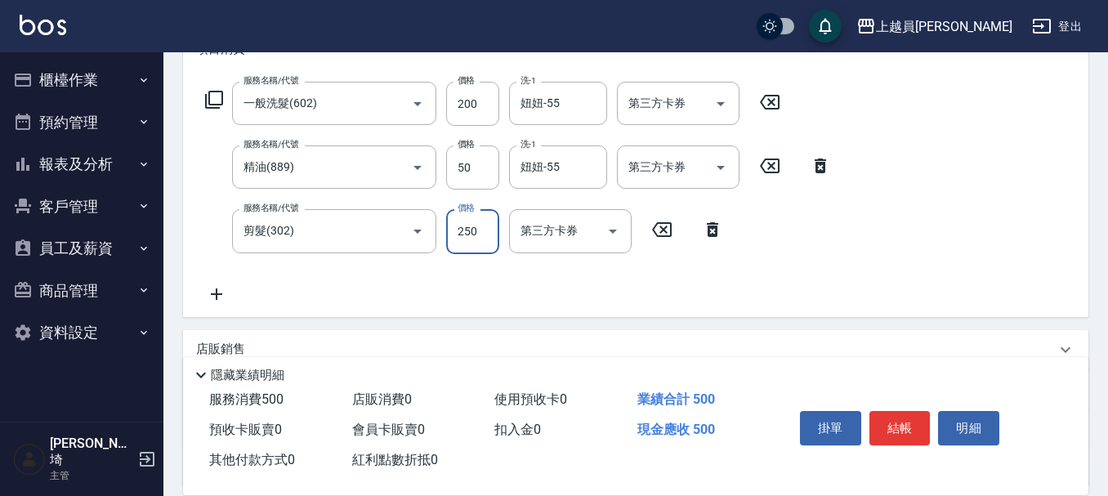
type input "250"
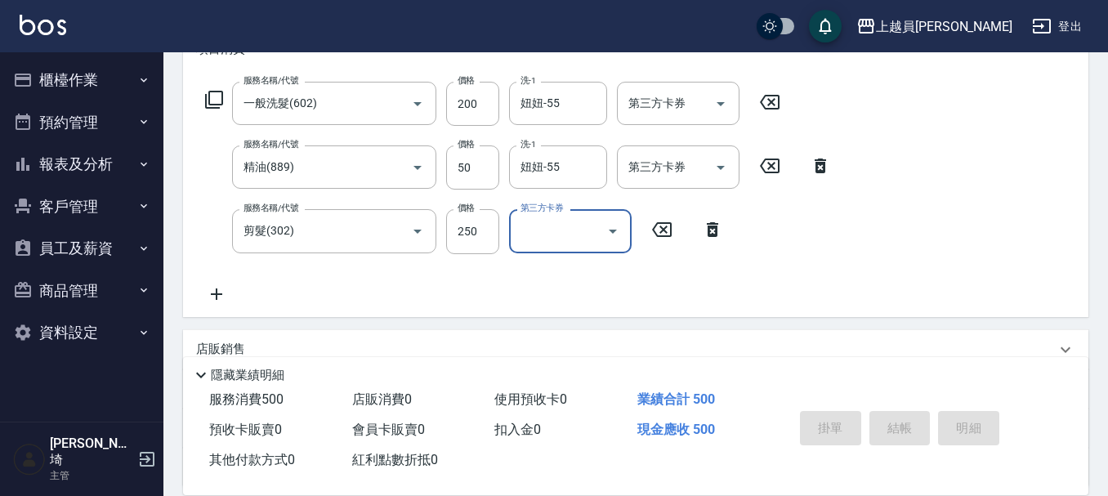
type input "[DATE] 19:45"
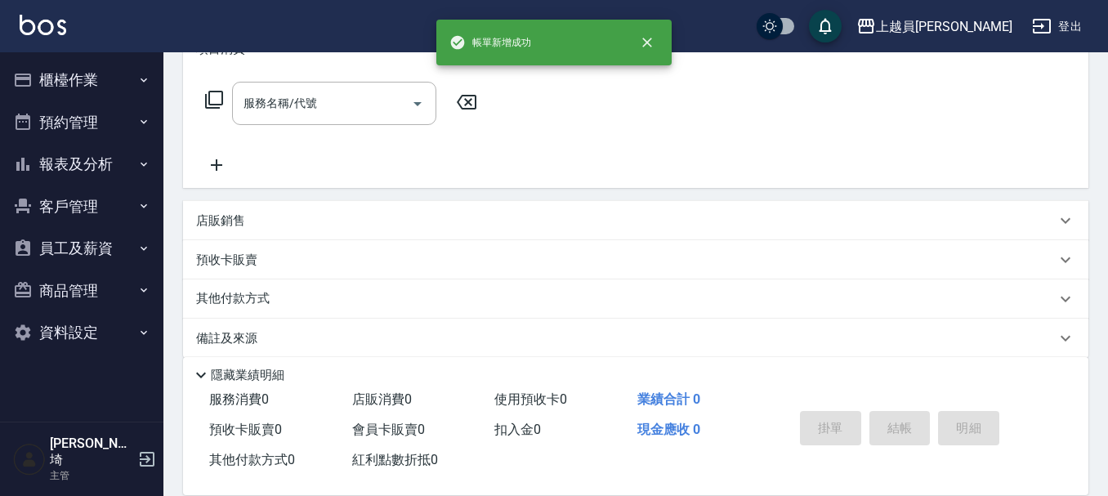
scroll to position [0, 0]
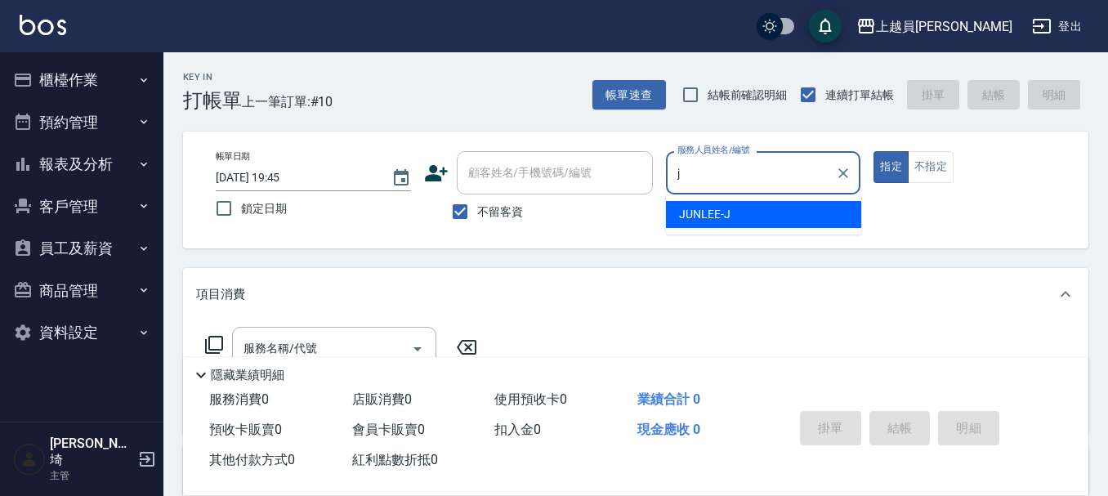
type input "[PERSON_NAME]"
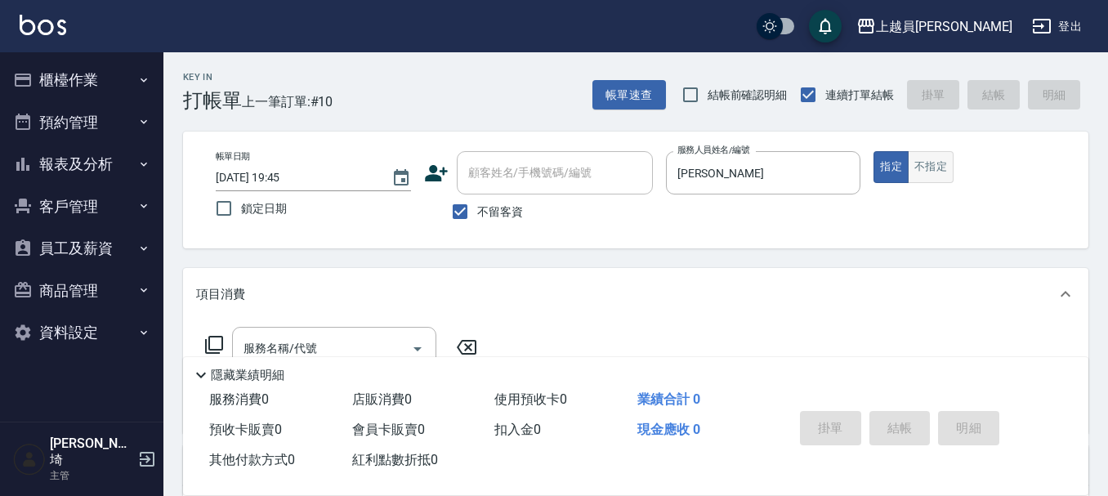
click at [949, 175] on button "不指定" at bounding box center [931, 167] width 46 height 32
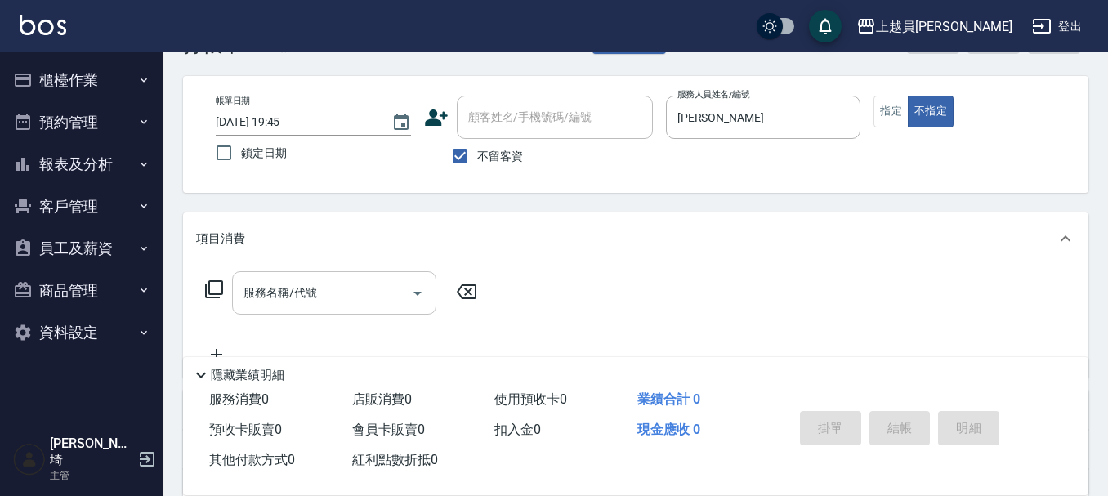
scroll to position [82, 0]
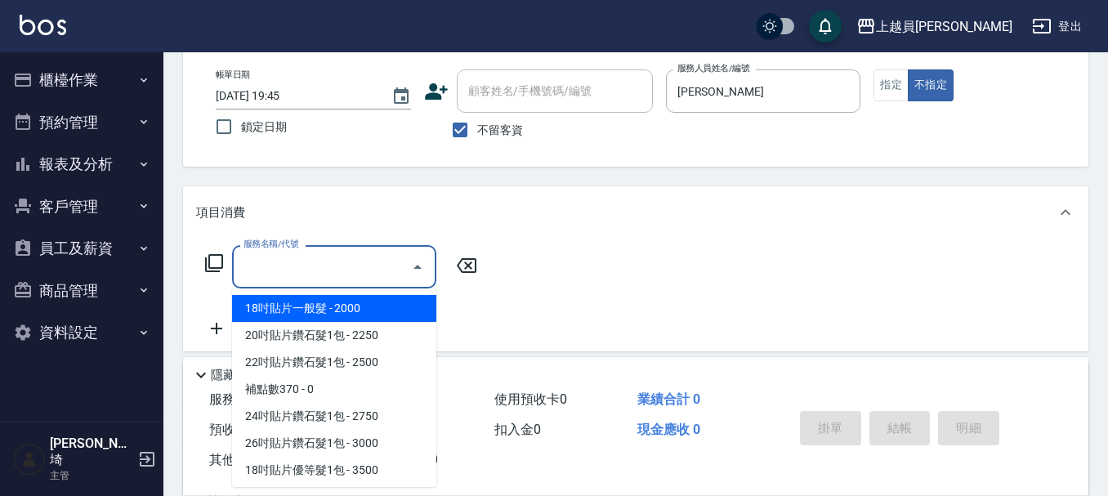
click at [314, 274] on input "服務名稱/代號" at bounding box center [321, 266] width 165 height 29
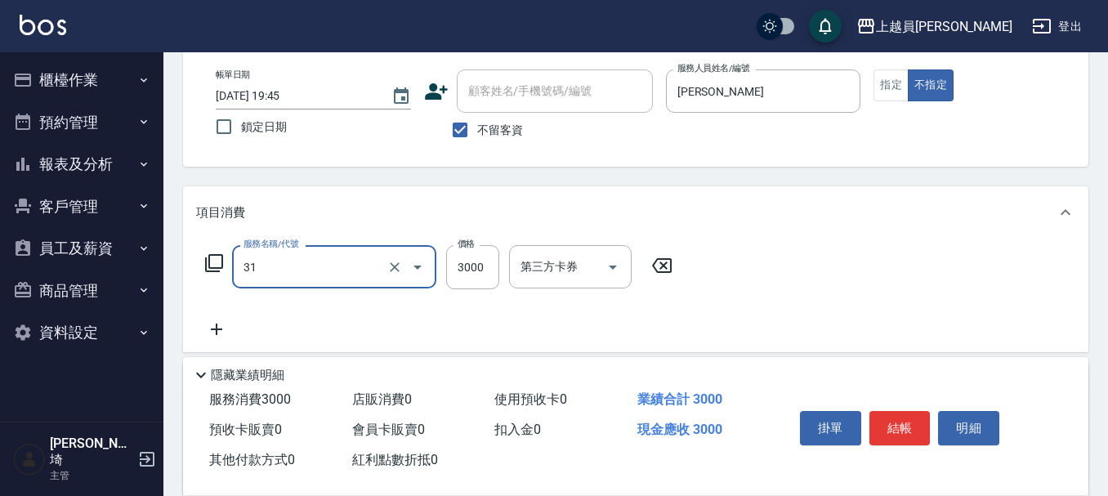
type input "燙髮B餐(31)"
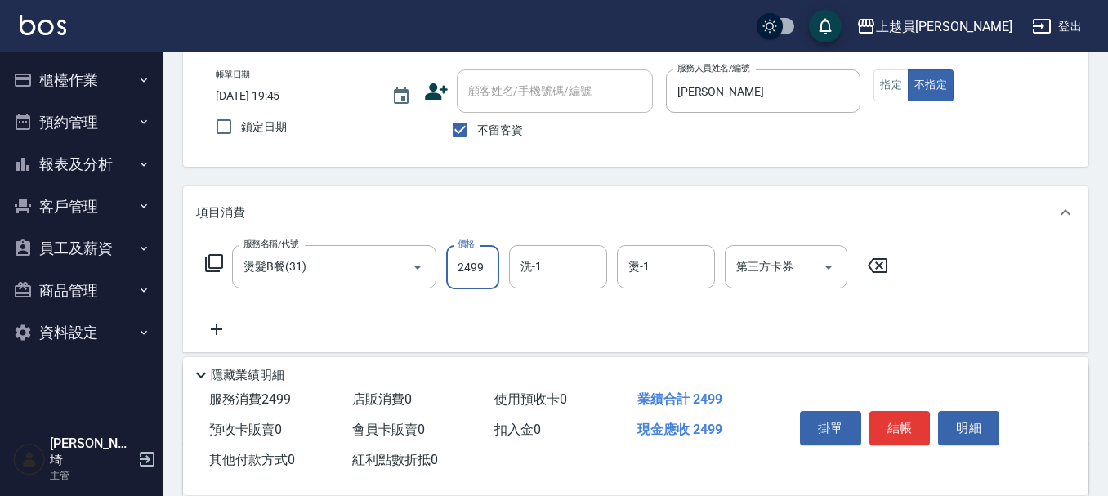
type input "2499"
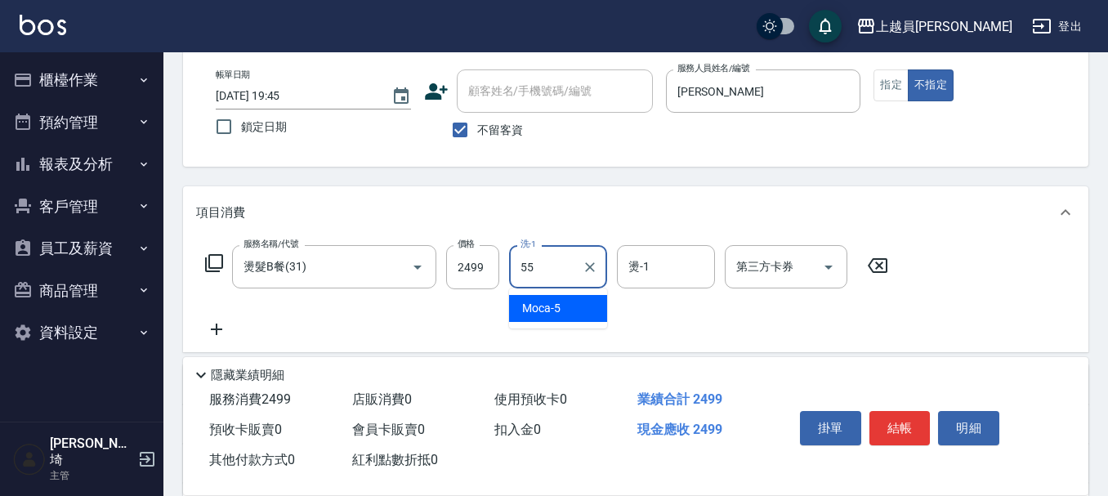
type input "妞妞-55"
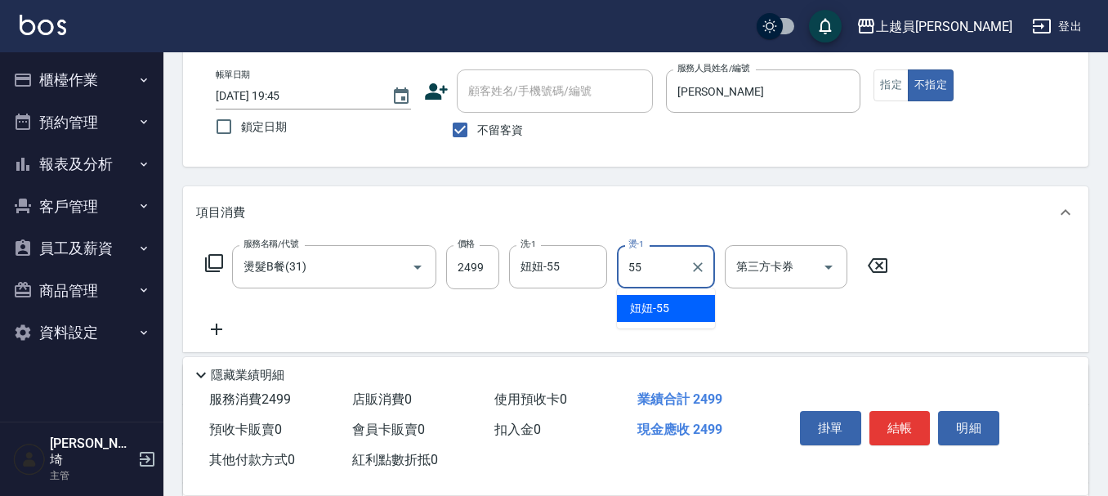
type input "妞妞-55"
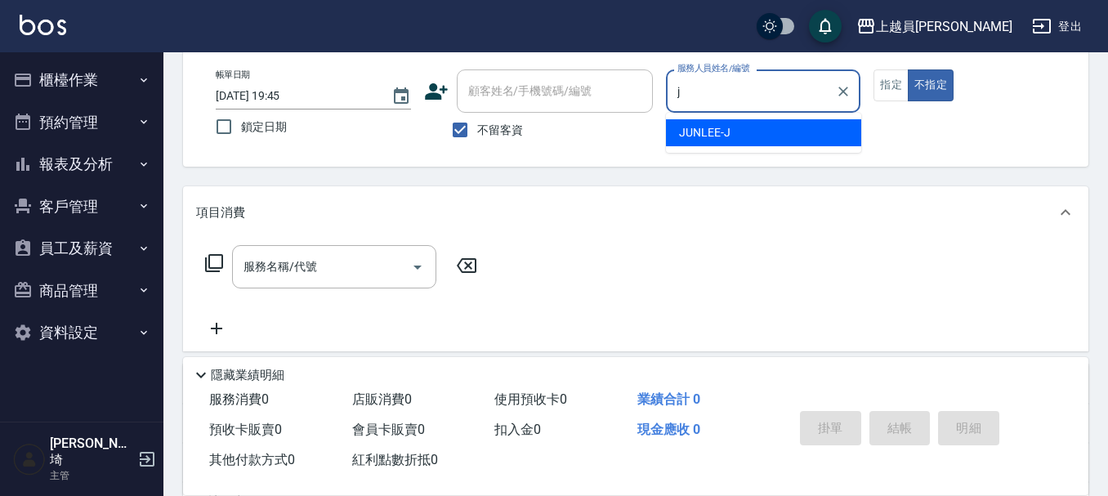
type input "[PERSON_NAME]"
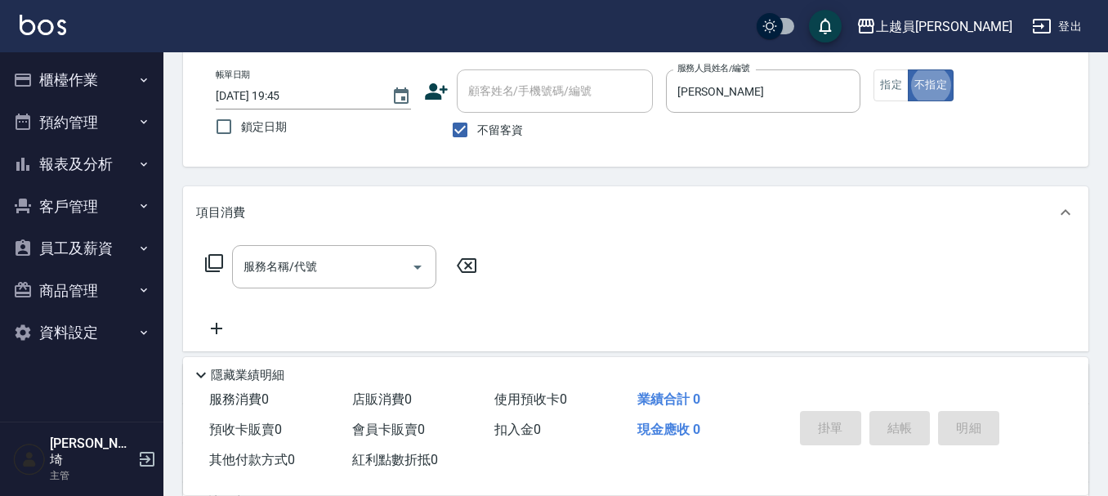
drag, startPoint x: 308, startPoint y: 257, endPoint x: 581, endPoint y: 193, distance: 280.2
click at [313, 257] on input "服務名稱/代號" at bounding box center [321, 266] width 165 height 29
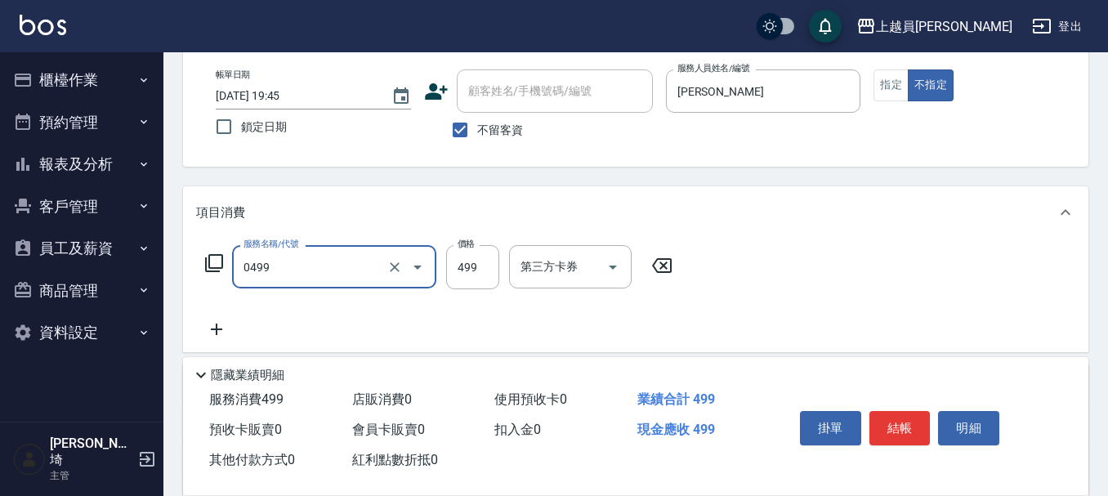
type input "去角質洗髮(0499)"
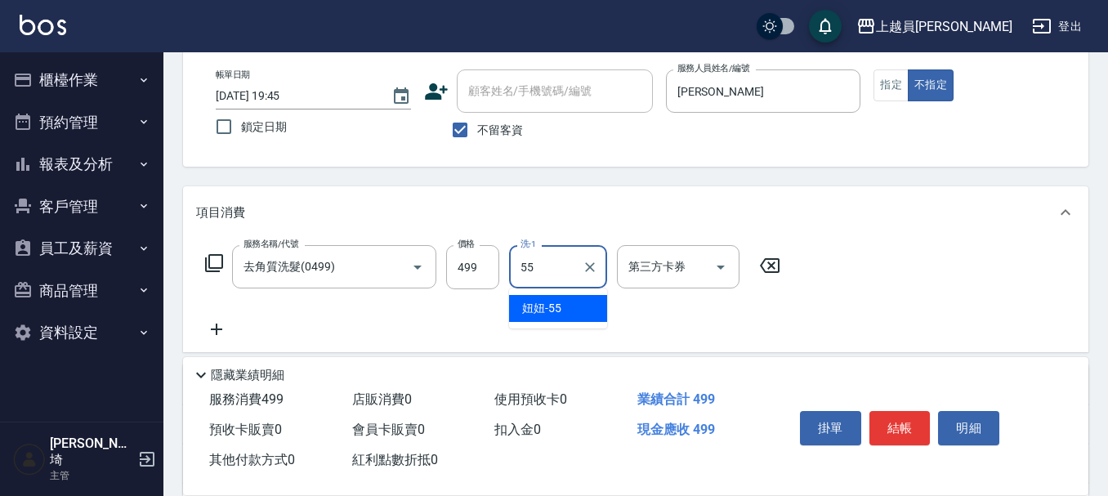
type input "妞妞-55"
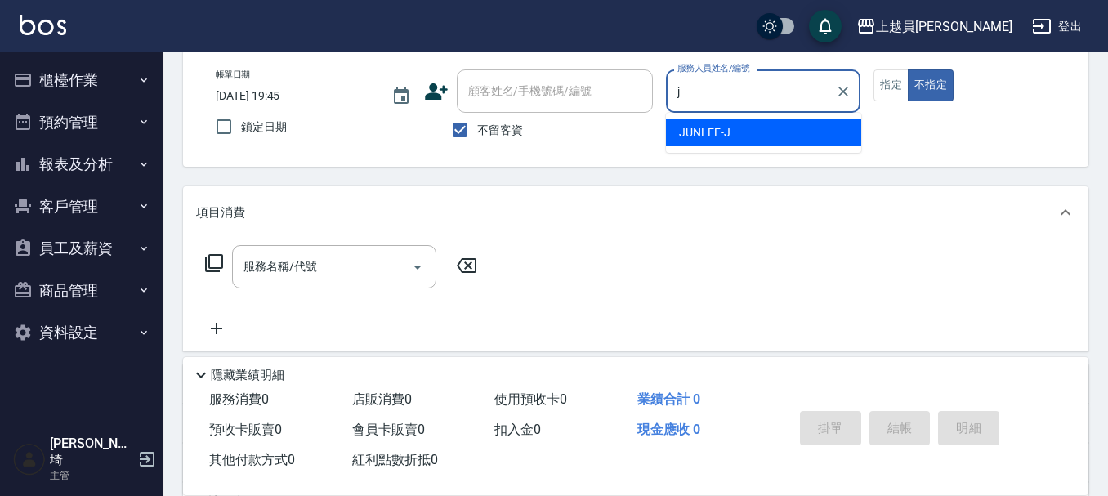
type input "[PERSON_NAME]"
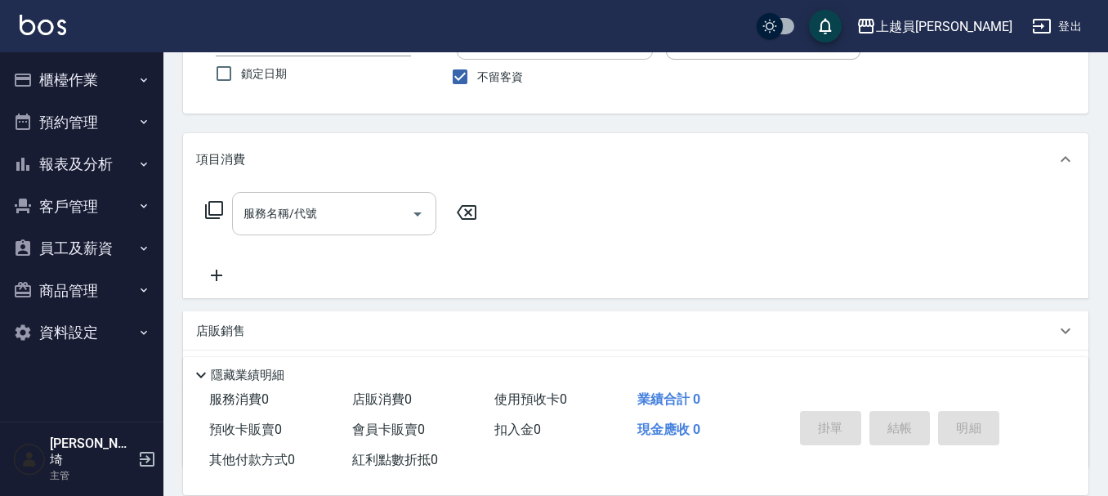
scroll to position [163, 0]
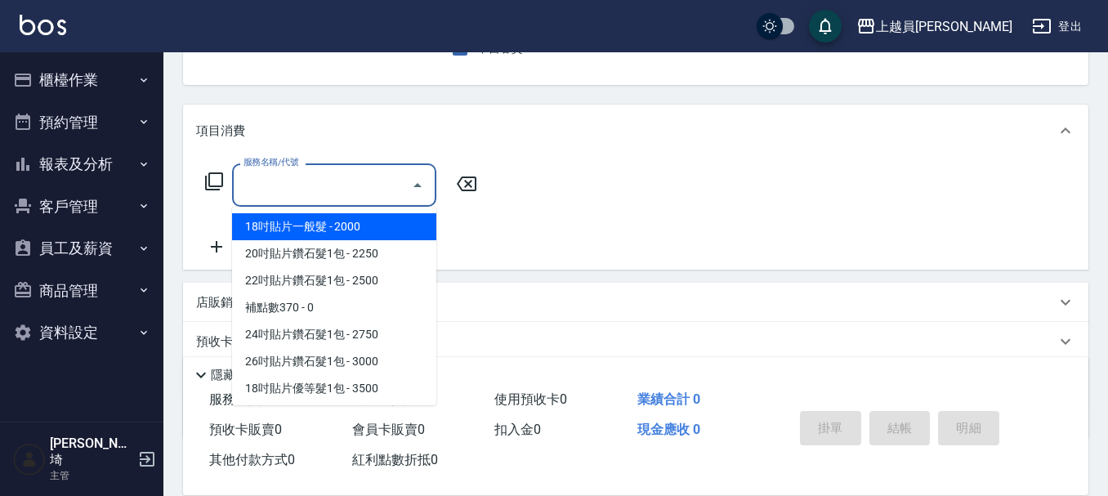
click at [363, 185] on input "服務名稱/代號" at bounding box center [321, 185] width 165 height 29
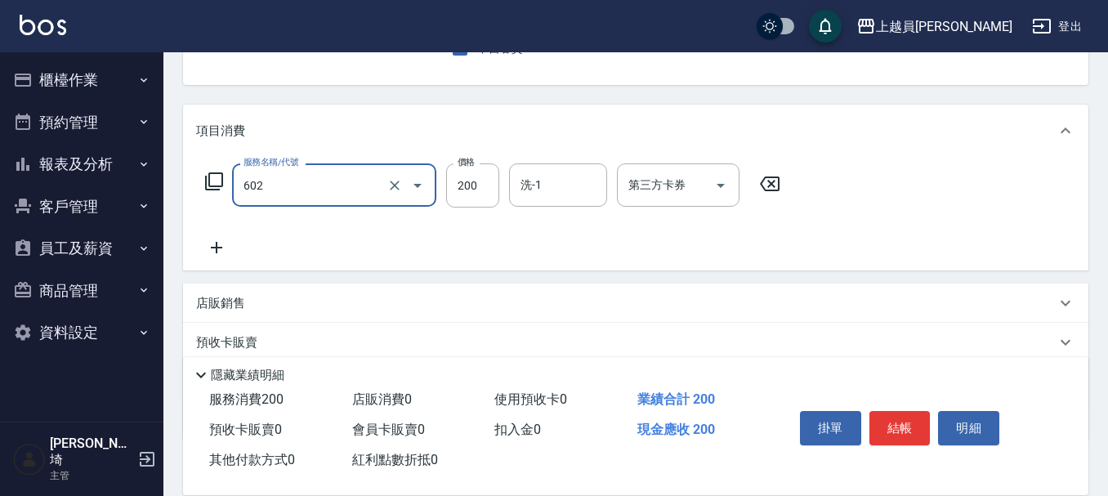
type input "一般洗髮(602)"
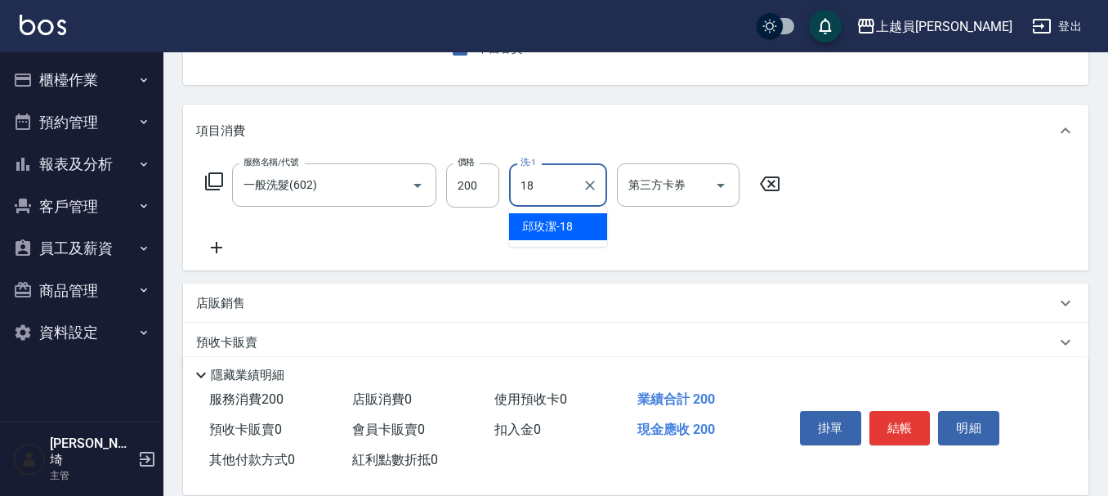
type input "[PERSON_NAME]-18"
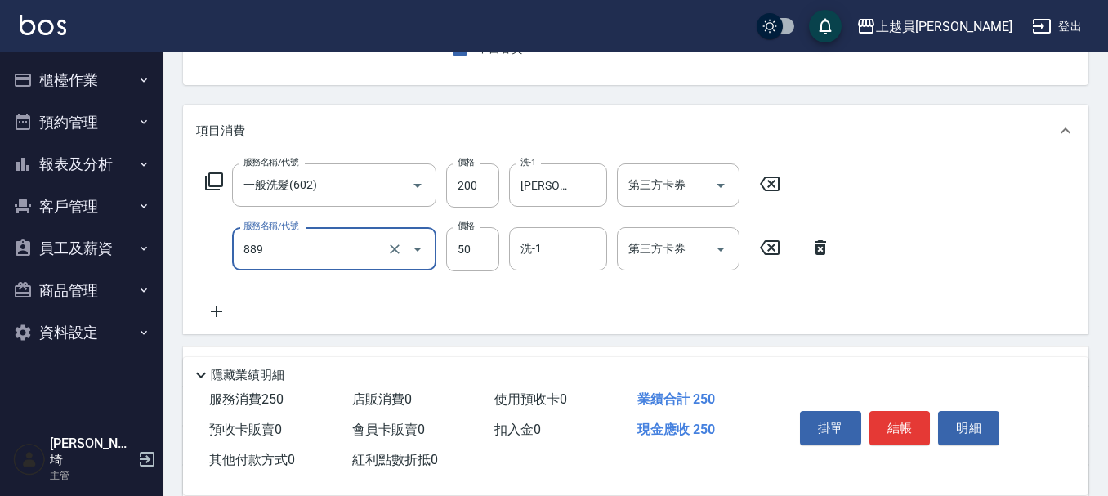
type input "精油(889)"
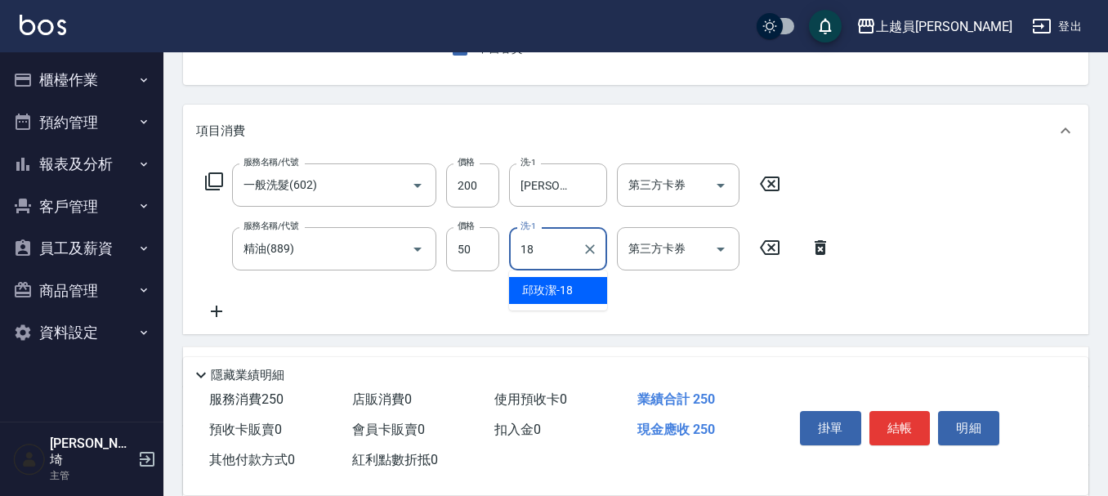
type input "[PERSON_NAME]-18"
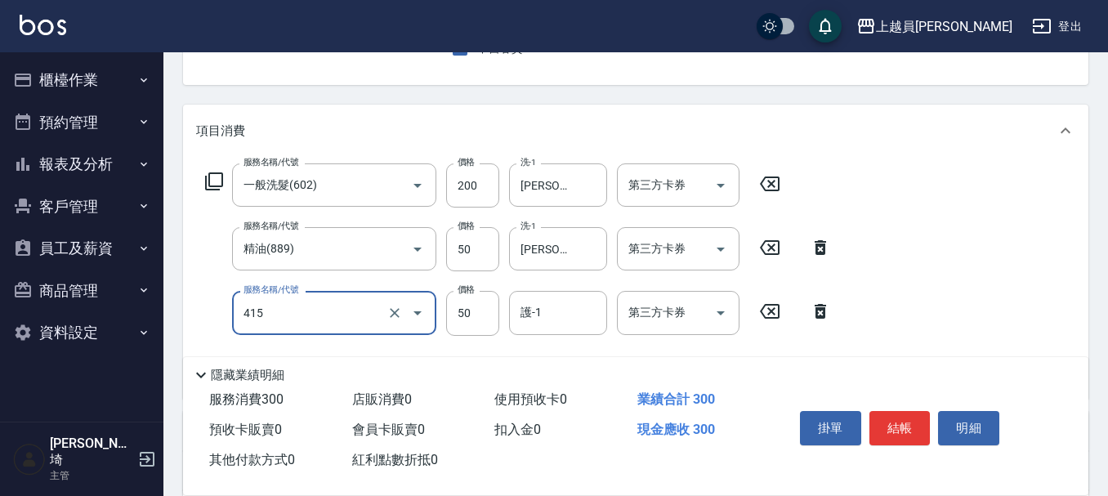
type input "瞬間保養(415)"
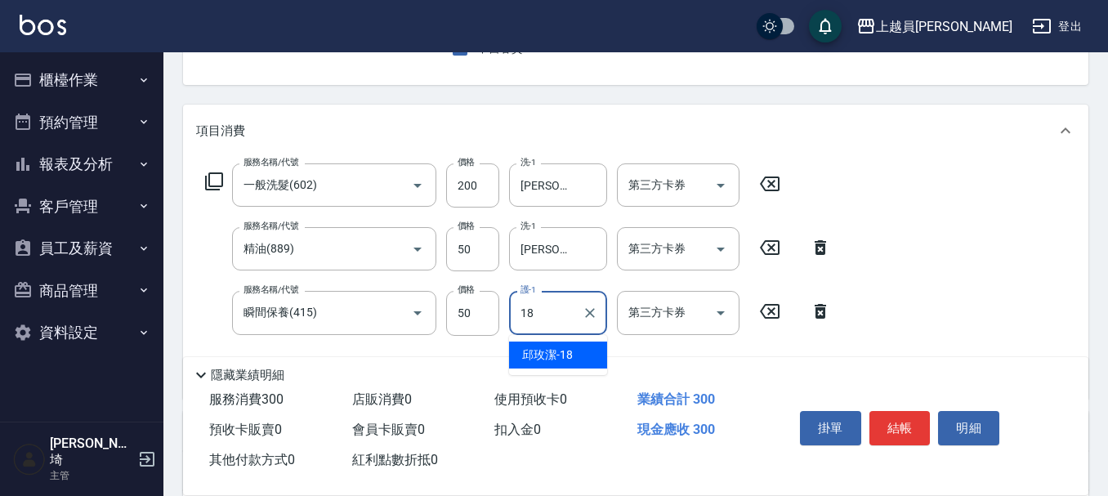
type input "[PERSON_NAME]-18"
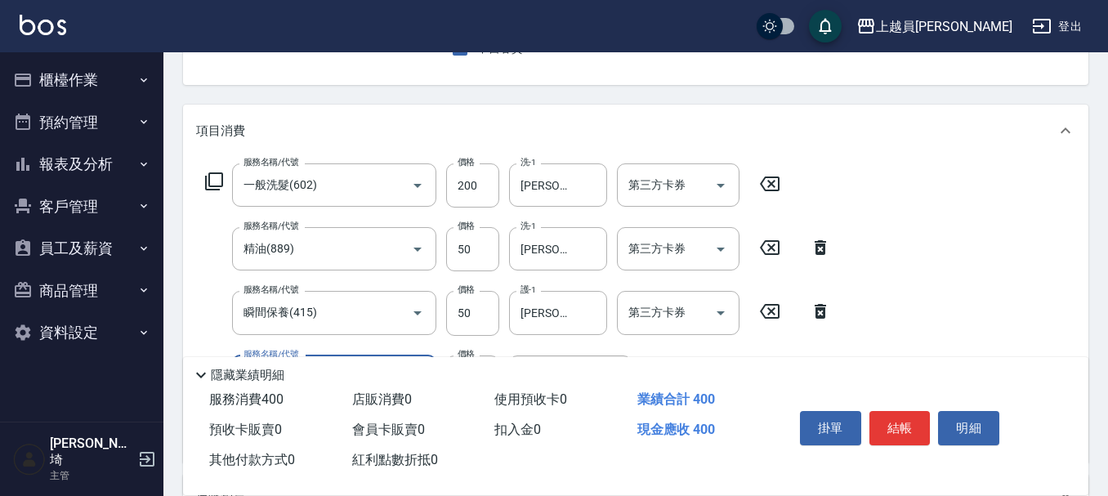
type input "剪髮(302)"
type input "130"
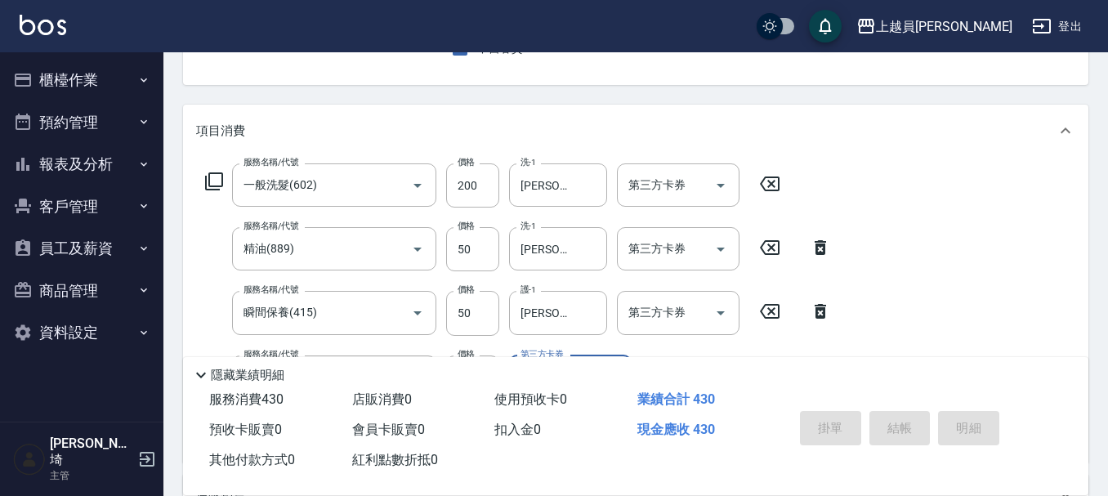
type input "[DATE] 19:46"
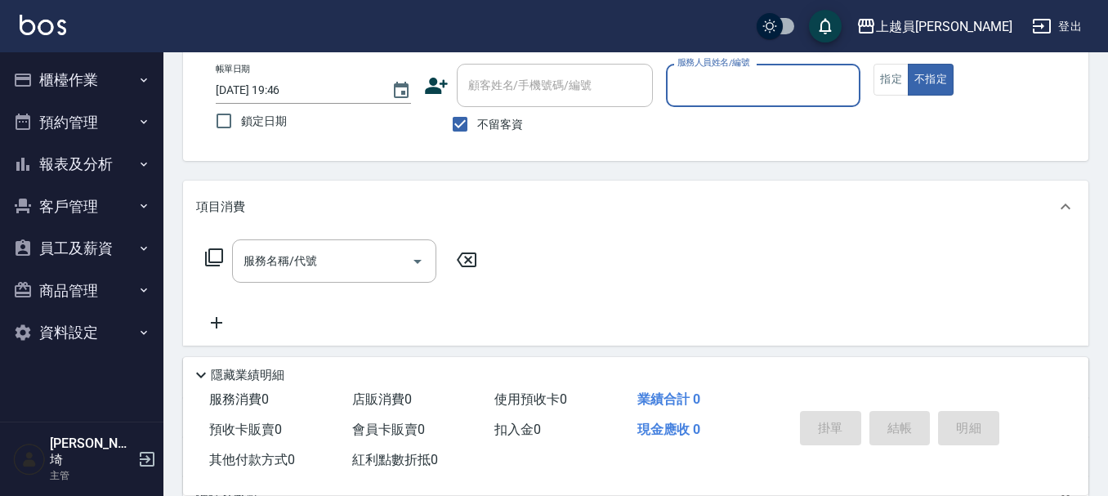
scroll to position [0, 0]
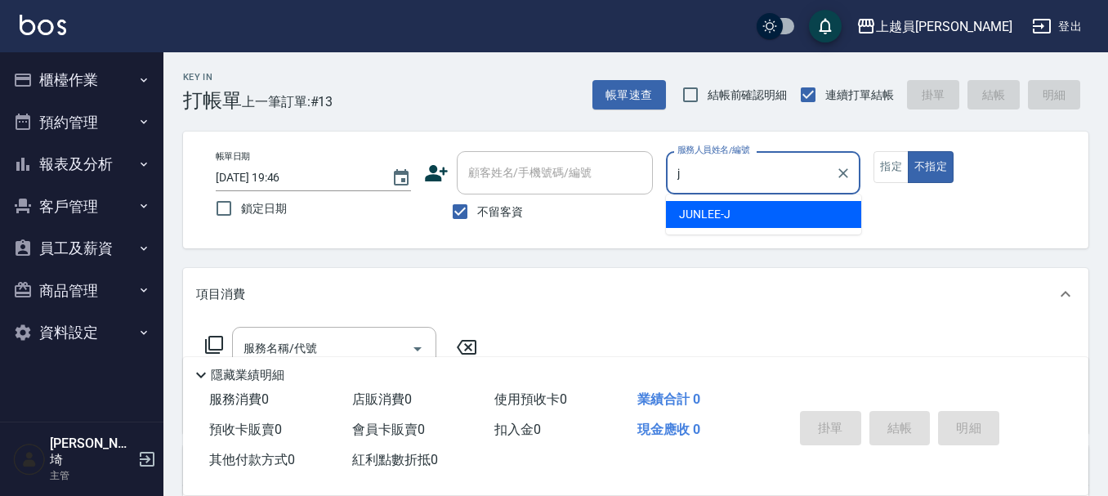
type input "[PERSON_NAME]"
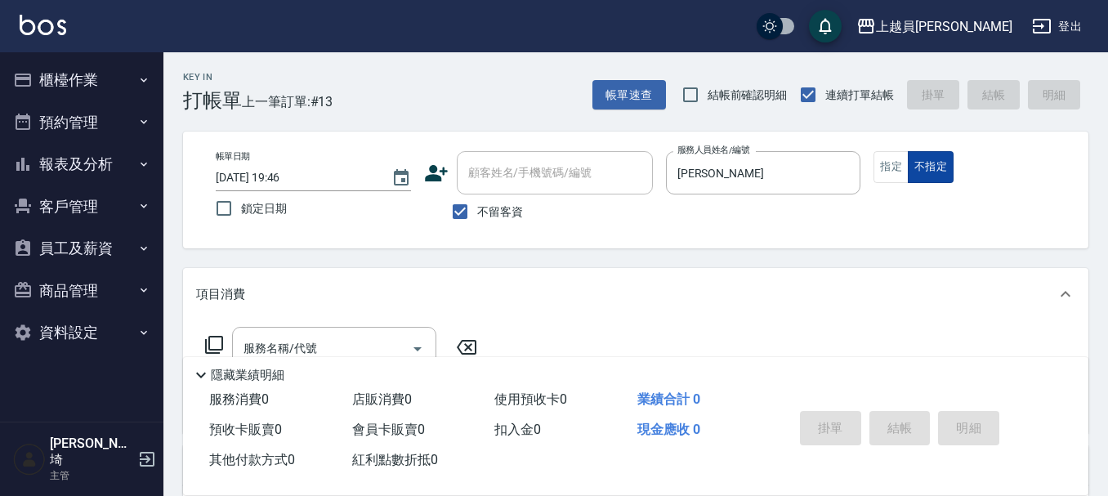
click at [912, 172] on button "不指定" at bounding box center [931, 167] width 46 height 32
click at [909, 172] on button "不指定" at bounding box center [931, 167] width 46 height 32
click at [898, 170] on button "指定" at bounding box center [890, 167] width 35 height 32
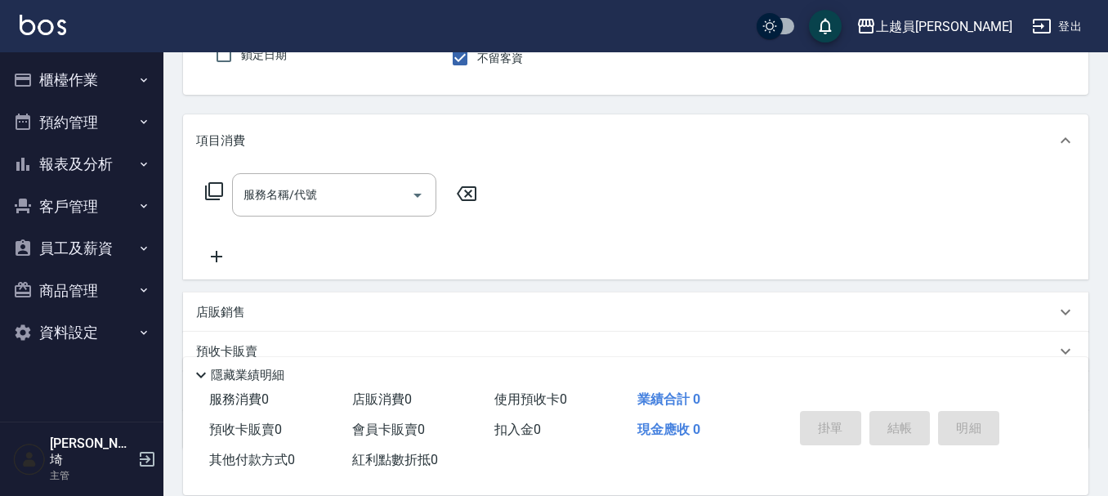
scroll to position [163, 0]
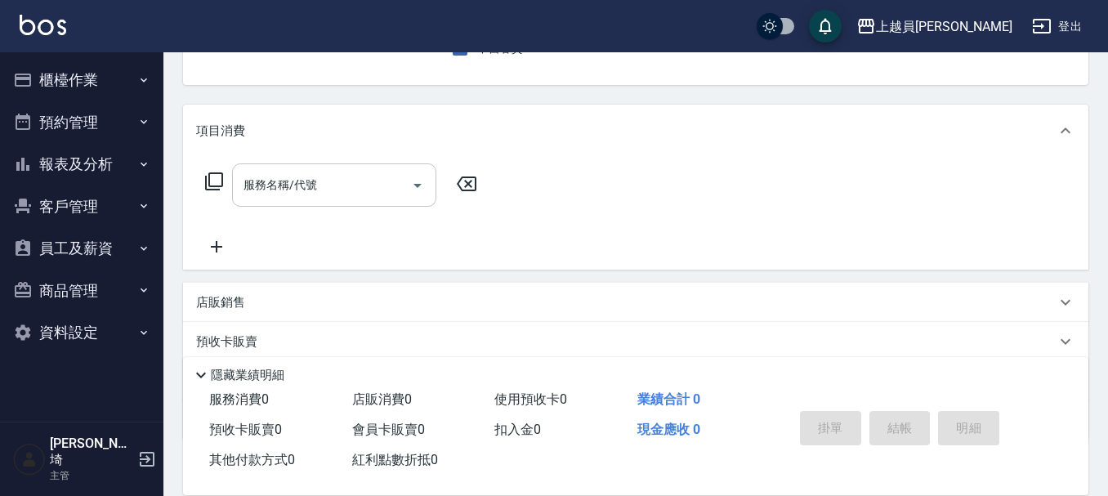
click at [322, 201] on div "服務名稱/代號" at bounding box center [334, 184] width 204 height 43
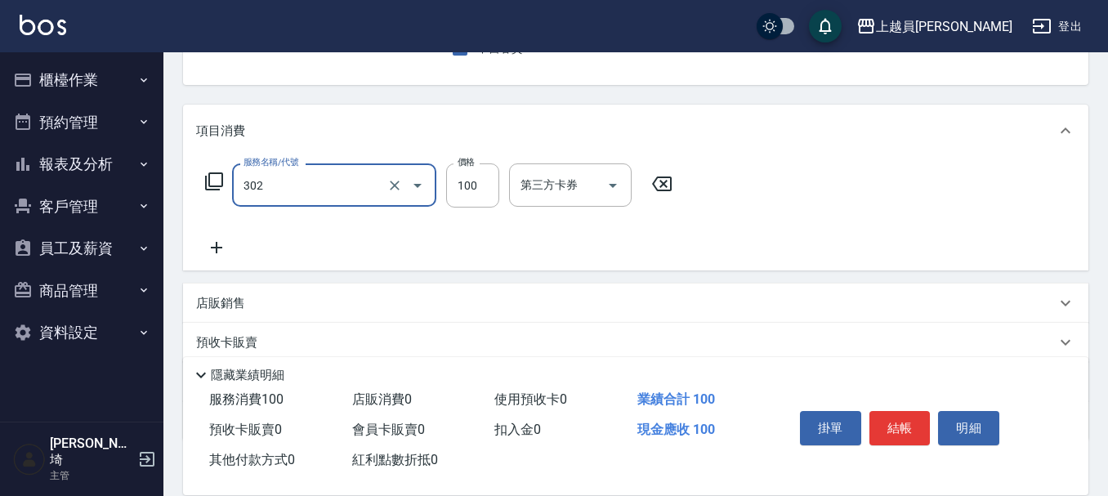
type input "剪髮(302)"
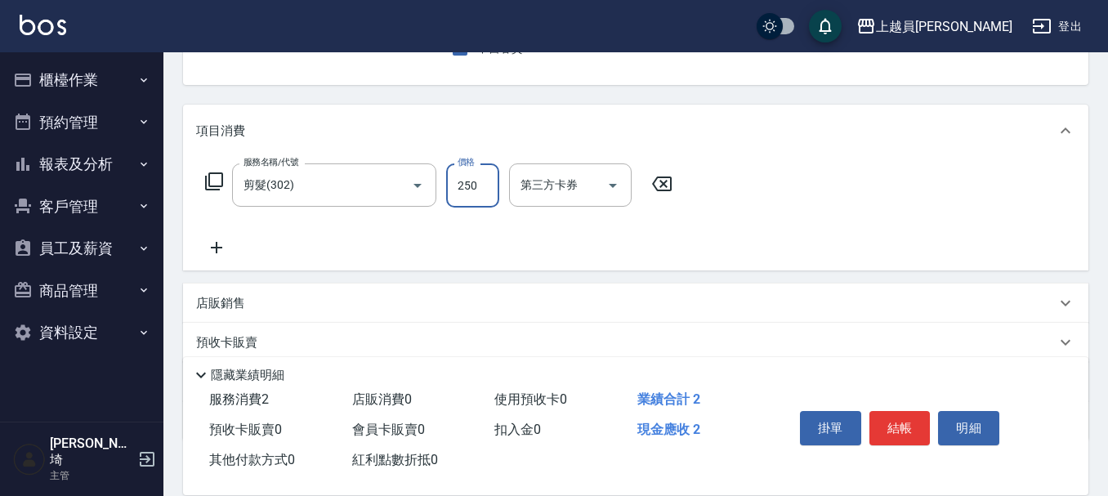
type input "250"
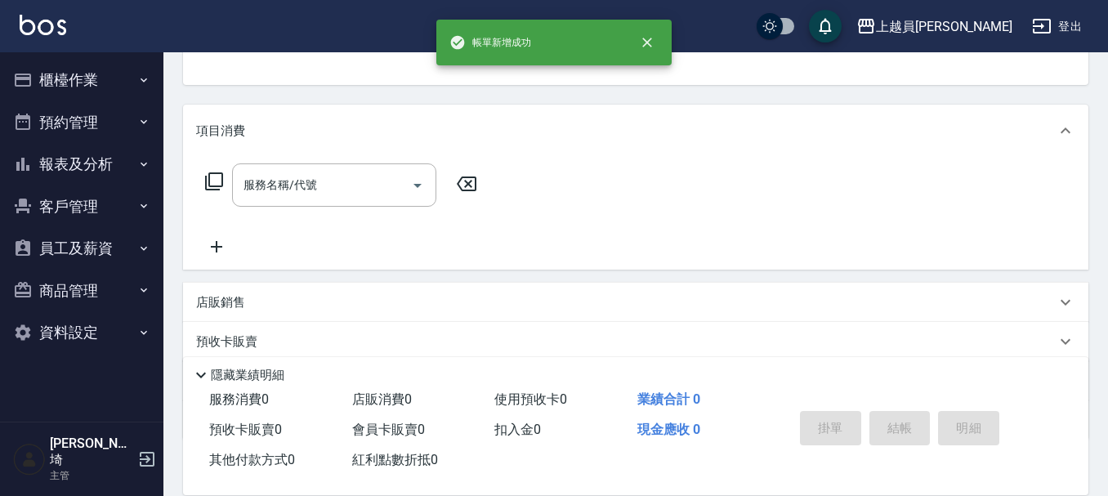
scroll to position [158, 0]
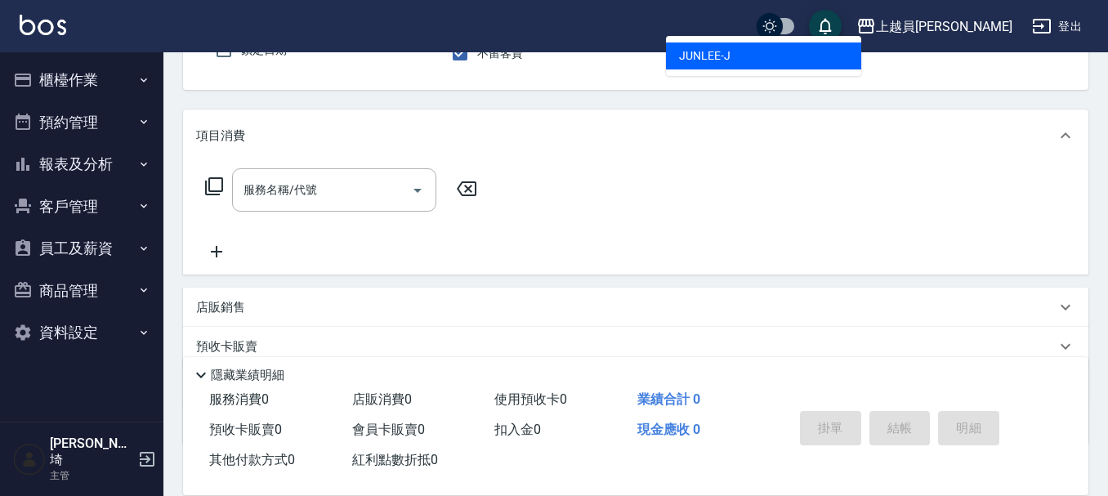
type input "[PERSON_NAME]"
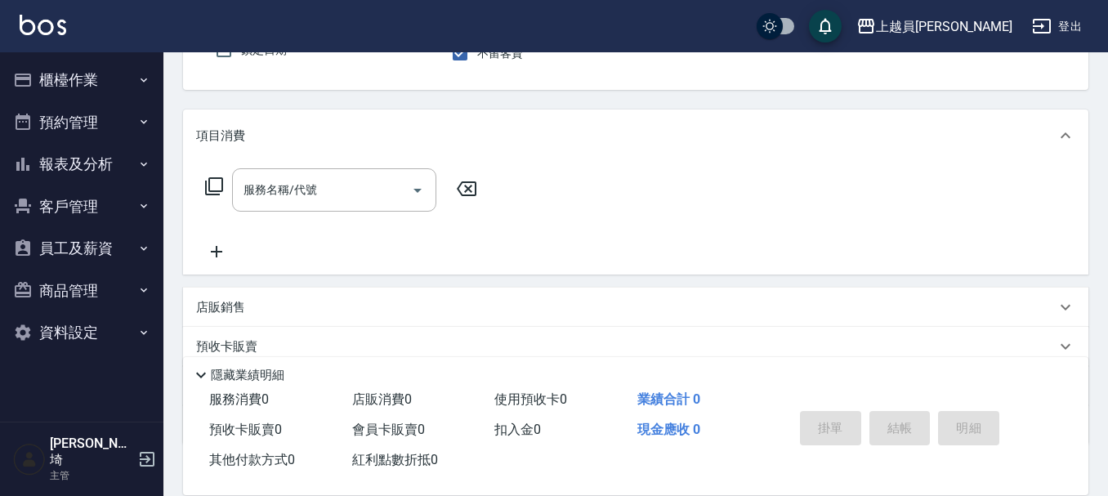
scroll to position [151, 0]
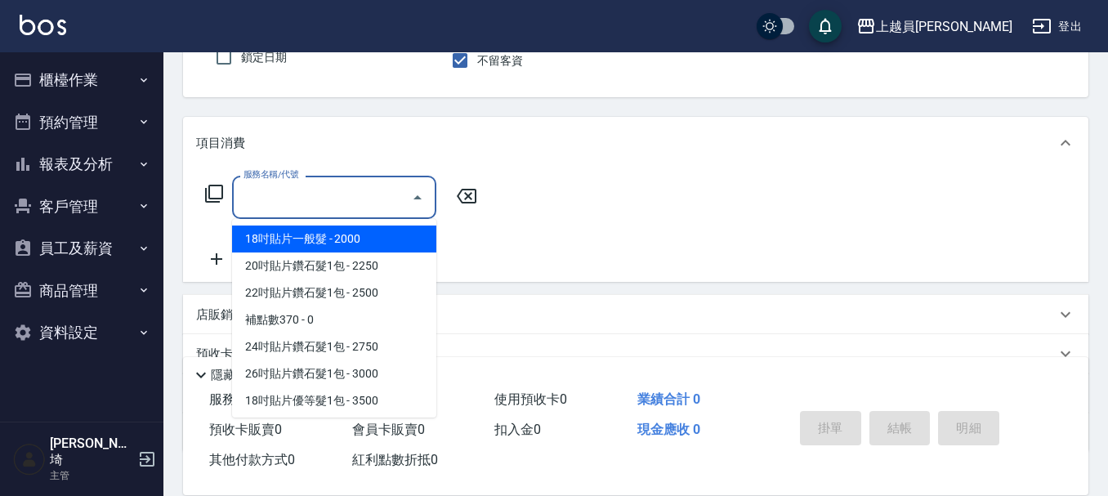
click at [342, 183] on input "服務名稱/代號" at bounding box center [321, 197] width 165 height 29
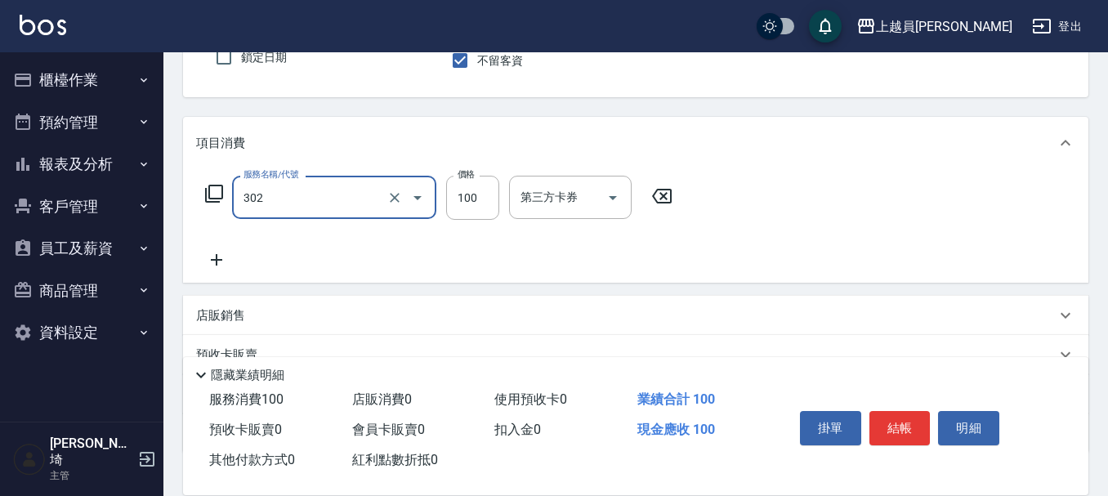
type input "剪髮(302)"
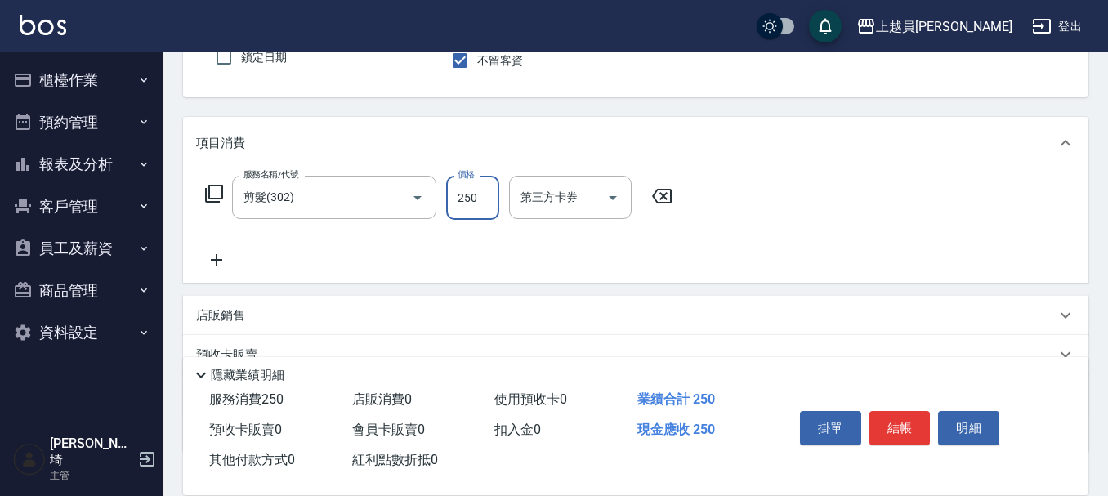
type input "250"
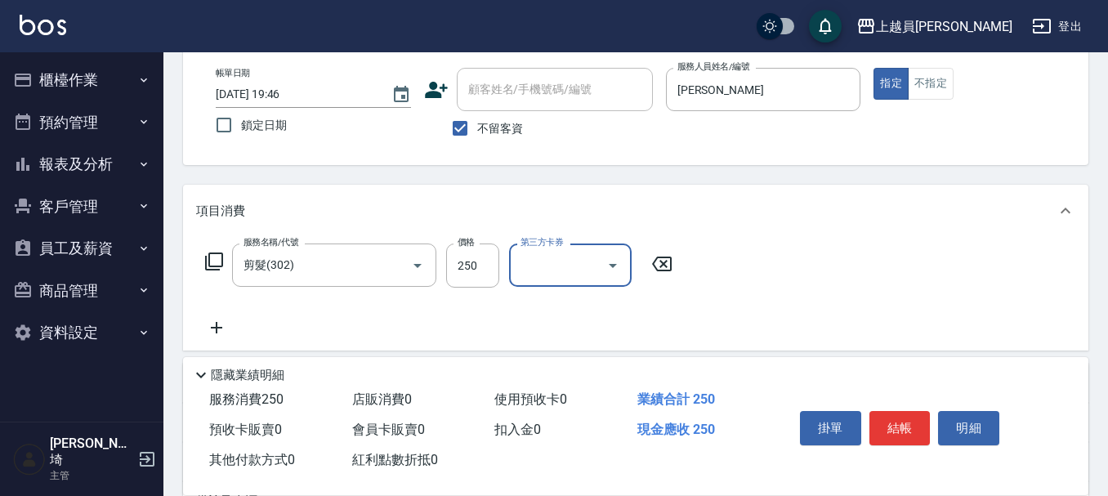
scroll to position [0, 0]
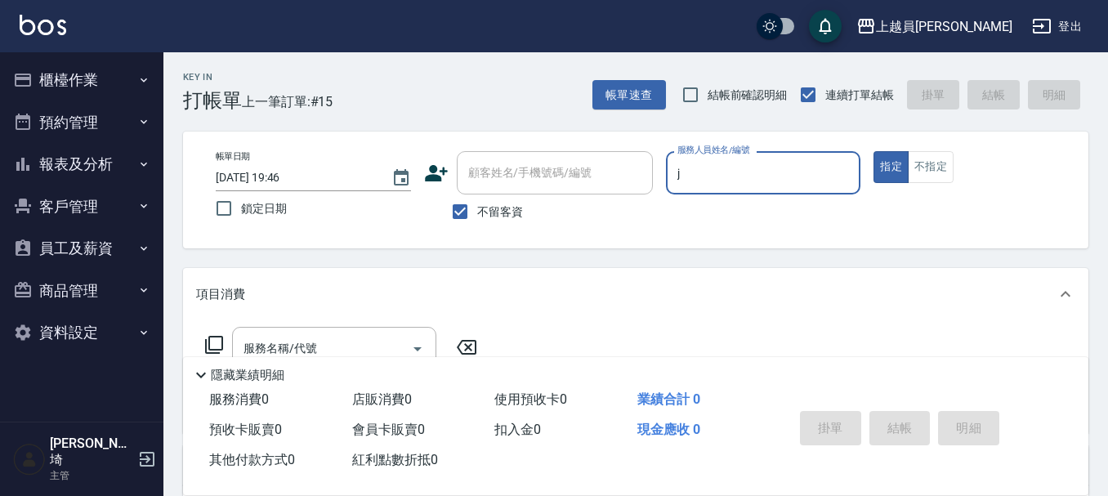
type input "[PERSON_NAME]"
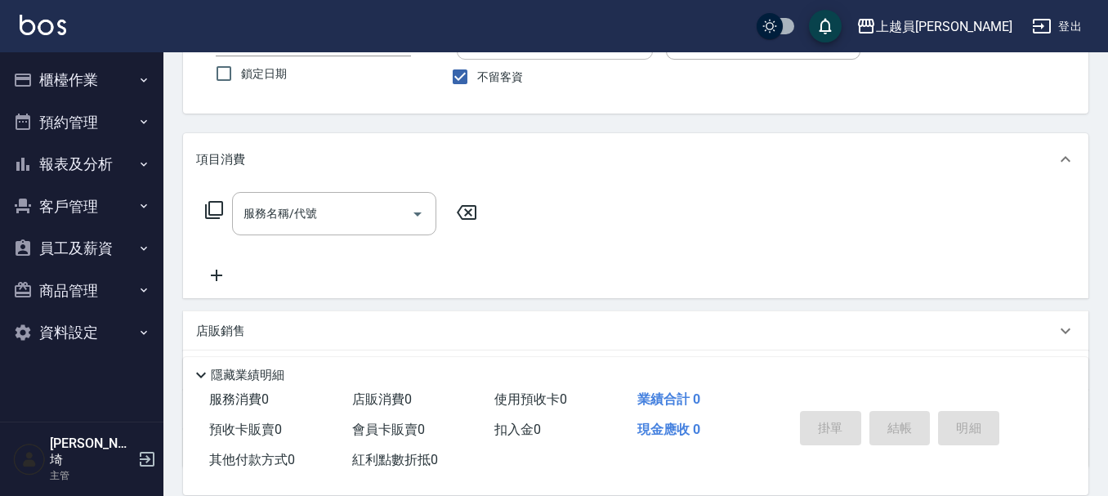
scroll to position [163, 0]
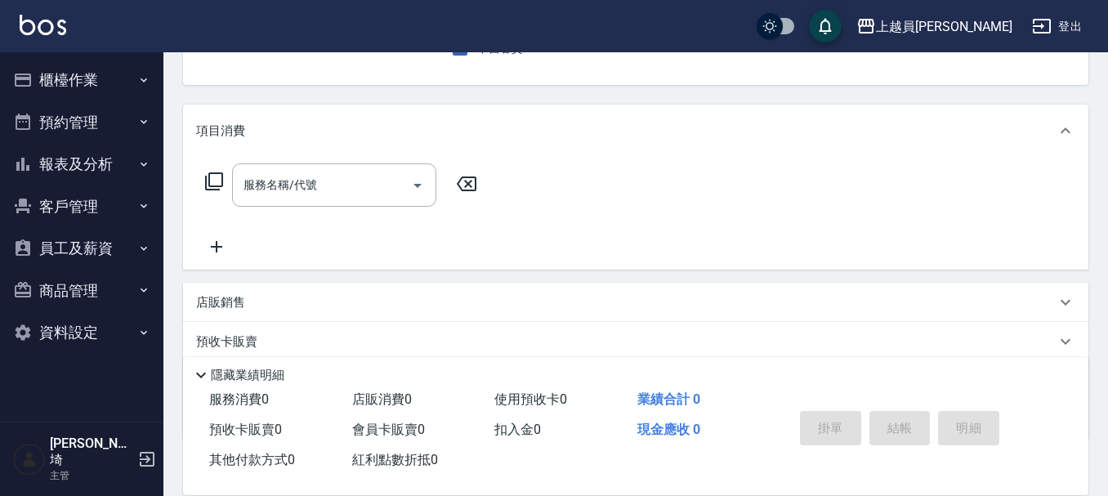
drag, startPoint x: 307, startPoint y: 199, endPoint x: 535, endPoint y: 196, distance: 227.9
click at [309, 199] on input "服務名稱/代號" at bounding box center [321, 185] width 165 height 29
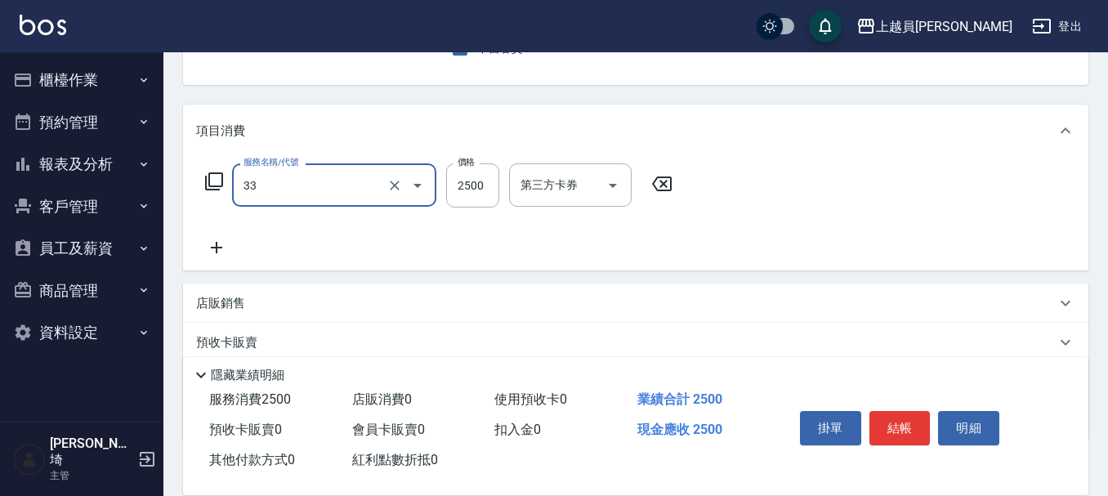
type input "染髮B餐(33)"
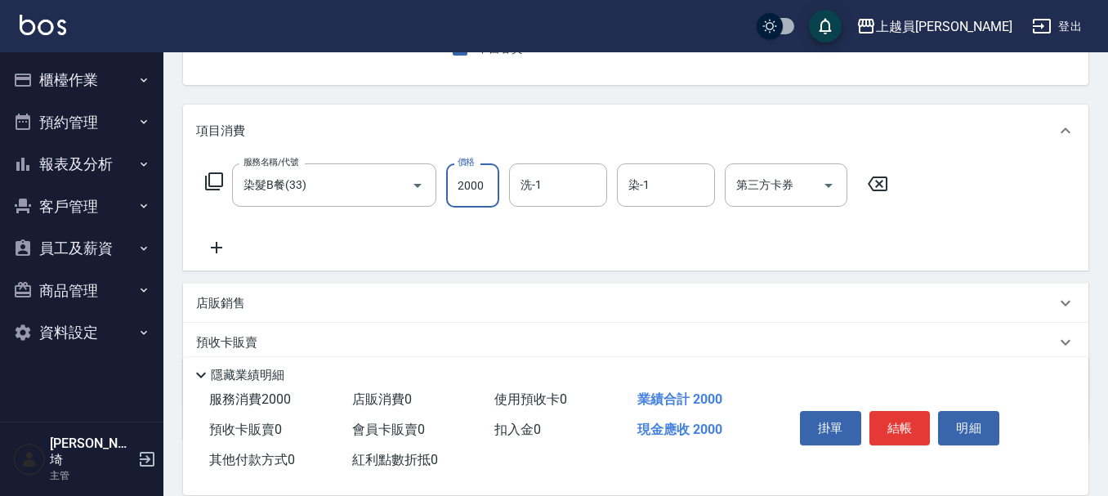
type input "2000"
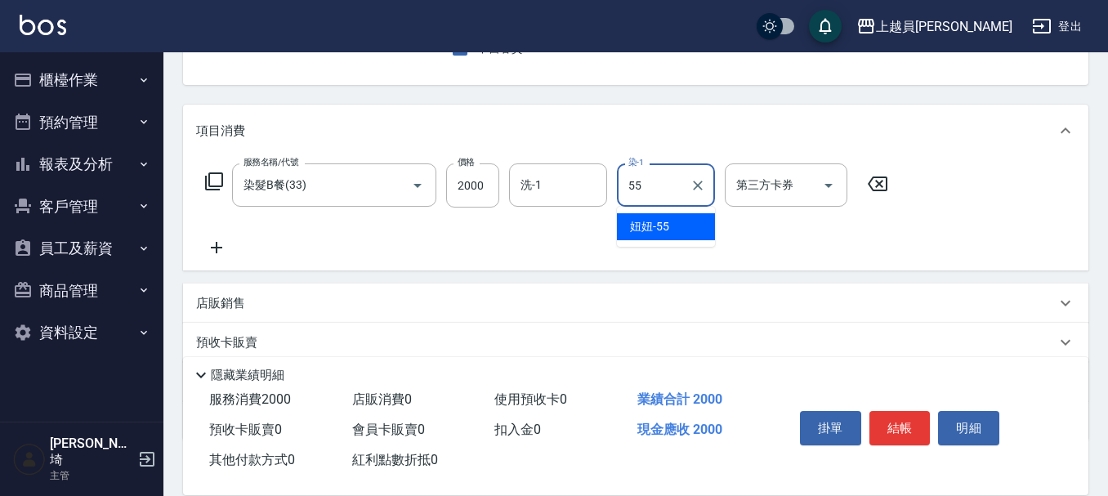
type input "妞妞-55"
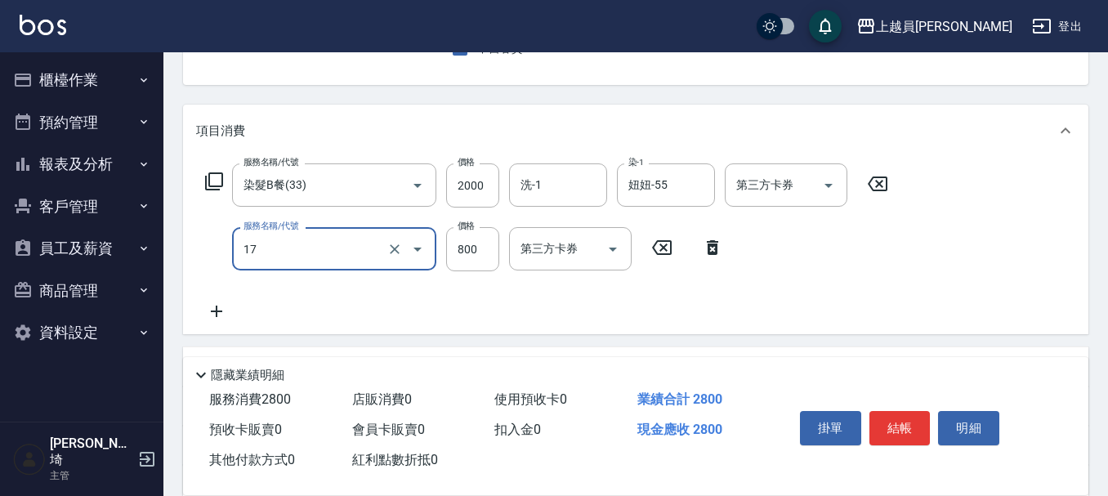
type input "染髮(17)"
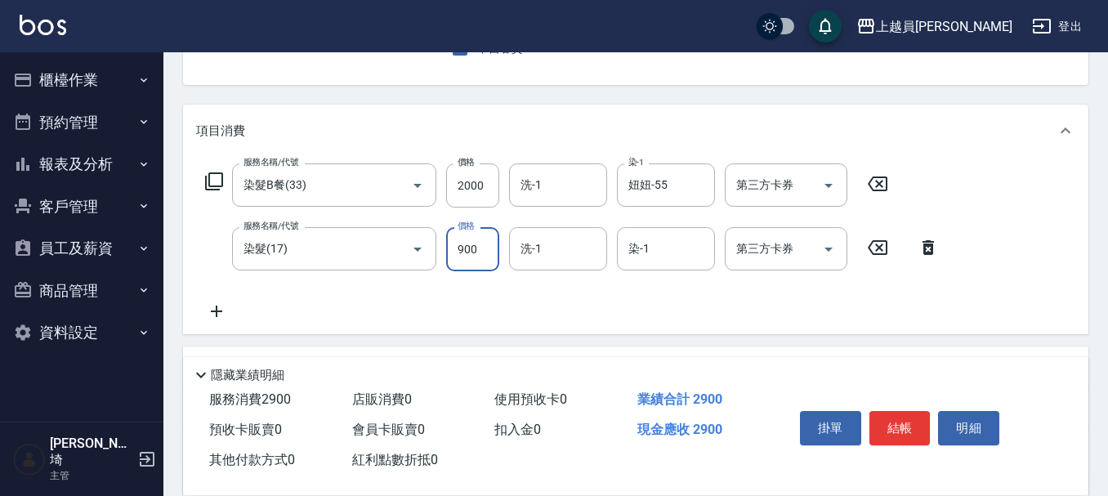
type input "900"
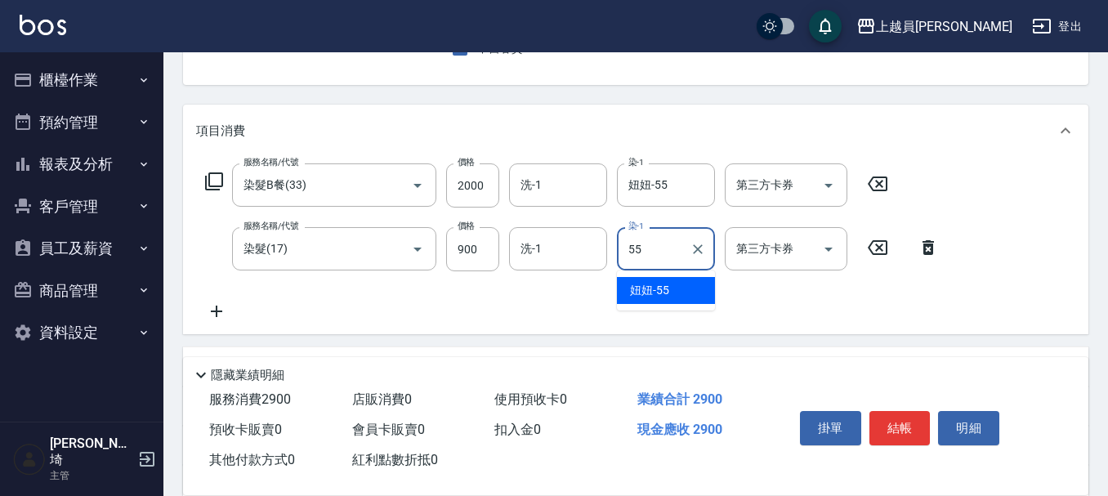
type input "妞妞-55"
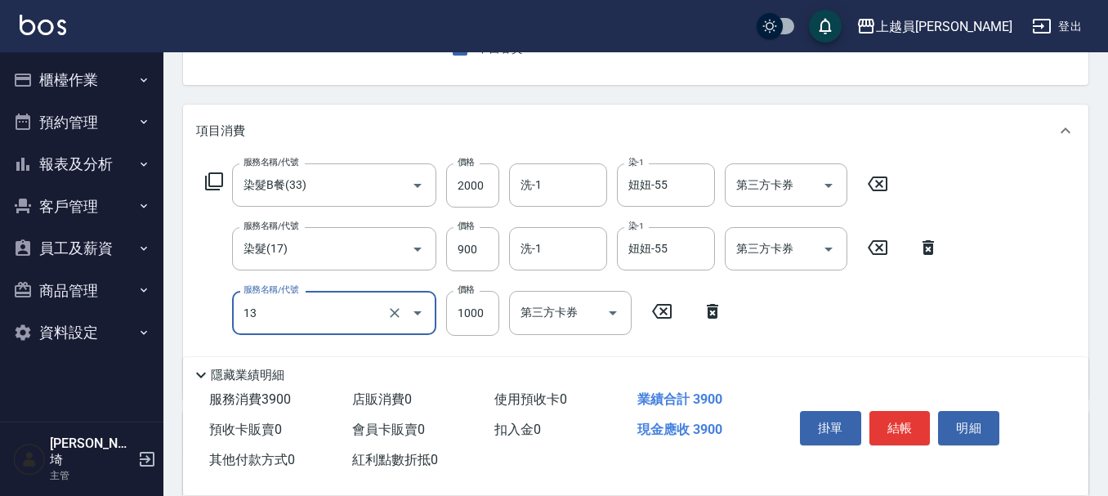
type input "酵素護髮(13)"
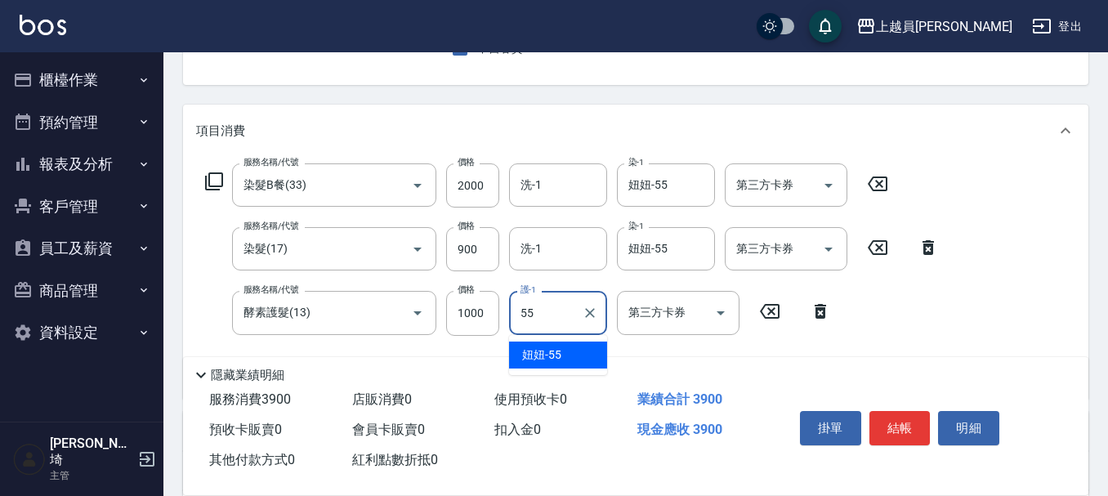
type input "妞妞-55"
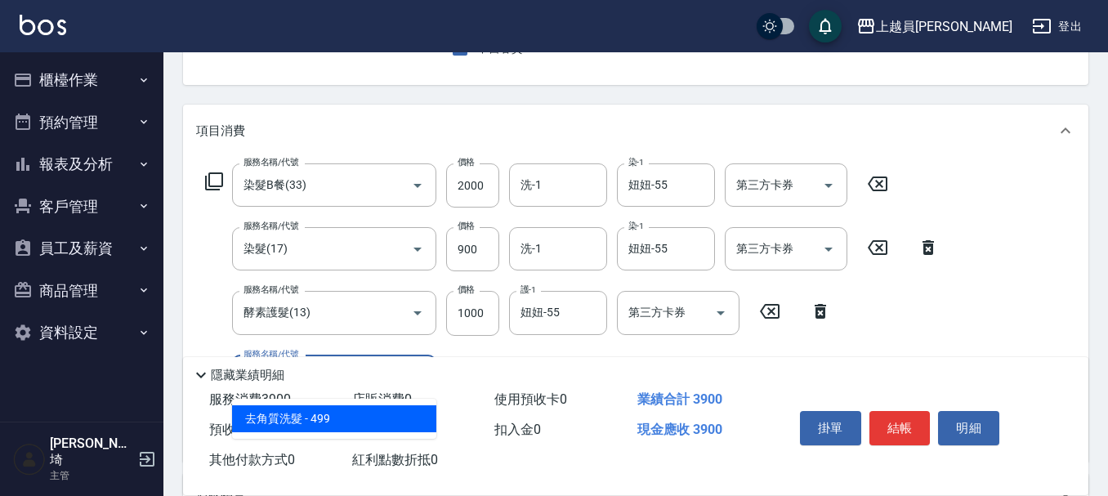
type input "去角質洗髮(0499)"
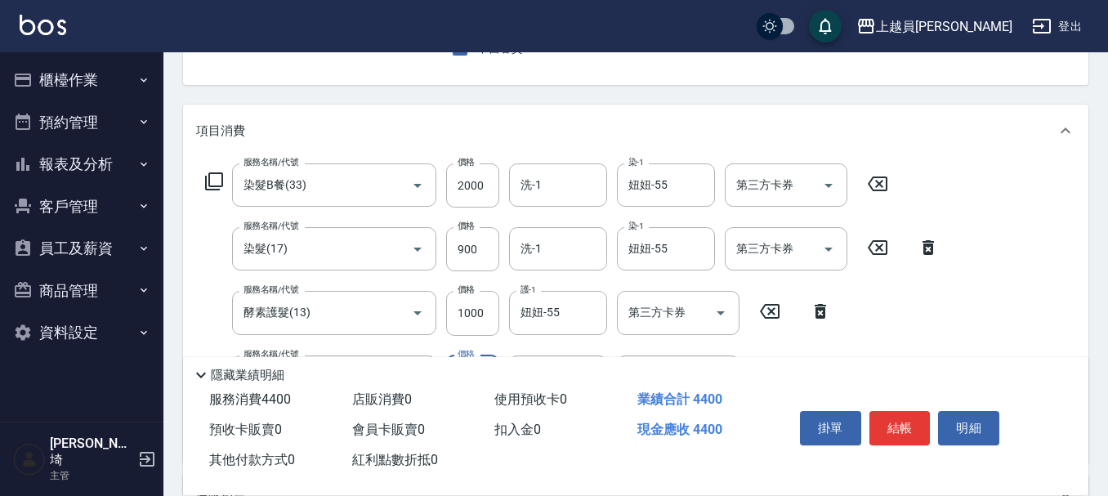
type input "500"
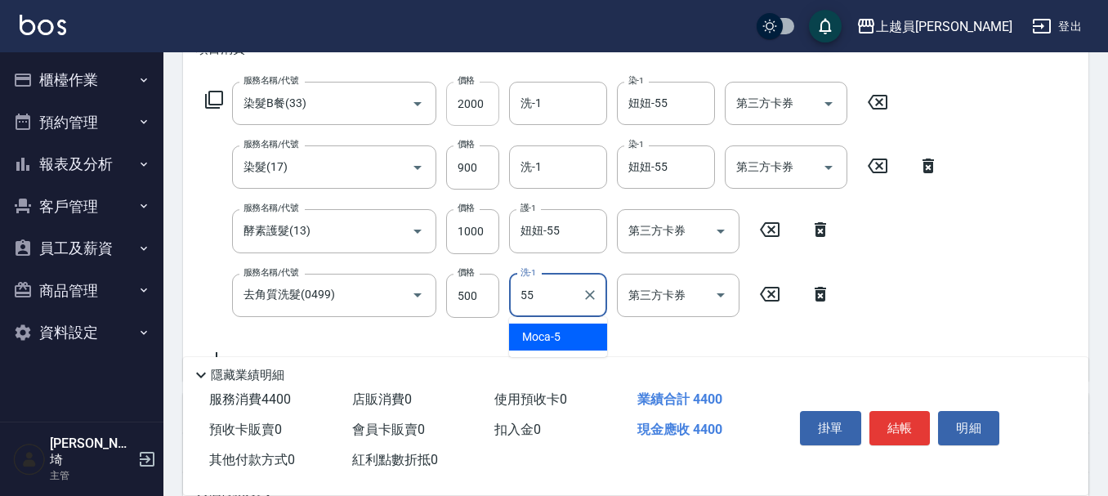
type input "妞妞-55"
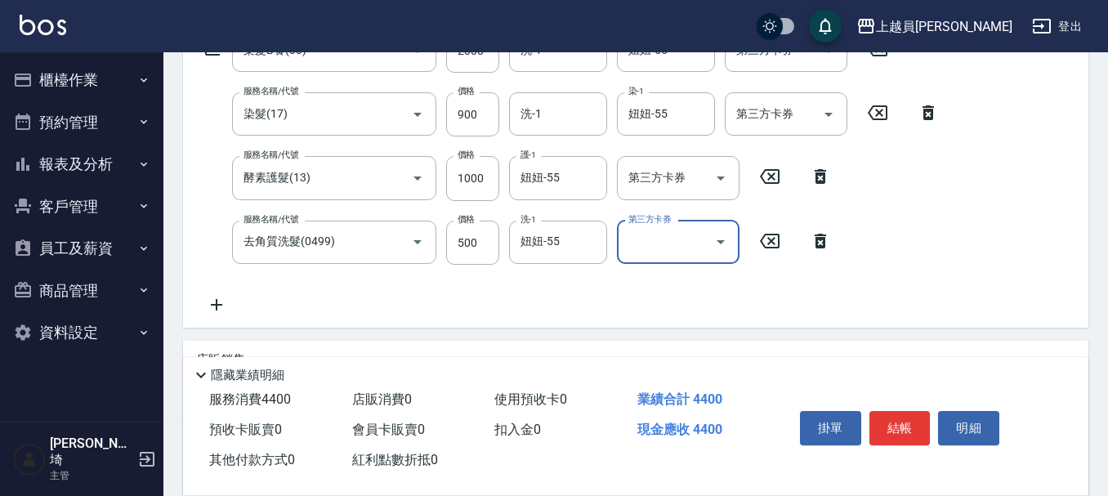
scroll to position [327, 0]
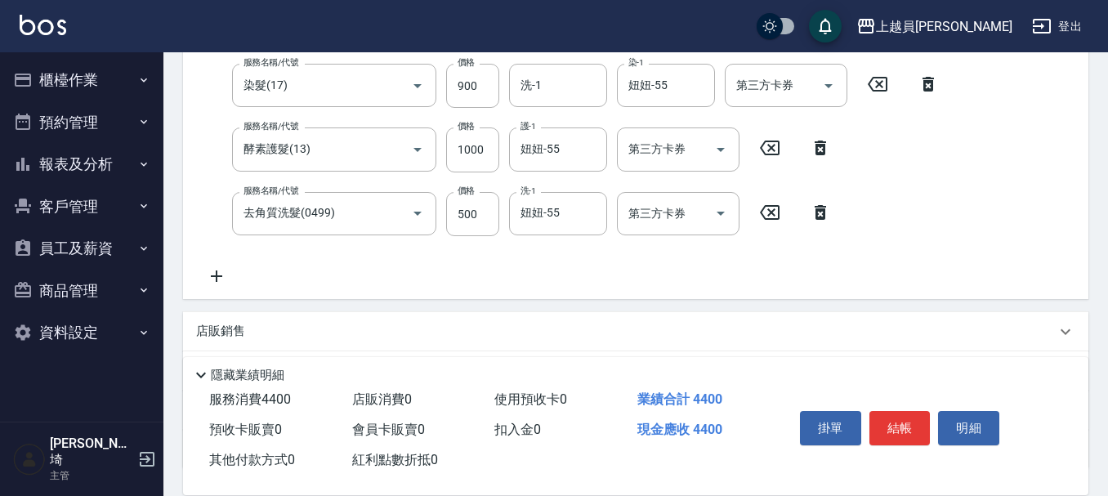
click at [410, 312] on div "店販銷售 服務人員姓名/編號 服務人員姓名/編號 商品代號/名稱 商品代號/名稱" at bounding box center [635, 331] width 905 height 39
click at [389, 325] on div "店販銷售" at bounding box center [625, 331] width 859 height 17
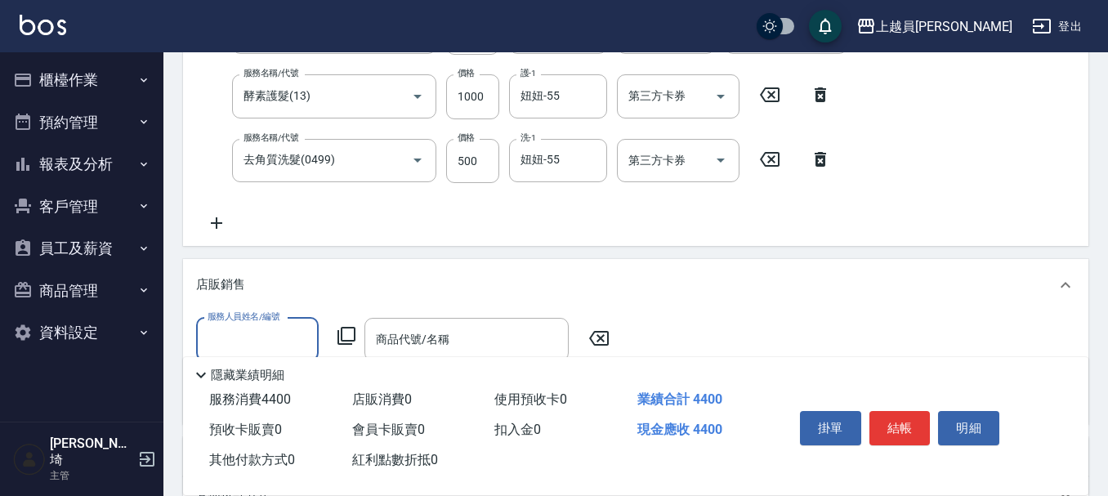
scroll to position [408, 0]
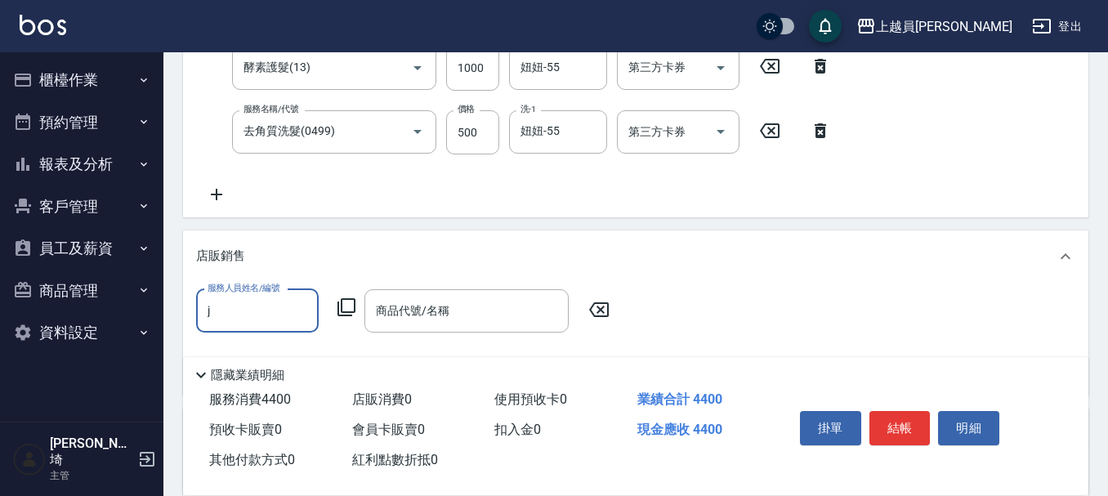
type input "[PERSON_NAME]"
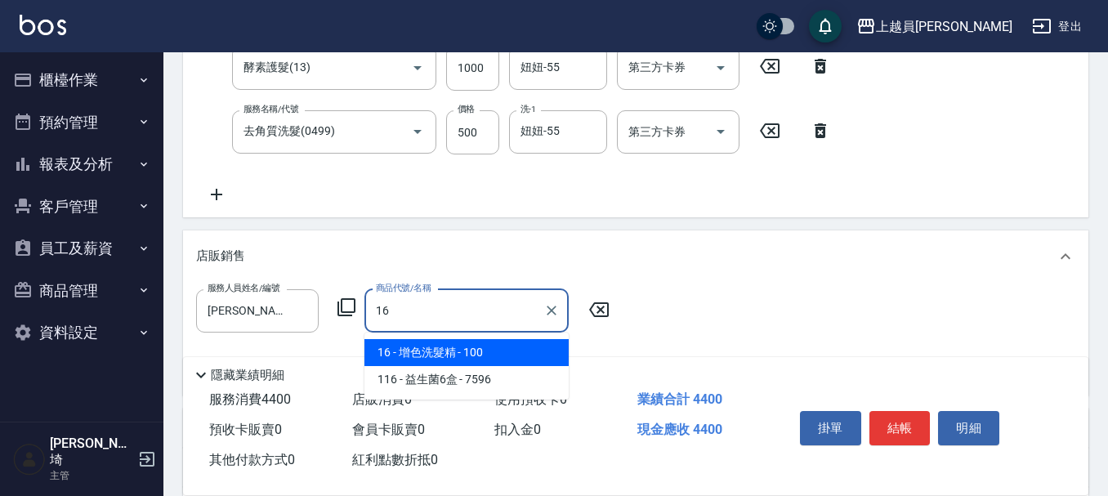
type input "增色洗髮精"
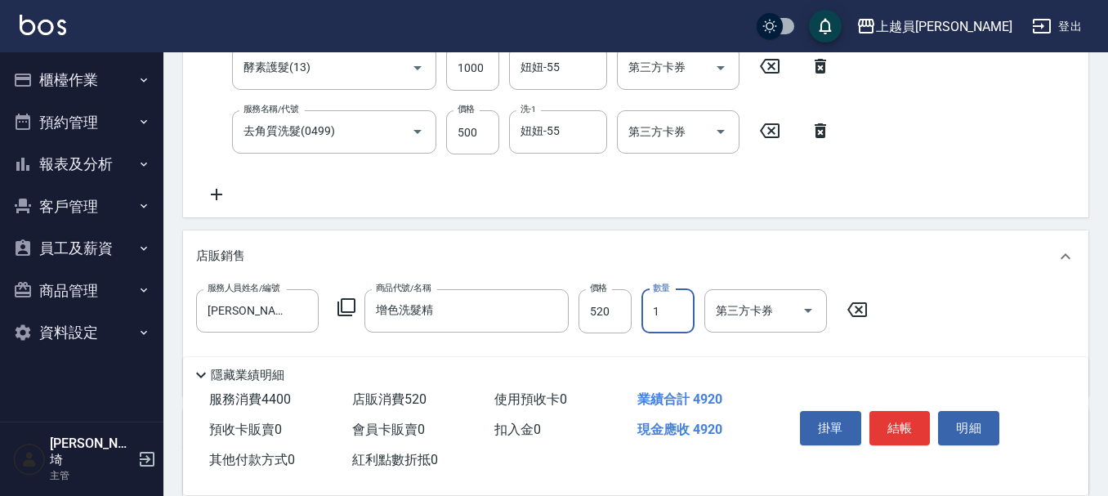
click at [599, 292] on label "價格" at bounding box center [598, 288] width 17 height 12
click at [599, 292] on input "520" at bounding box center [604, 311] width 53 height 44
type input "500"
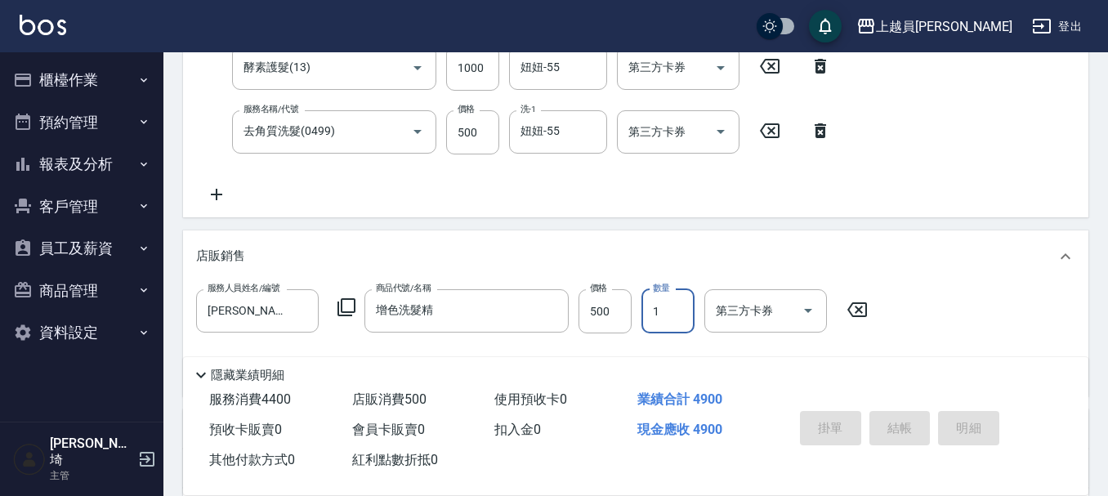
type input "[DATE] 20:03"
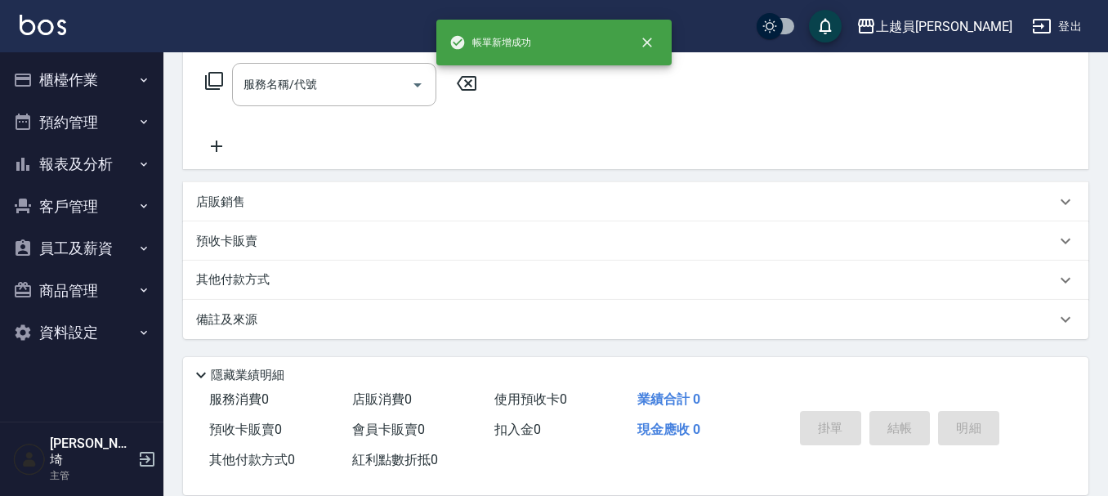
scroll to position [0, 0]
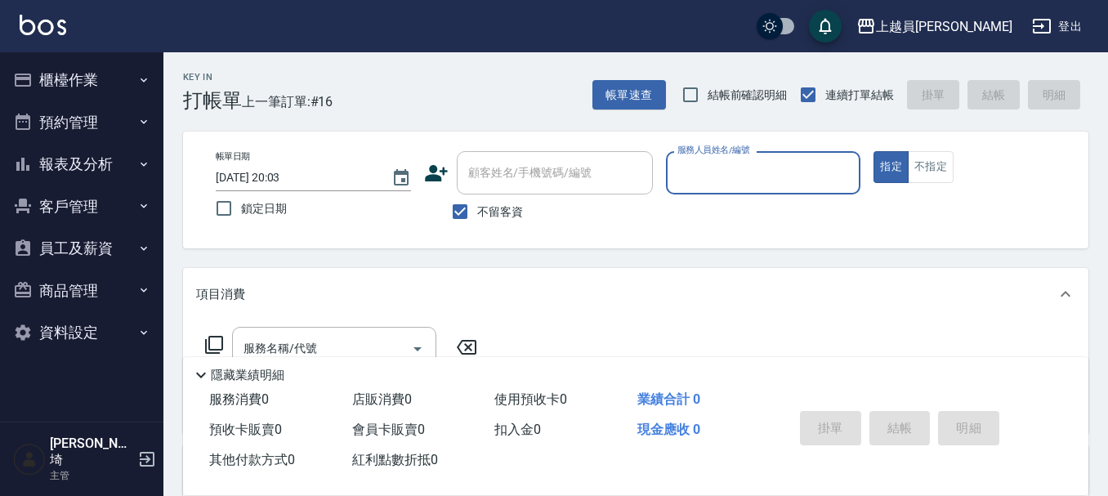
click at [120, 163] on button "報表及分析" at bounding box center [82, 164] width 150 height 42
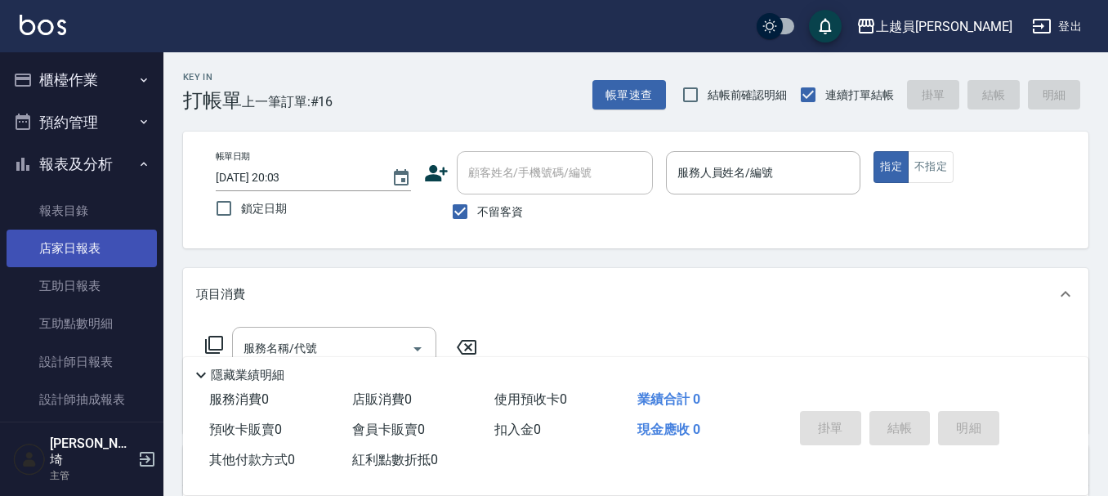
click at [111, 255] on link "店家日報表" at bounding box center [82, 249] width 150 height 38
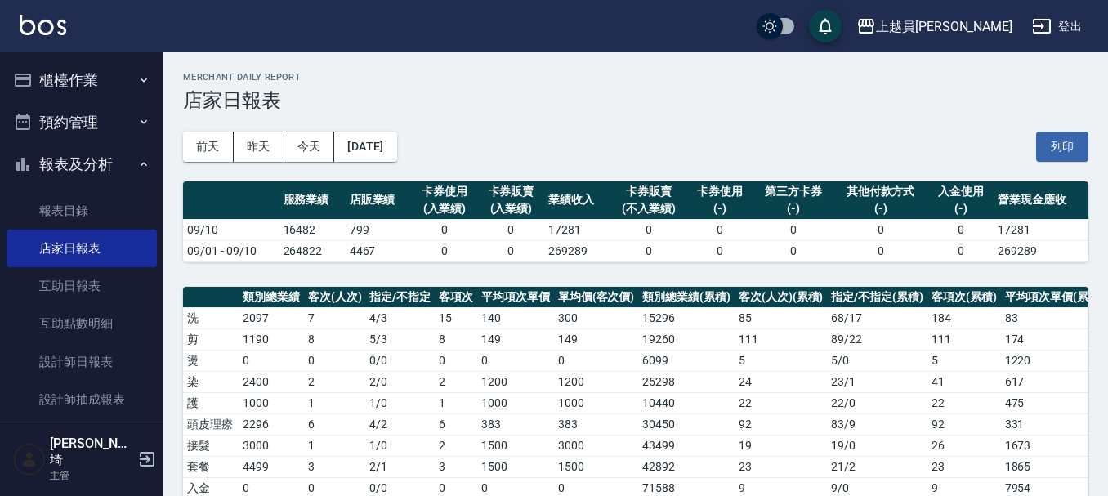
click at [87, 64] on button "櫃檯作業" at bounding box center [82, 80] width 150 height 42
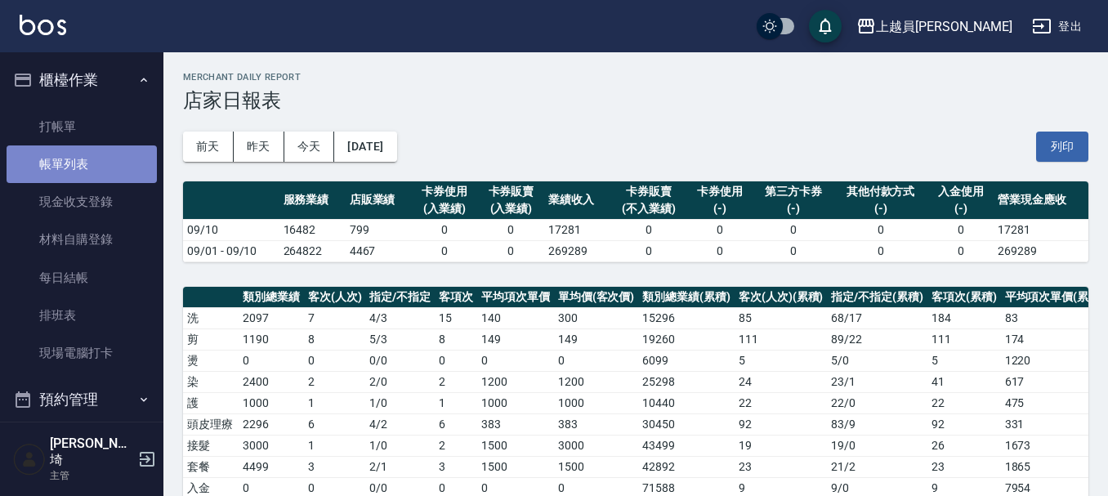
click at [103, 161] on link "帳單列表" at bounding box center [82, 164] width 150 height 38
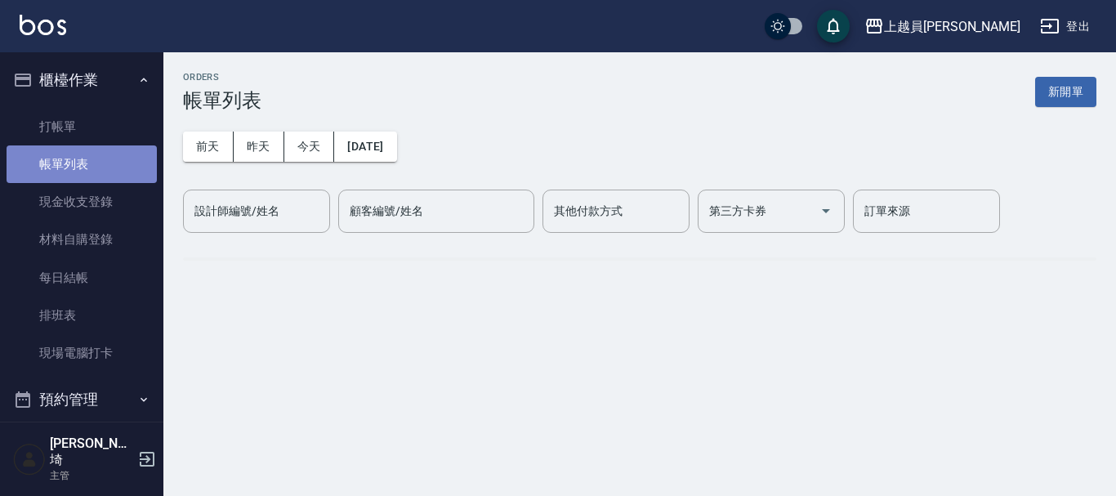
click at [103, 161] on link "帳單列表" at bounding box center [82, 164] width 150 height 38
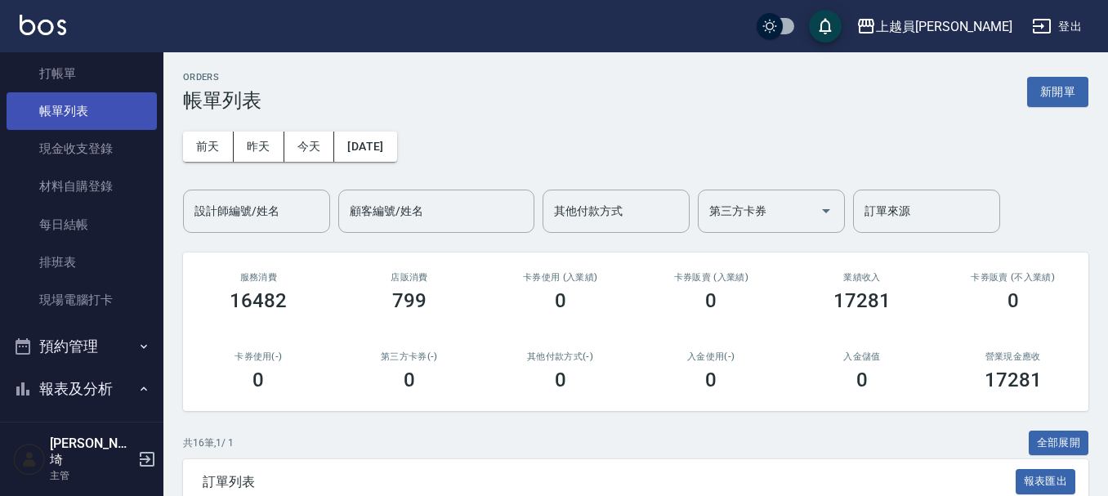
scroll to position [82, 0]
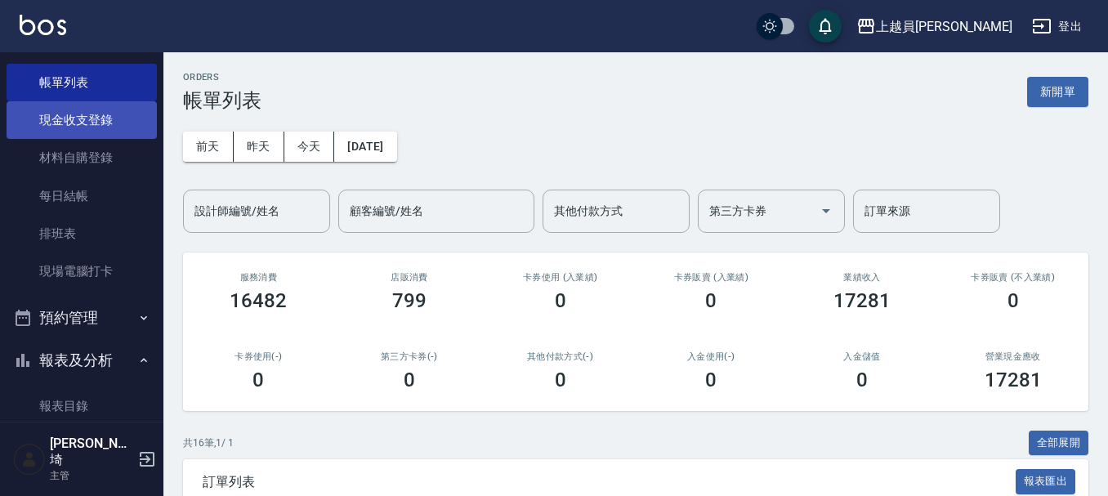
click at [116, 111] on link "現金收支登錄" at bounding box center [82, 120] width 150 height 38
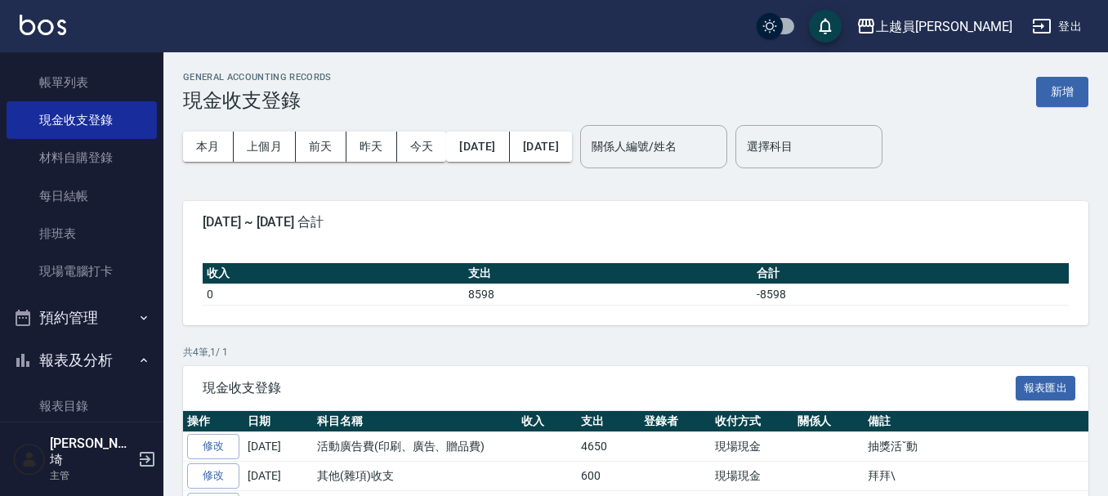
click at [1073, 74] on div "GENERAL ACCOUNTING RECORDS 現金收支登錄 新增" at bounding box center [635, 92] width 905 height 40
click at [1072, 77] on button "新增" at bounding box center [1062, 92] width 52 height 30
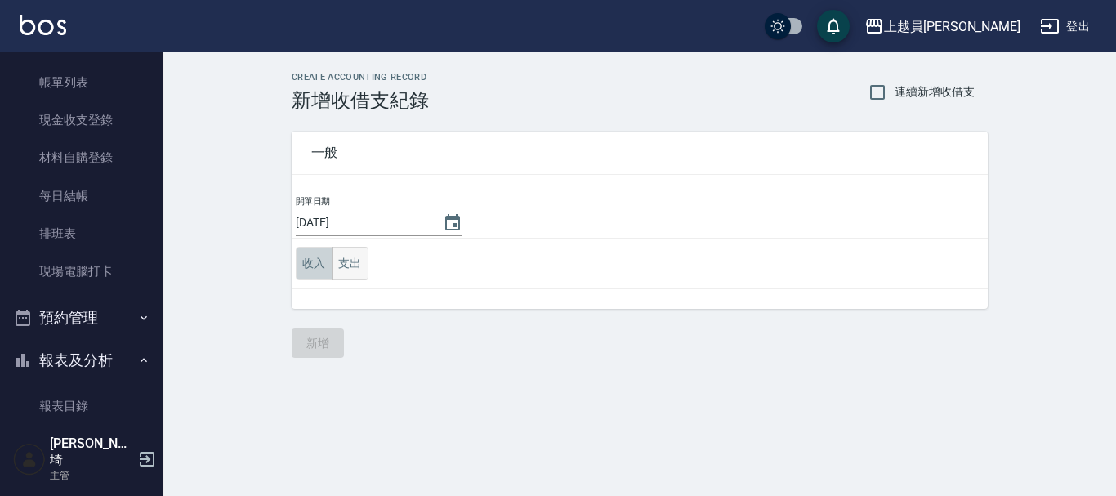
click at [332, 257] on div "收入 支出" at bounding box center [332, 263] width 73 height 33
click at [336, 257] on button "支出" at bounding box center [350, 263] width 37 height 33
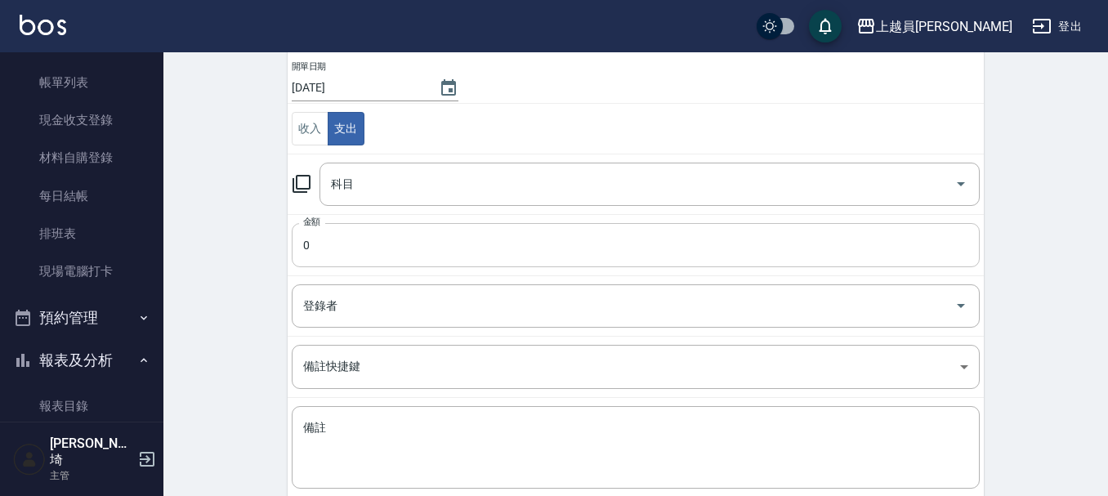
scroll to position [163, 0]
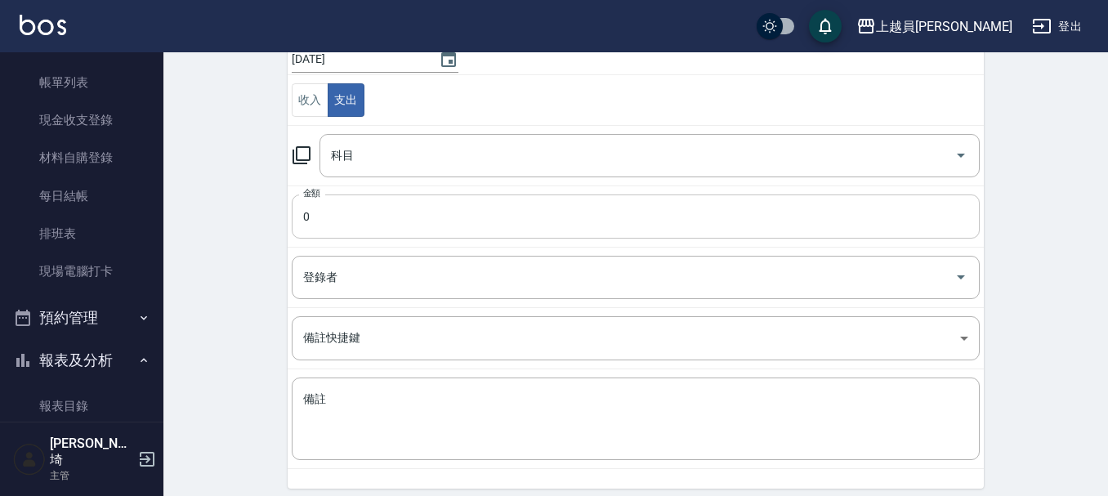
click at [429, 240] on td "金額 0 金額" at bounding box center [636, 215] width 696 height 61
click at [431, 159] on input "科目" at bounding box center [637, 155] width 621 height 29
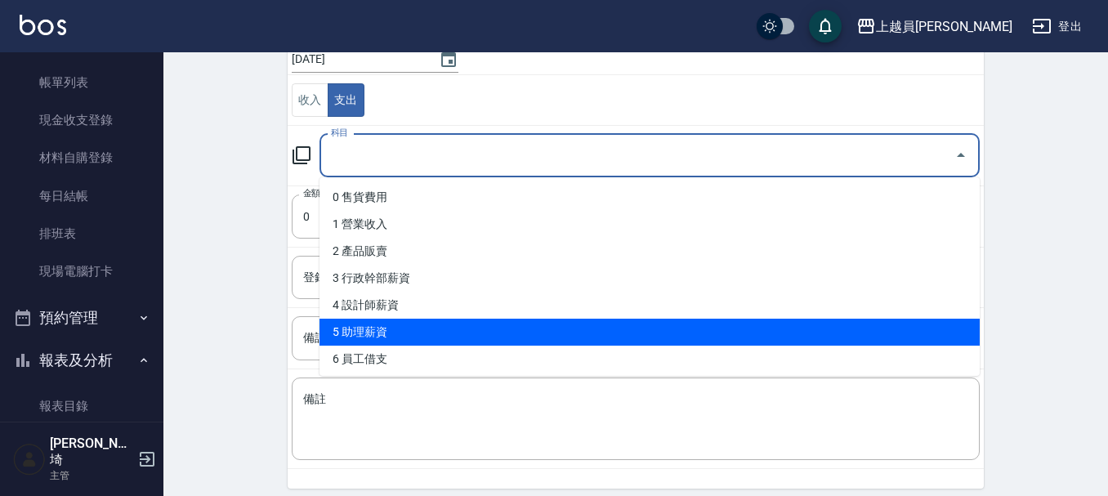
type input "5 助理薪資"
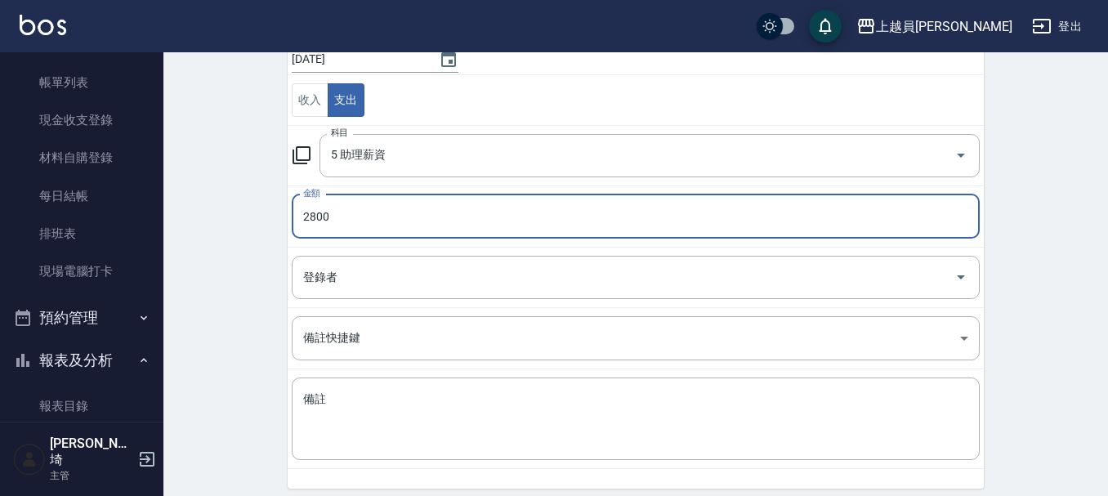
type input "2800"
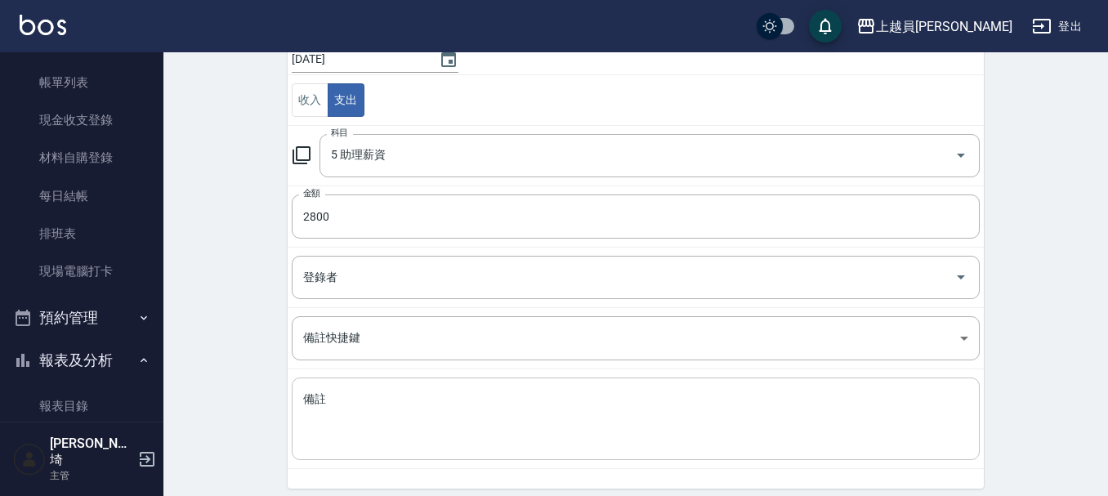
drag, startPoint x: 420, startPoint y: 385, endPoint x: 451, endPoint y: 386, distance: 31.1
click at [418, 381] on div "x 備註" at bounding box center [636, 418] width 688 height 83
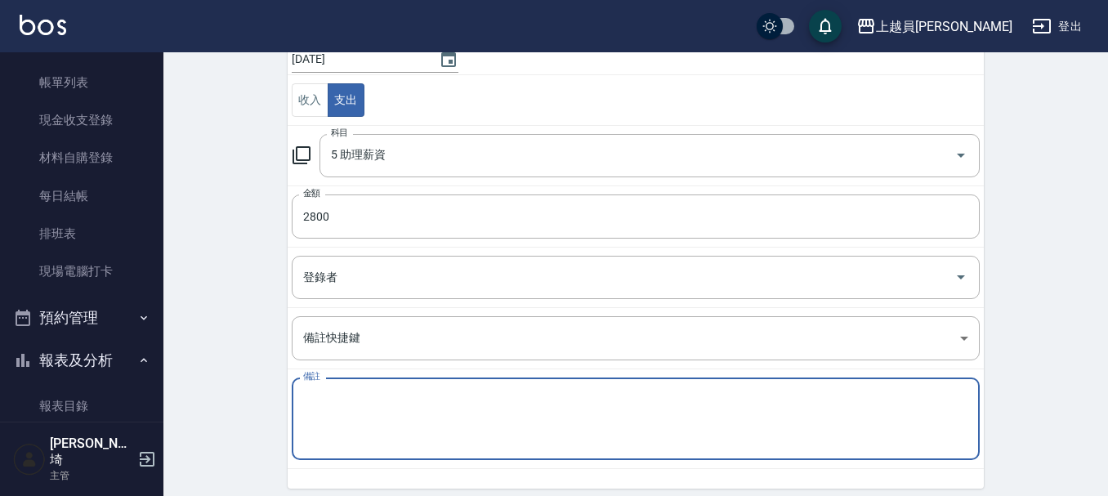
type textarea "g"
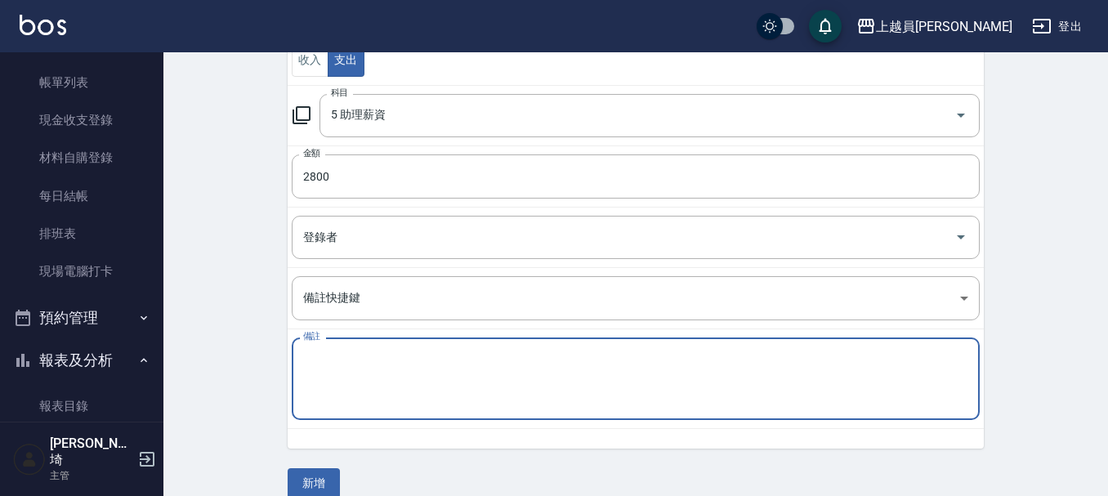
scroll to position [225, 0]
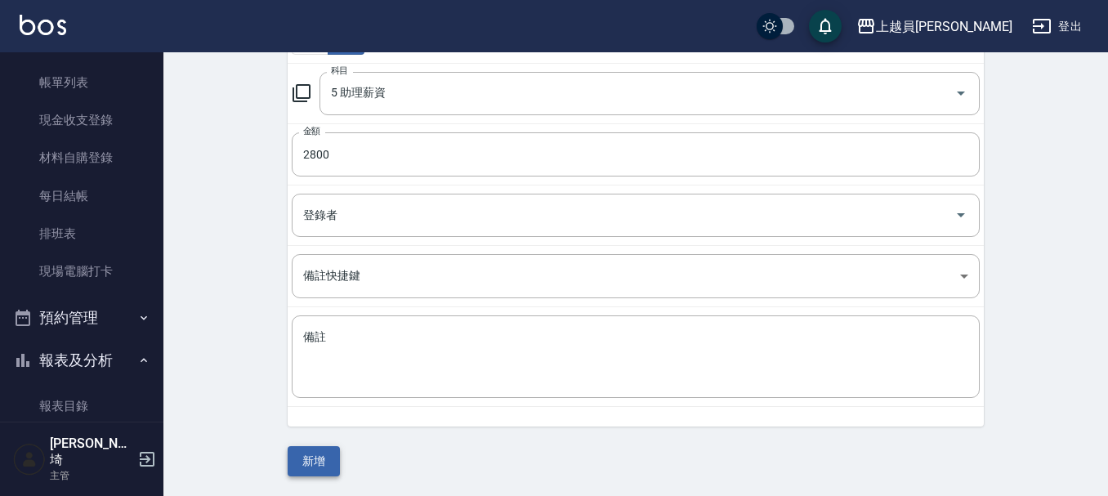
click at [315, 459] on button "新增" at bounding box center [314, 461] width 52 height 30
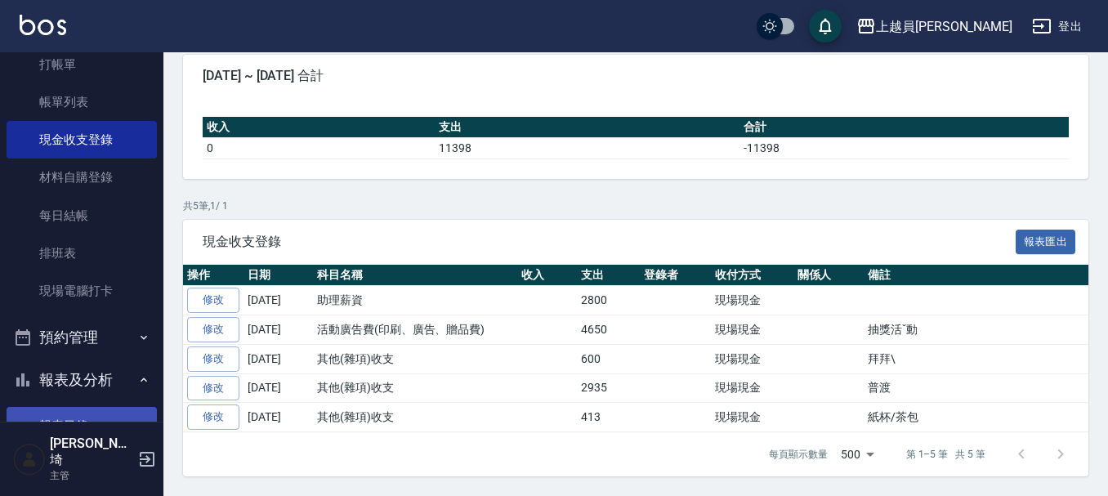
scroll to position [163, 0]
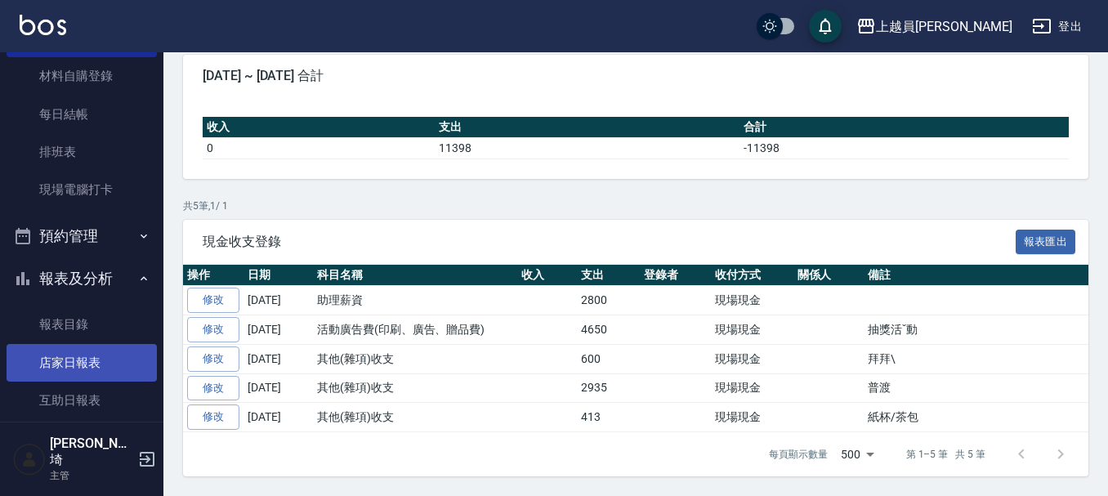
click at [108, 351] on link "店家日報表" at bounding box center [82, 363] width 150 height 38
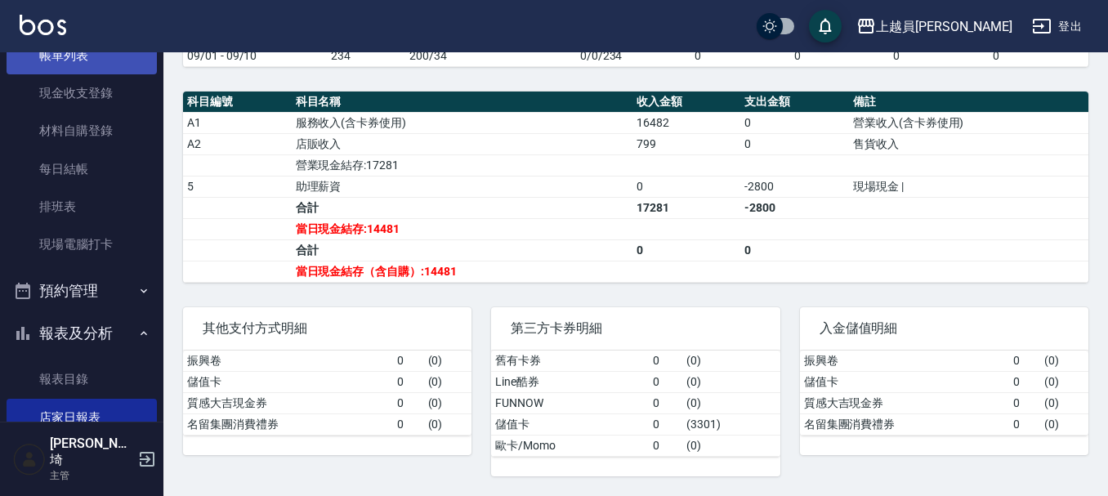
scroll to position [82, 0]
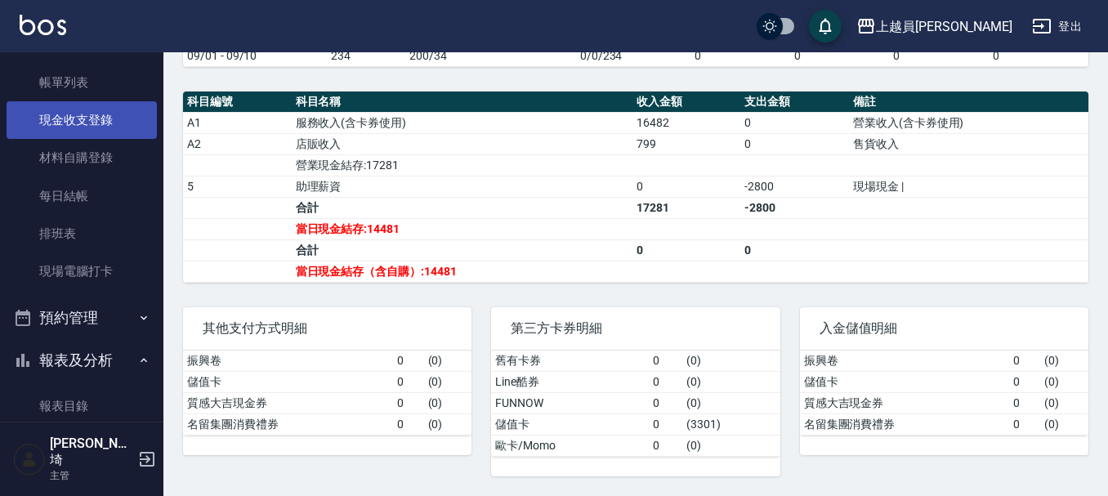
click at [100, 124] on link "現金收支登錄" at bounding box center [82, 120] width 150 height 38
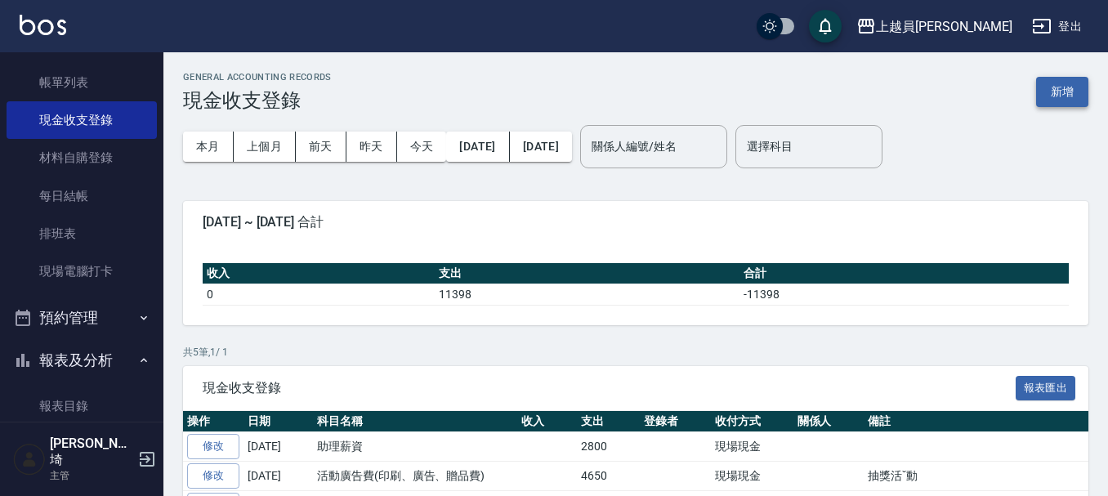
click at [1051, 93] on button "新增" at bounding box center [1062, 92] width 52 height 30
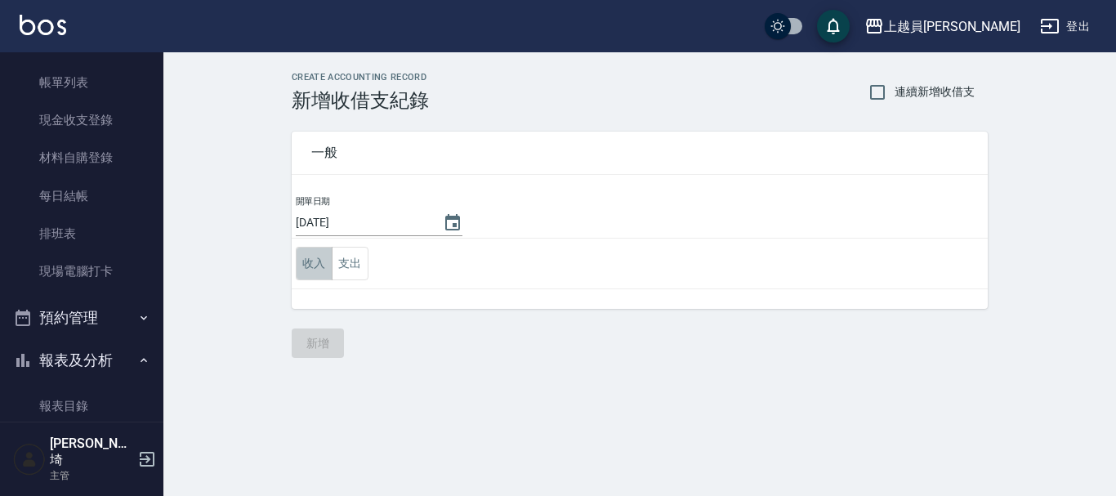
click at [323, 263] on button "收入" at bounding box center [314, 263] width 37 height 33
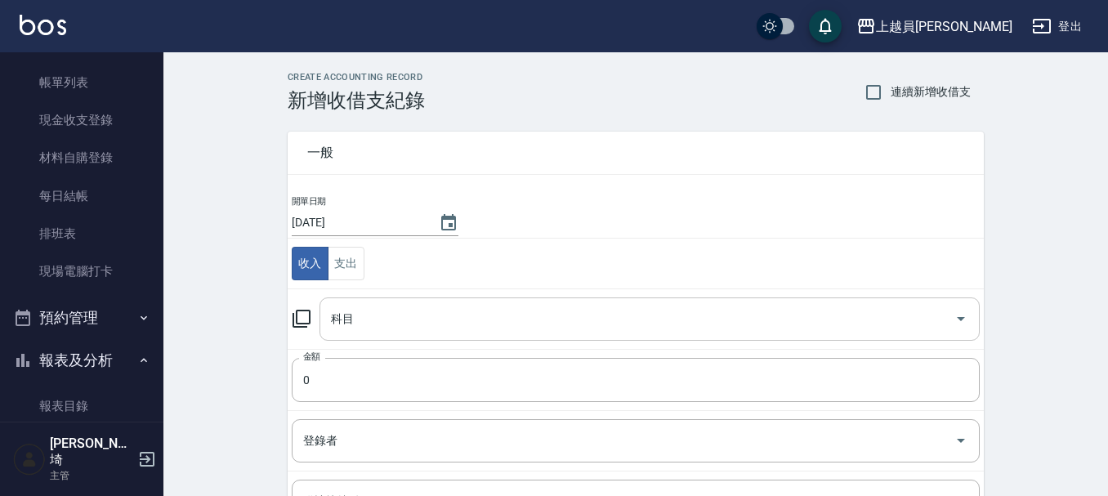
click at [457, 337] on div "科目" at bounding box center [649, 318] width 660 height 43
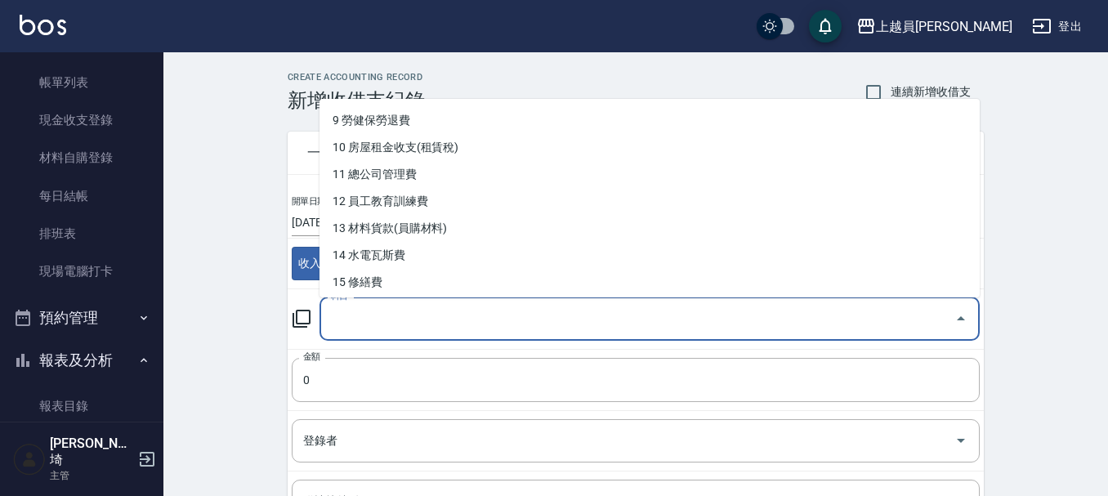
scroll to position [268, 0]
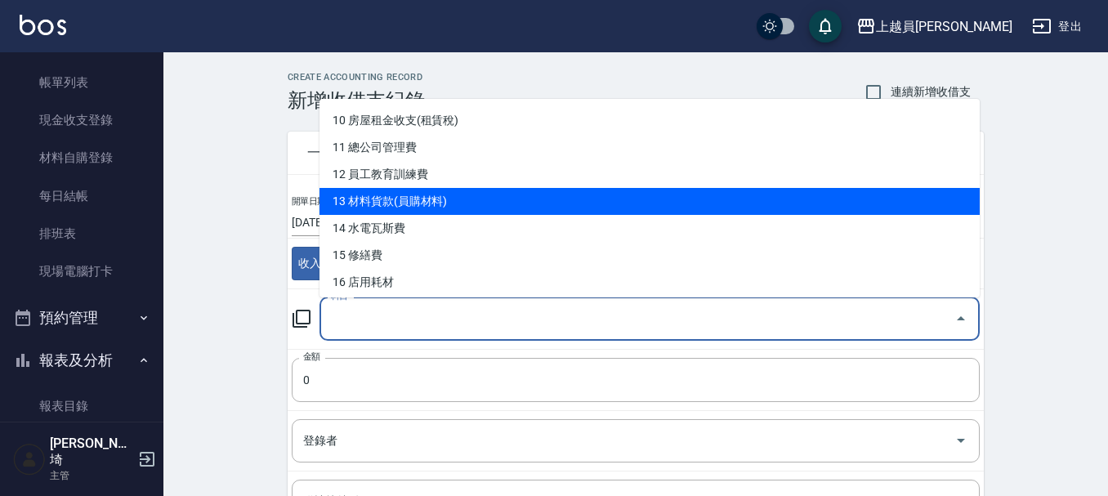
click at [436, 190] on li "13 材料貨款(員購材料)" at bounding box center [649, 201] width 660 height 27
type input "13 材料貨款(員購材料)"
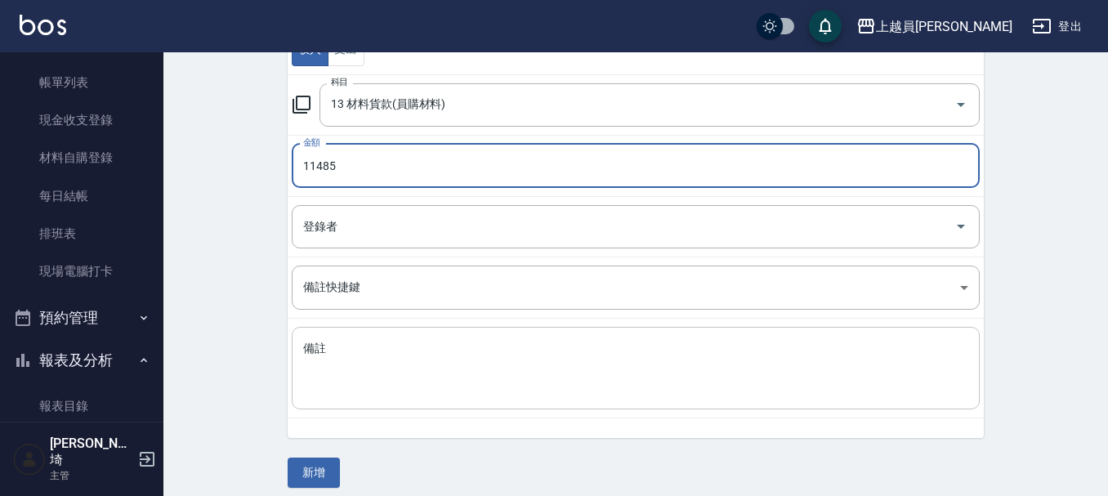
scroll to position [225, 0]
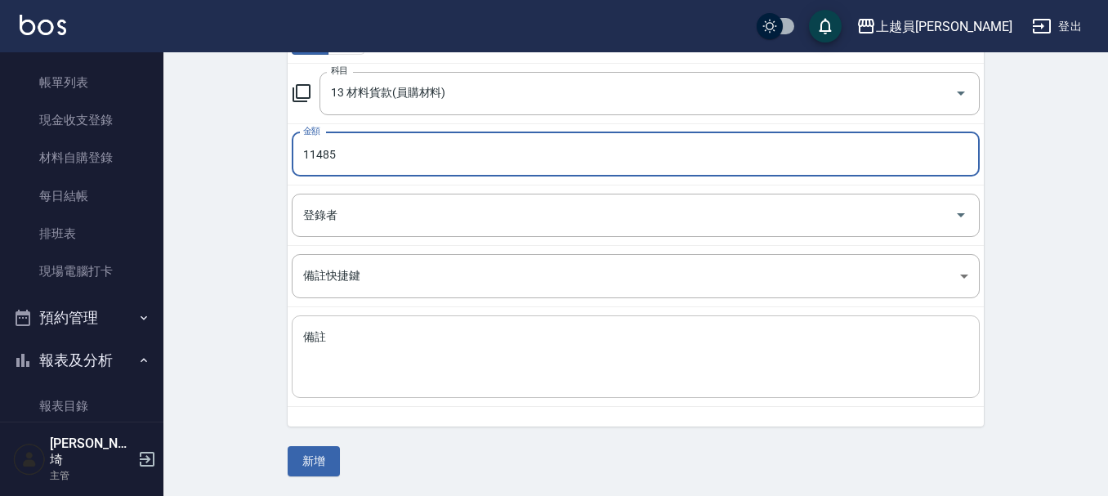
type input "11485"
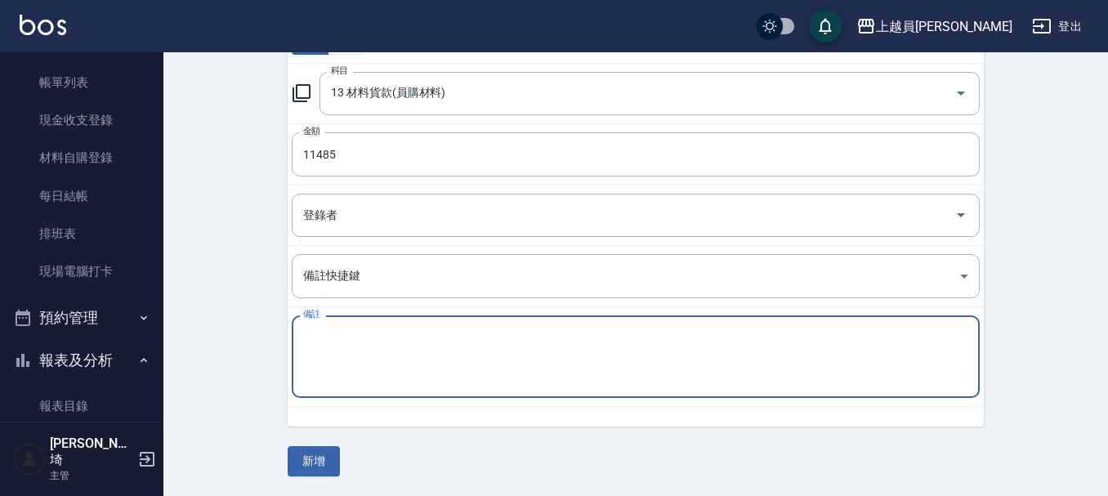
click at [559, 342] on textarea "備註" at bounding box center [635, 357] width 665 height 56
type textarea "y"
type textarea "自領"
click at [286, 464] on div "CREATE ACCOUNTING RECORD 新增收借支紀錄 連續新增收借支 一般 開單日期 [DATE] 收入 支出 科目 13 材料貨款(員購材料) …" at bounding box center [635, 161] width 735 height 630
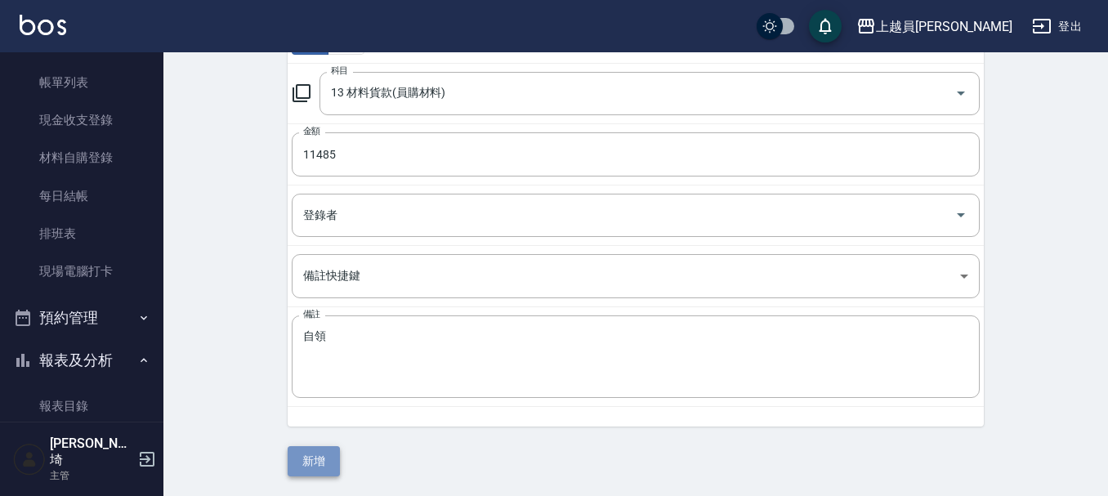
click at [301, 455] on button "新增" at bounding box center [314, 461] width 52 height 30
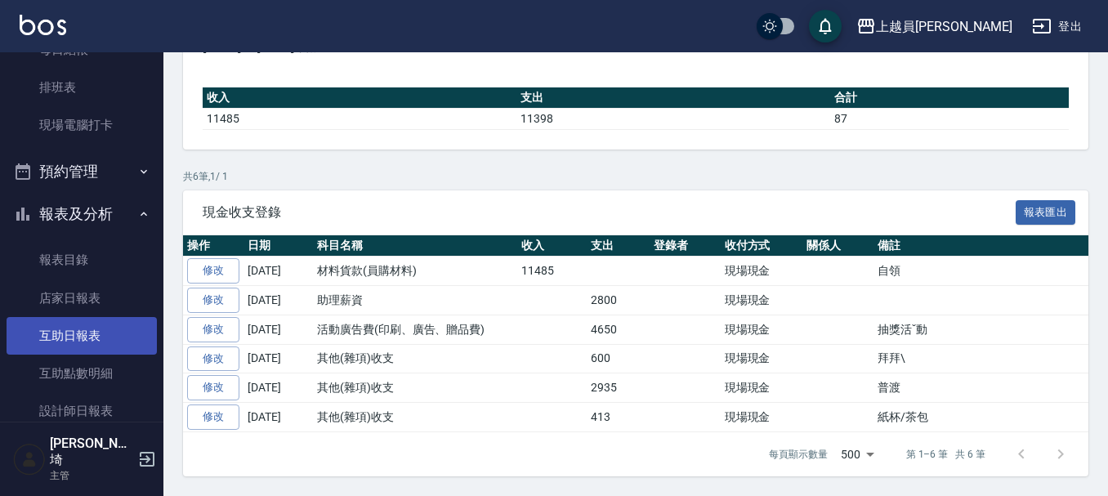
scroll to position [245, 0]
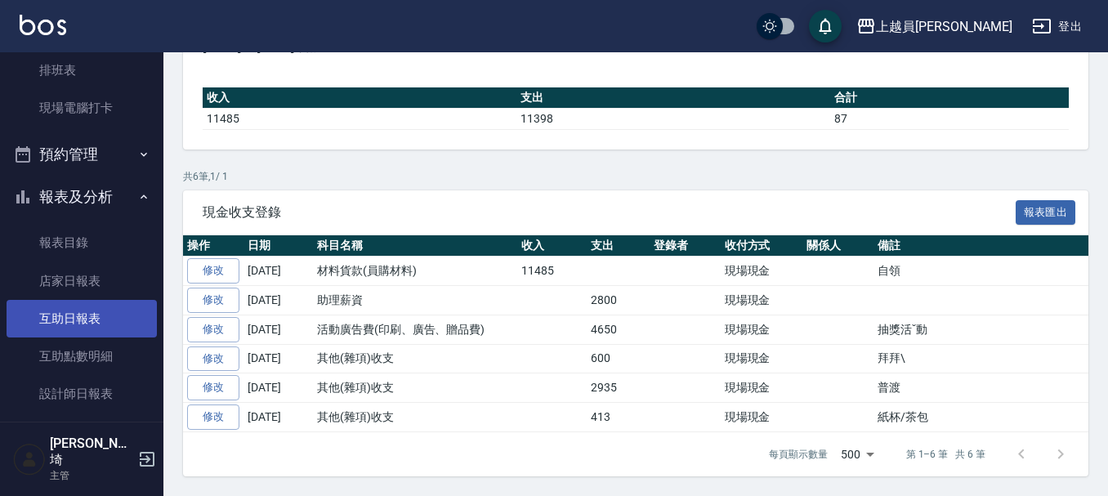
click at [100, 315] on link "互助日報表" at bounding box center [82, 319] width 150 height 38
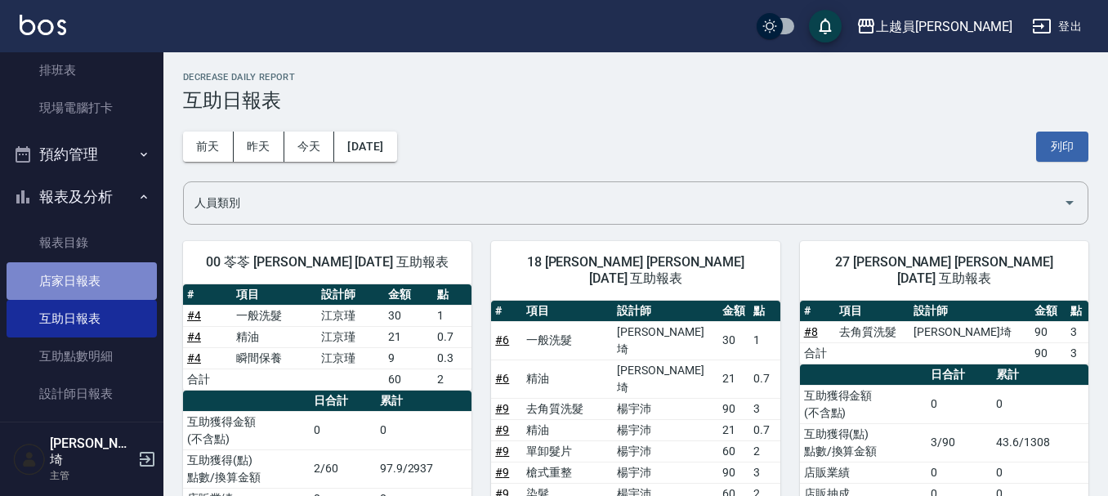
click at [93, 272] on link "店家日報表" at bounding box center [82, 281] width 150 height 38
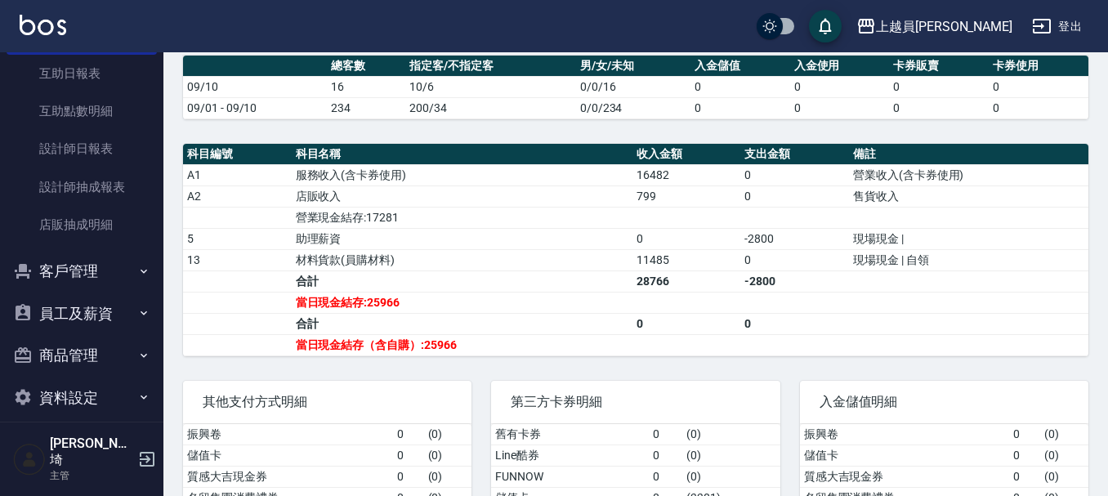
scroll to position [490, 0]
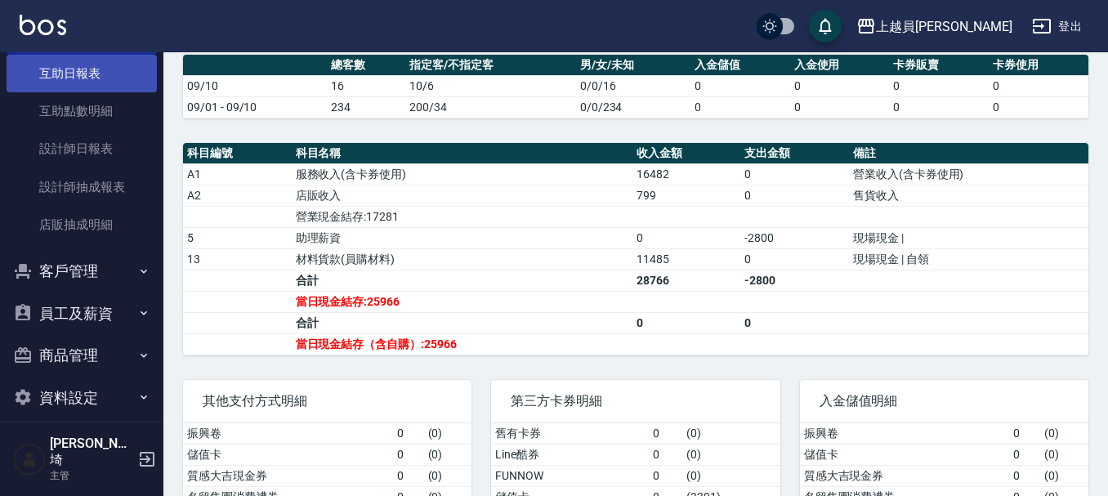
click at [116, 86] on link "互助日報表" at bounding box center [82, 74] width 150 height 38
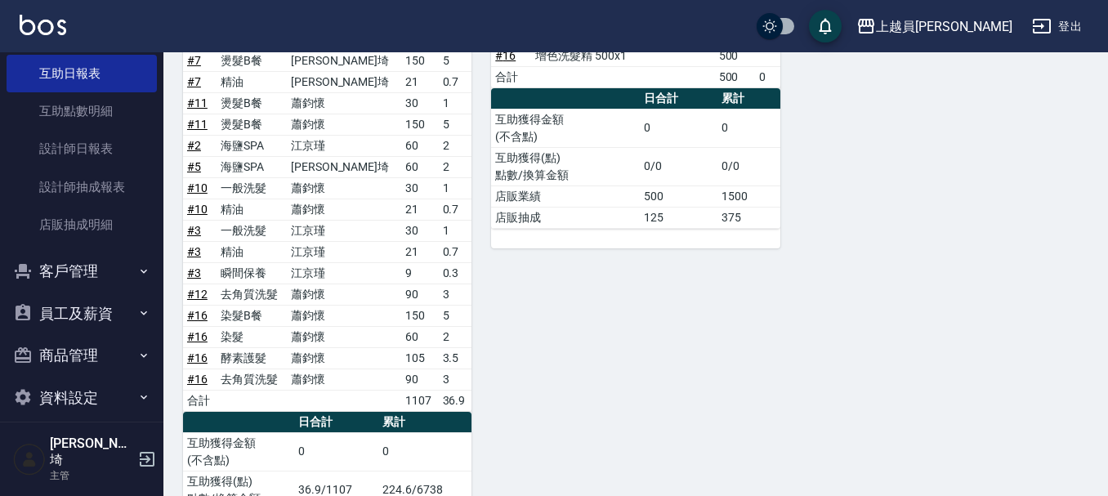
scroll to position [871, 0]
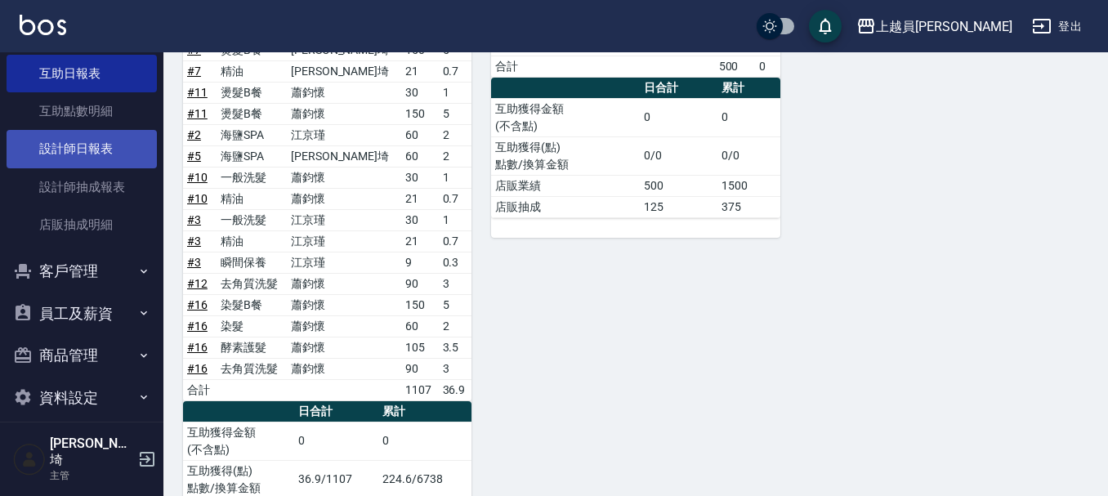
click at [120, 153] on link "設計師日報表" at bounding box center [82, 149] width 150 height 38
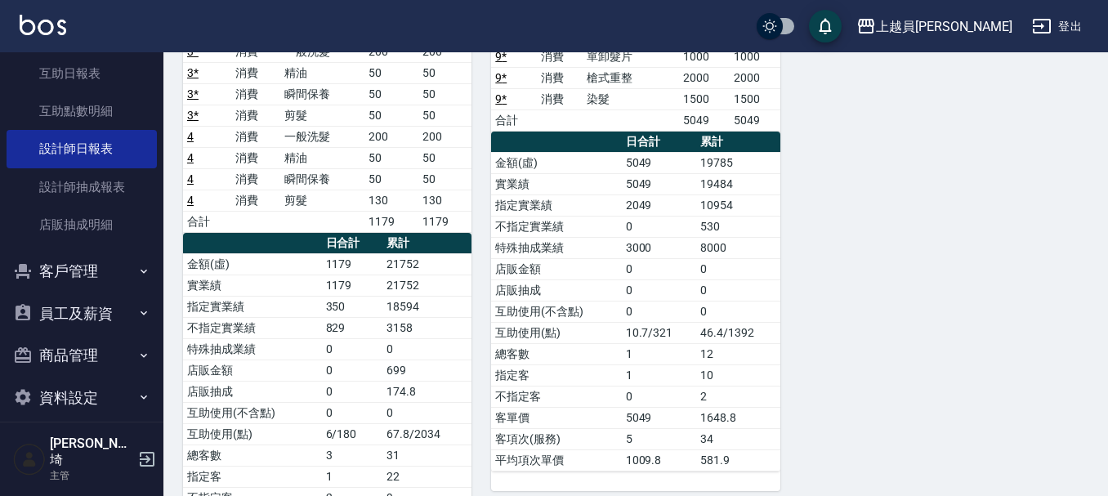
scroll to position [1146, 0]
